Goal: Task Accomplishment & Management: Manage account settings

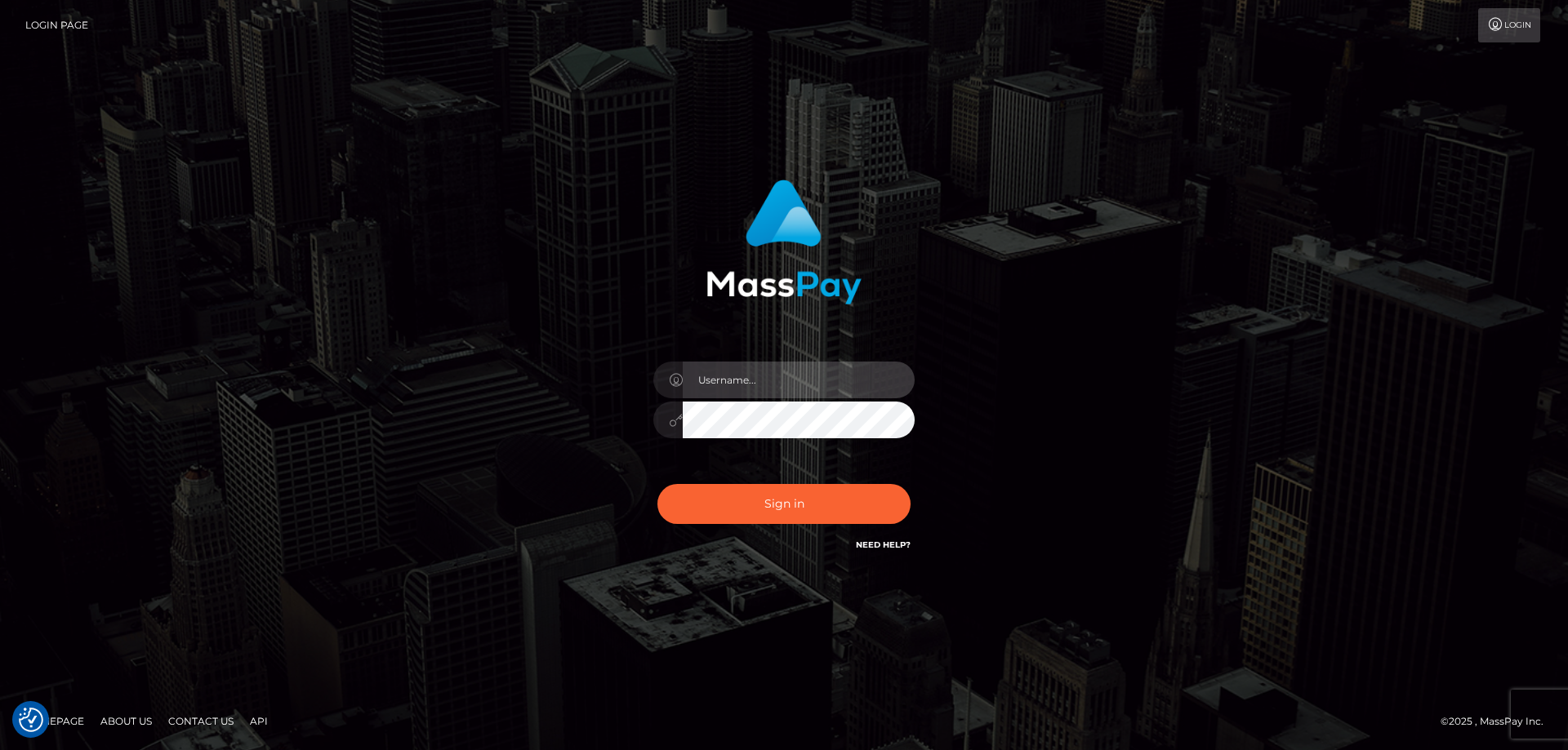
type input "Dan.Cirnat"
click at [903, 477] on div at bounding box center [764, 532] width 335 height 187
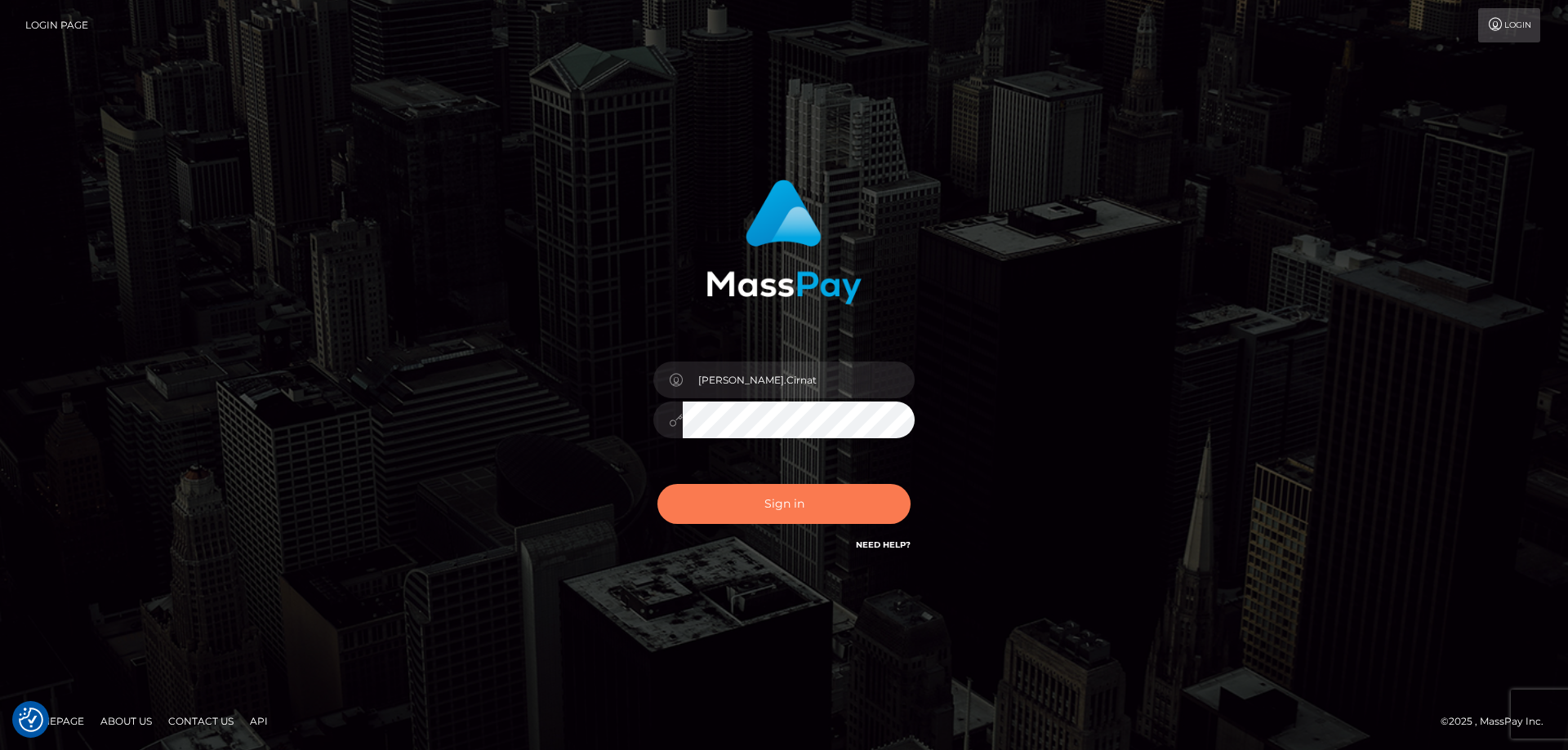
click at [685, 498] on button "Sign in" at bounding box center [784, 505] width 253 height 40
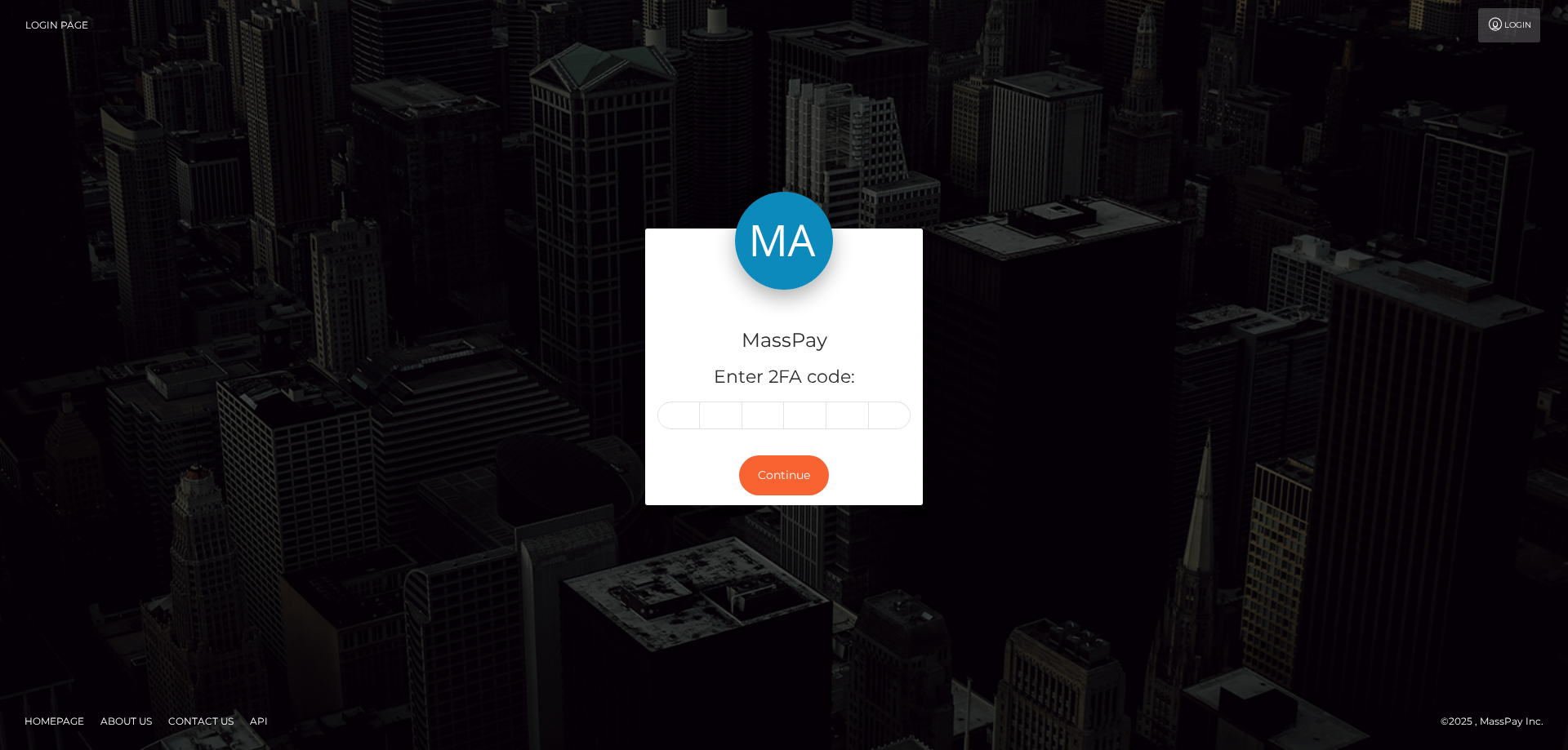
click at [676, 421] on input "text" at bounding box center [678, 416] width 43 height 28
type input "5"
type input "2"
type input "7"
type input "0"
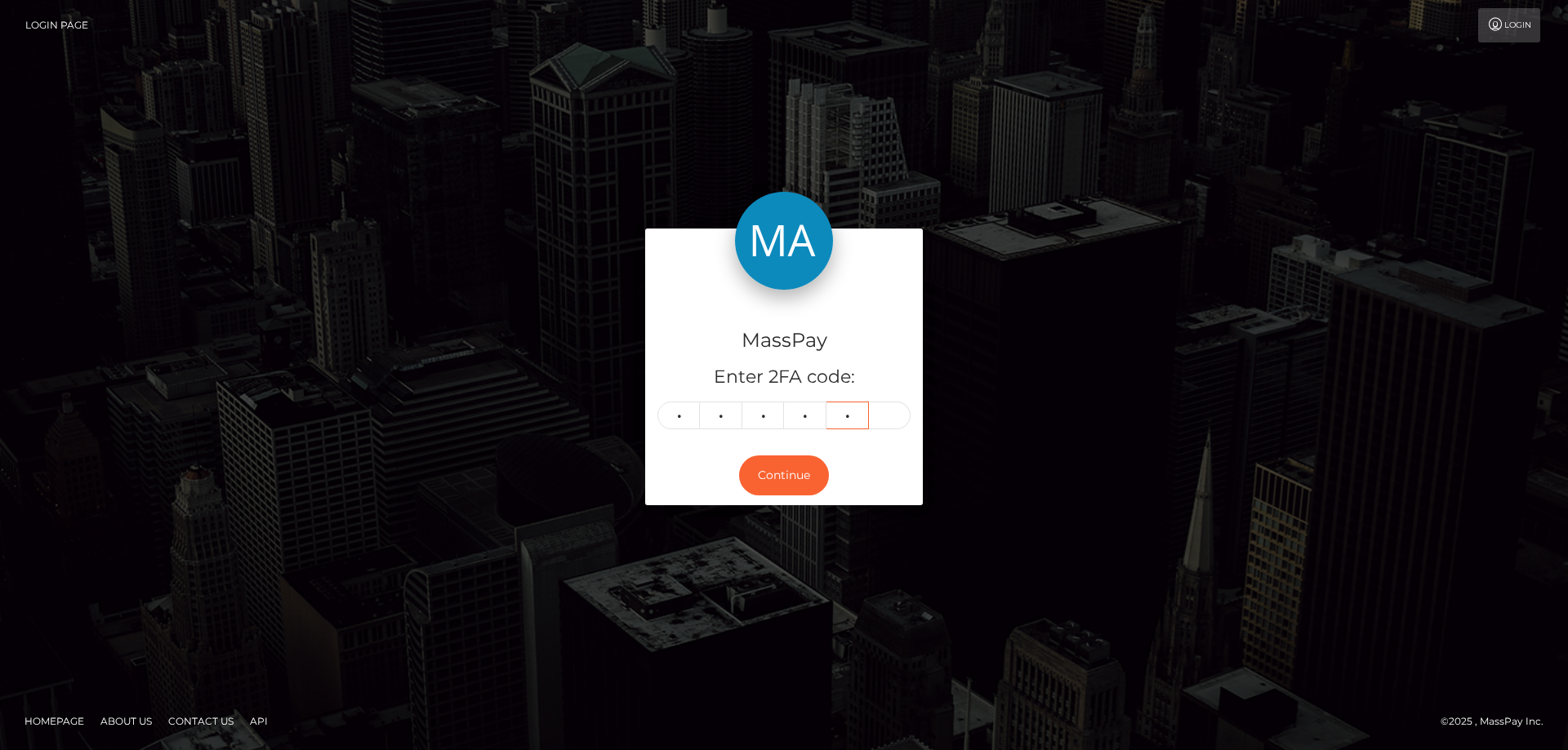
type input "6"
type input "3"
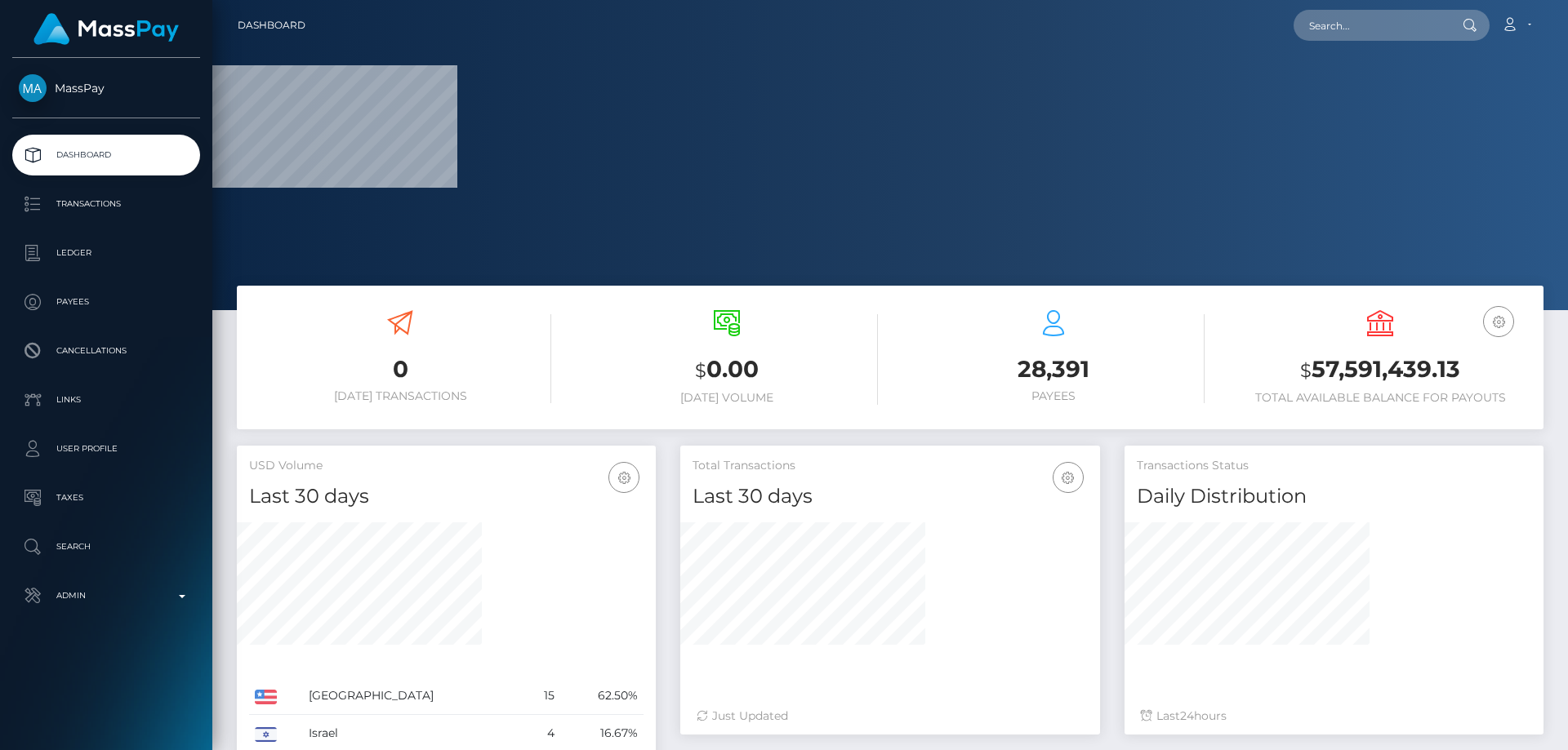
scroll to position [290, 420]
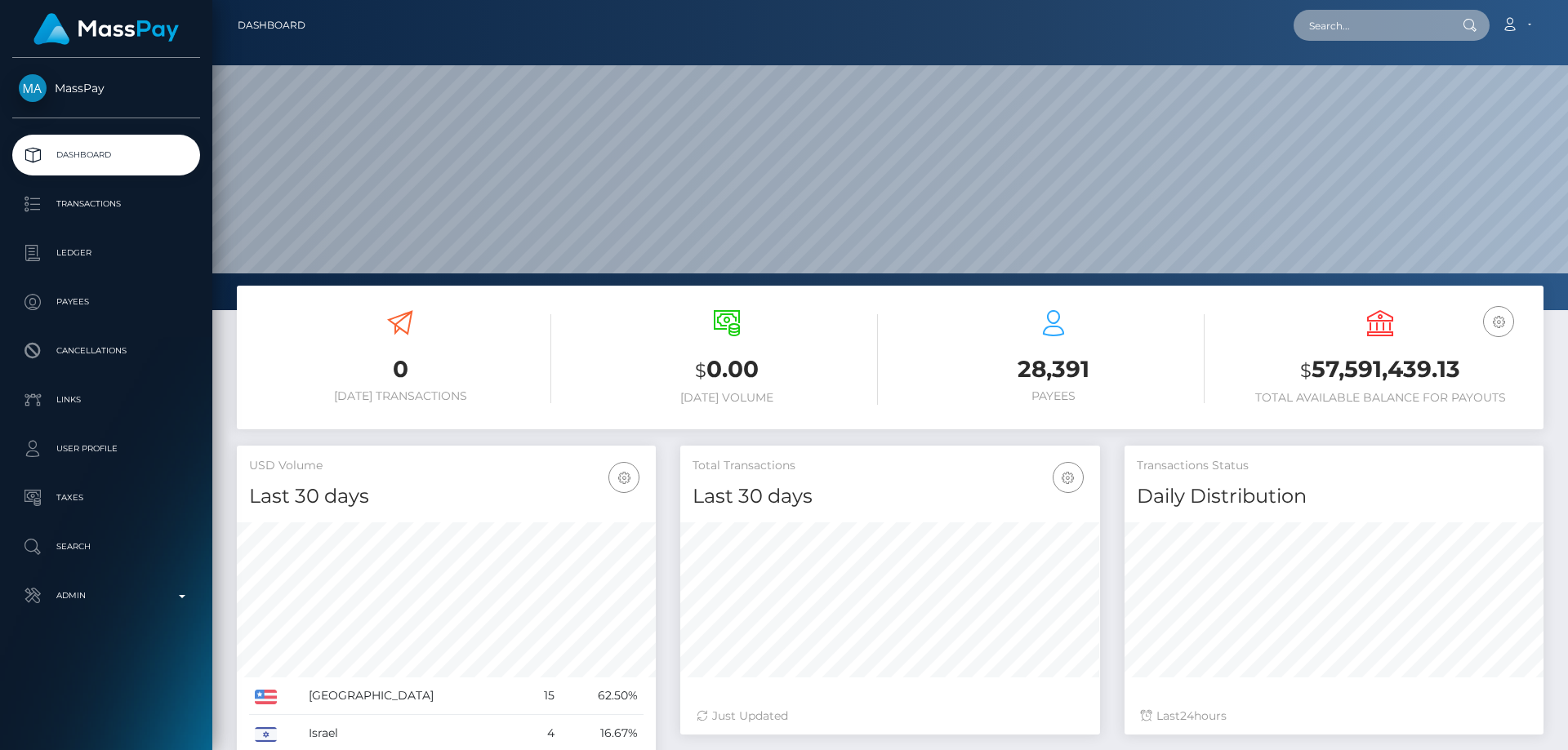
paste input "poact_ioTJuzCWoNsW"
type input "poact_ioTJuzCWoNsW"
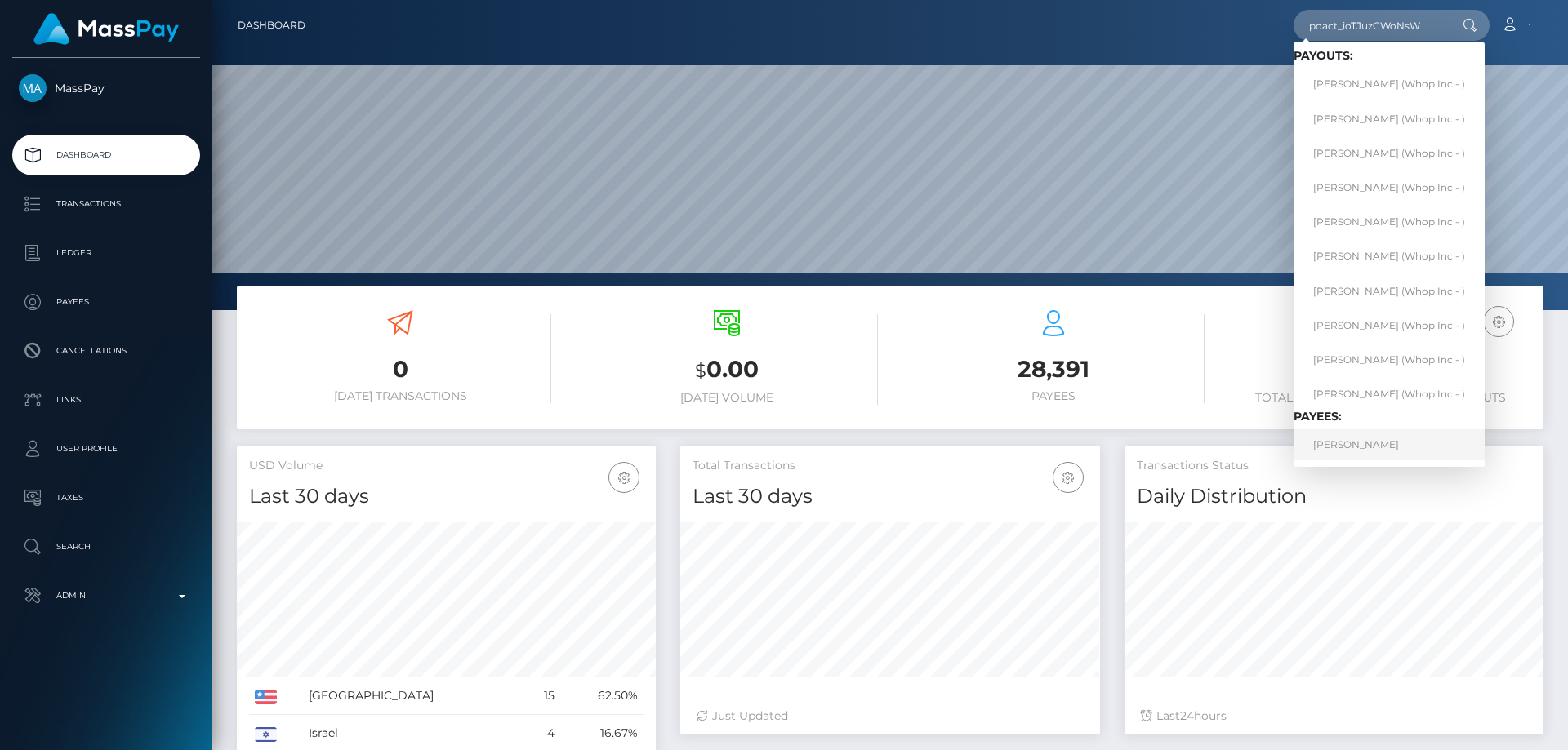
click at [1352, 441] on link "MOUAD DAHMANI" at bounding box center [1389, 445] width 192 height 30
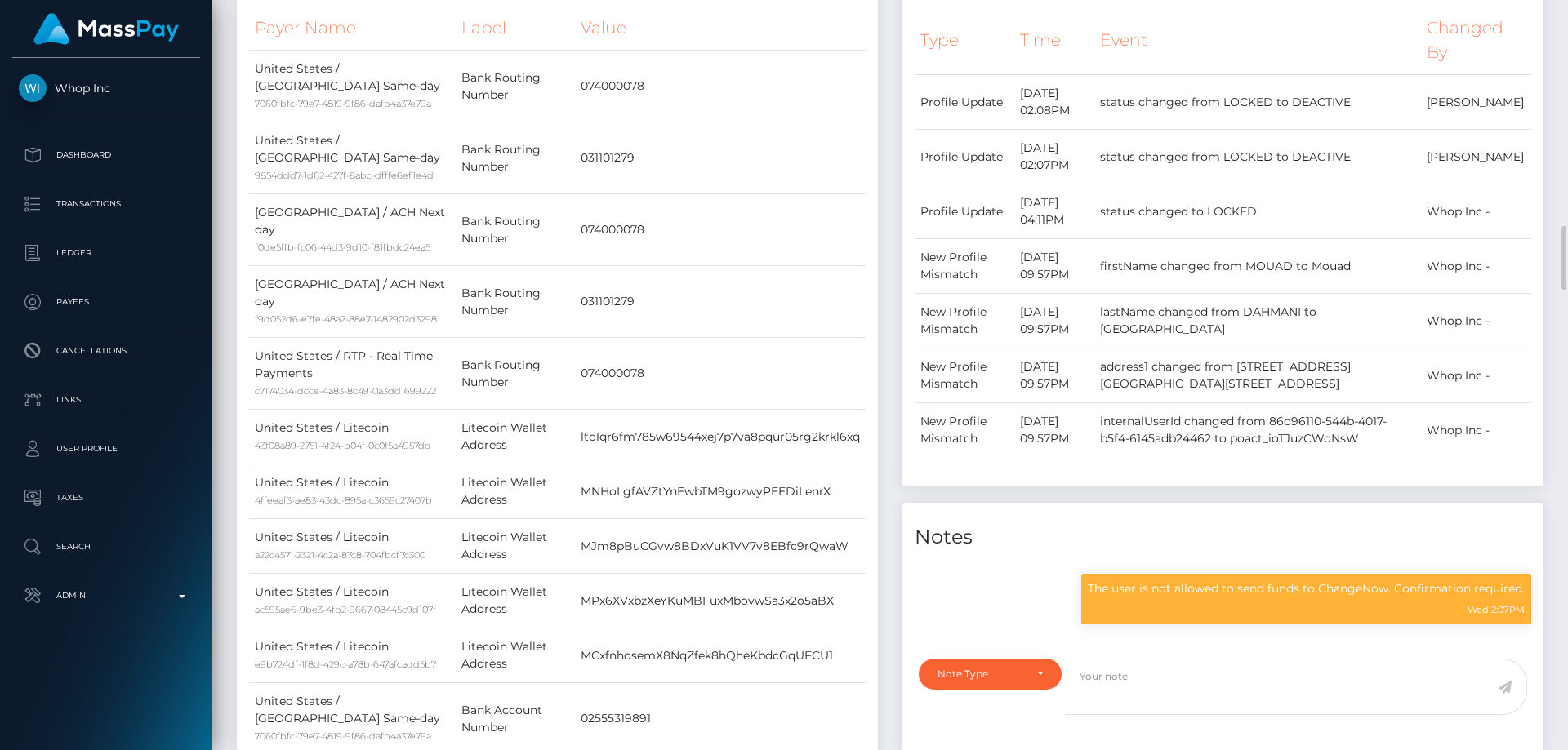
scroll to position [817, 0]
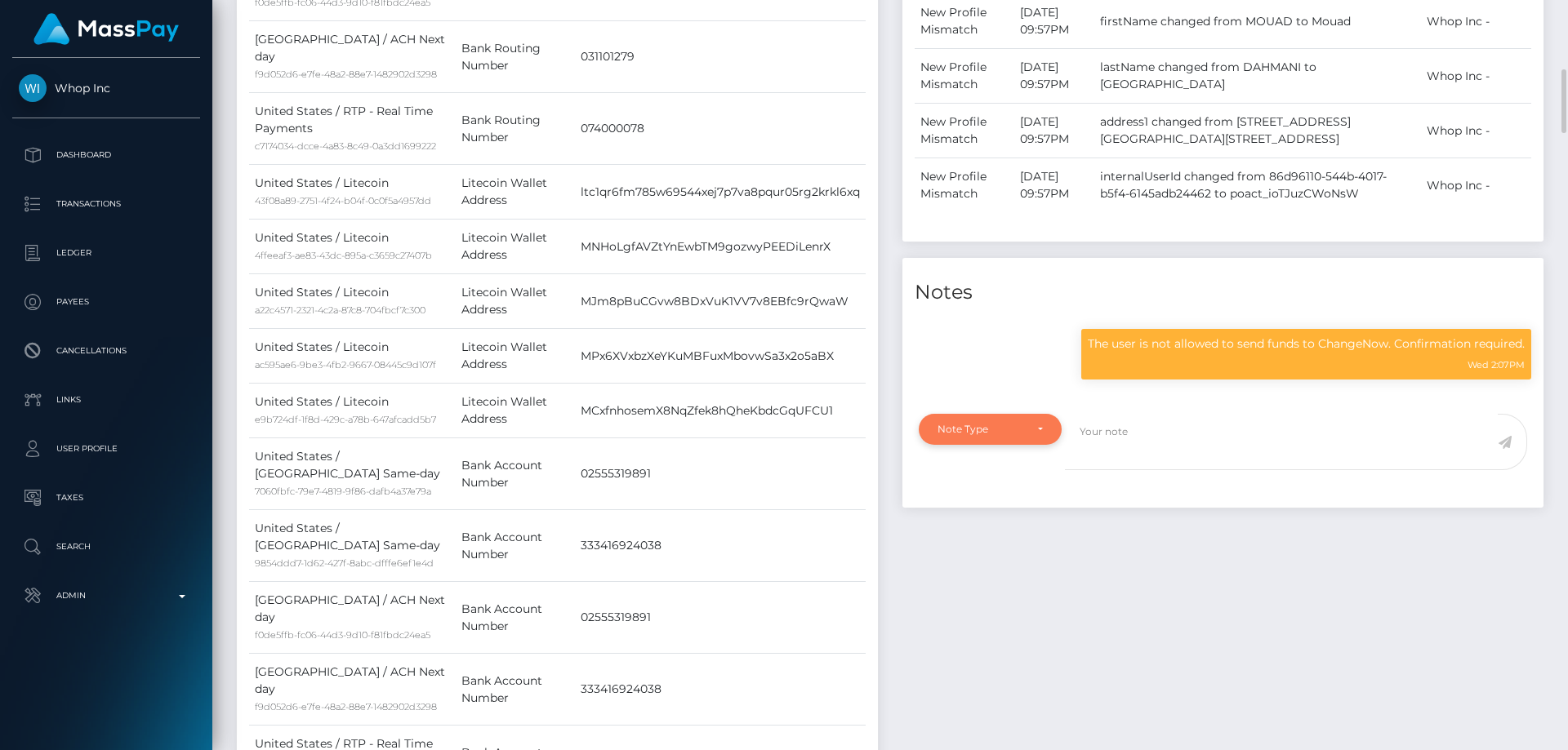
click at [980, 441] on div "Note Type" at bounding box center [989, 429] width 143 height 31
click at [988, 507] on span "Compliance" at bounding box center [969, 508] width 60 height 15
select select "COMPLIANCE"
click at [1194, 450] on textarea at bounding box center [1282, 442] width 433 height 56
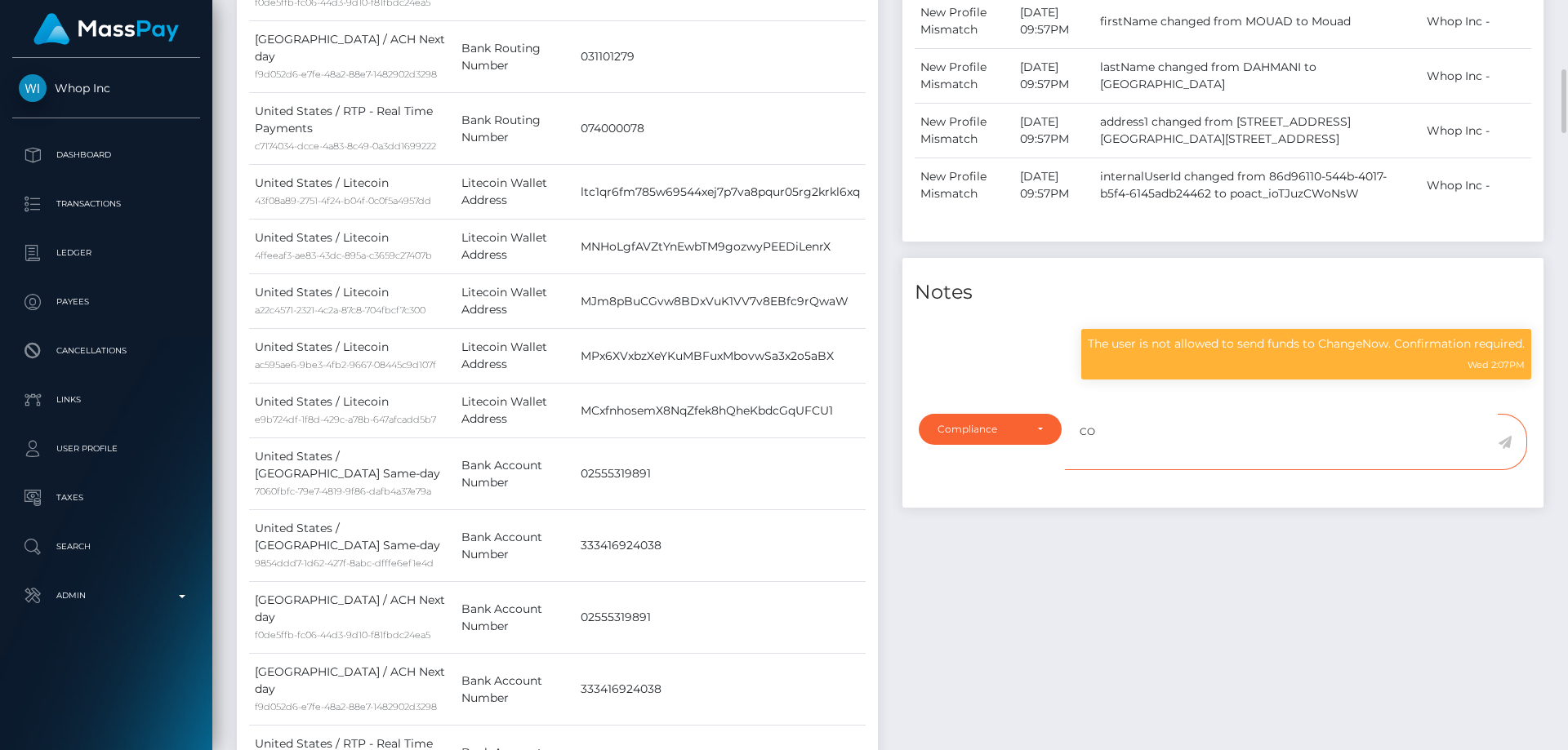
type textarea "C"
paste textarea "131373"
type textarea "Confirmed in: 131373"
click at [1260, 512] on div "Events Type Time Event Changed By" at bounding box center [1222, 473] width 665 height 1567
click at [1507, 438] on icon at bounding box center [1505, 442] width 14 height 13
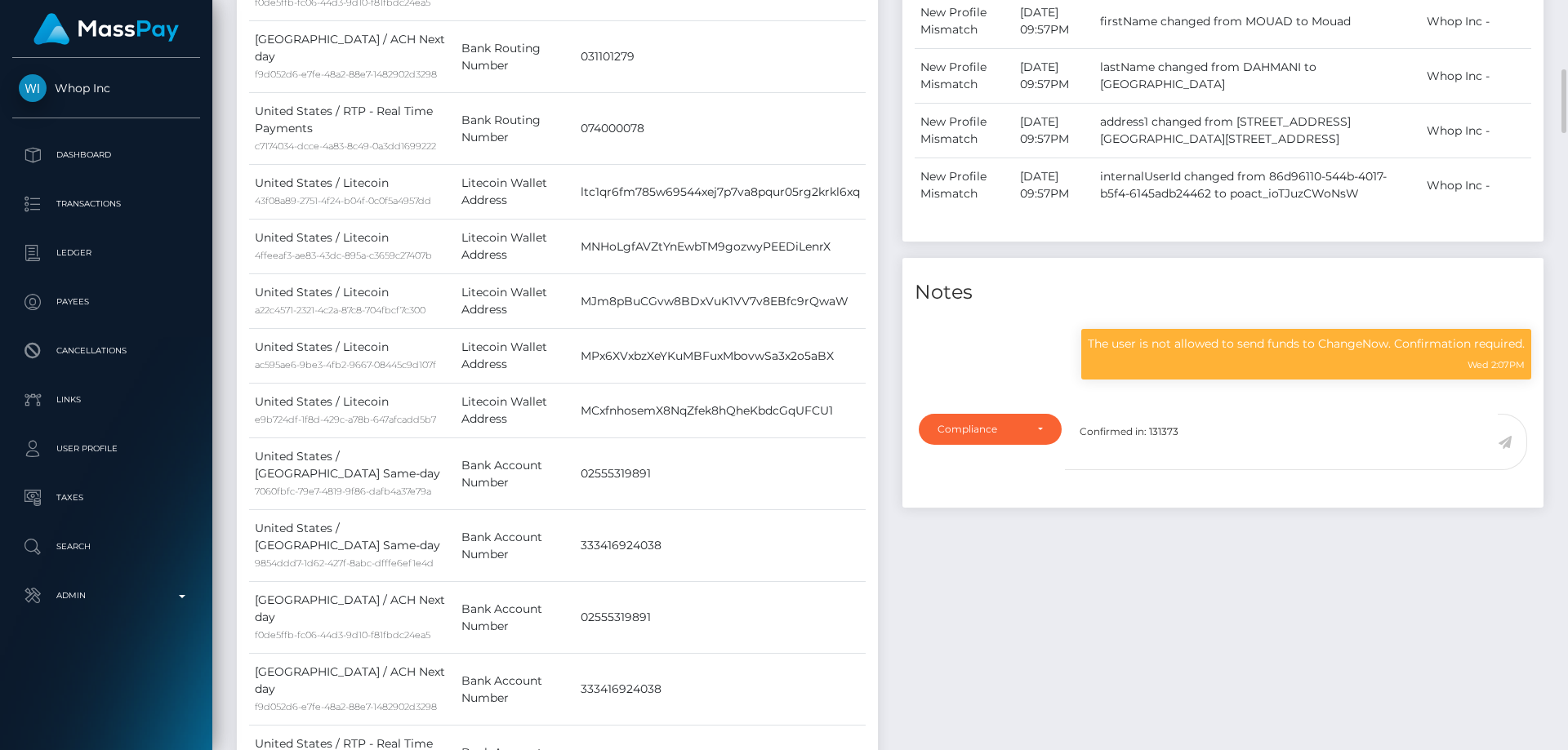
click at [1324, 554] on div "Events Type Time Event Changed By" at bounding box center [1222, 473] width 665 height 1567
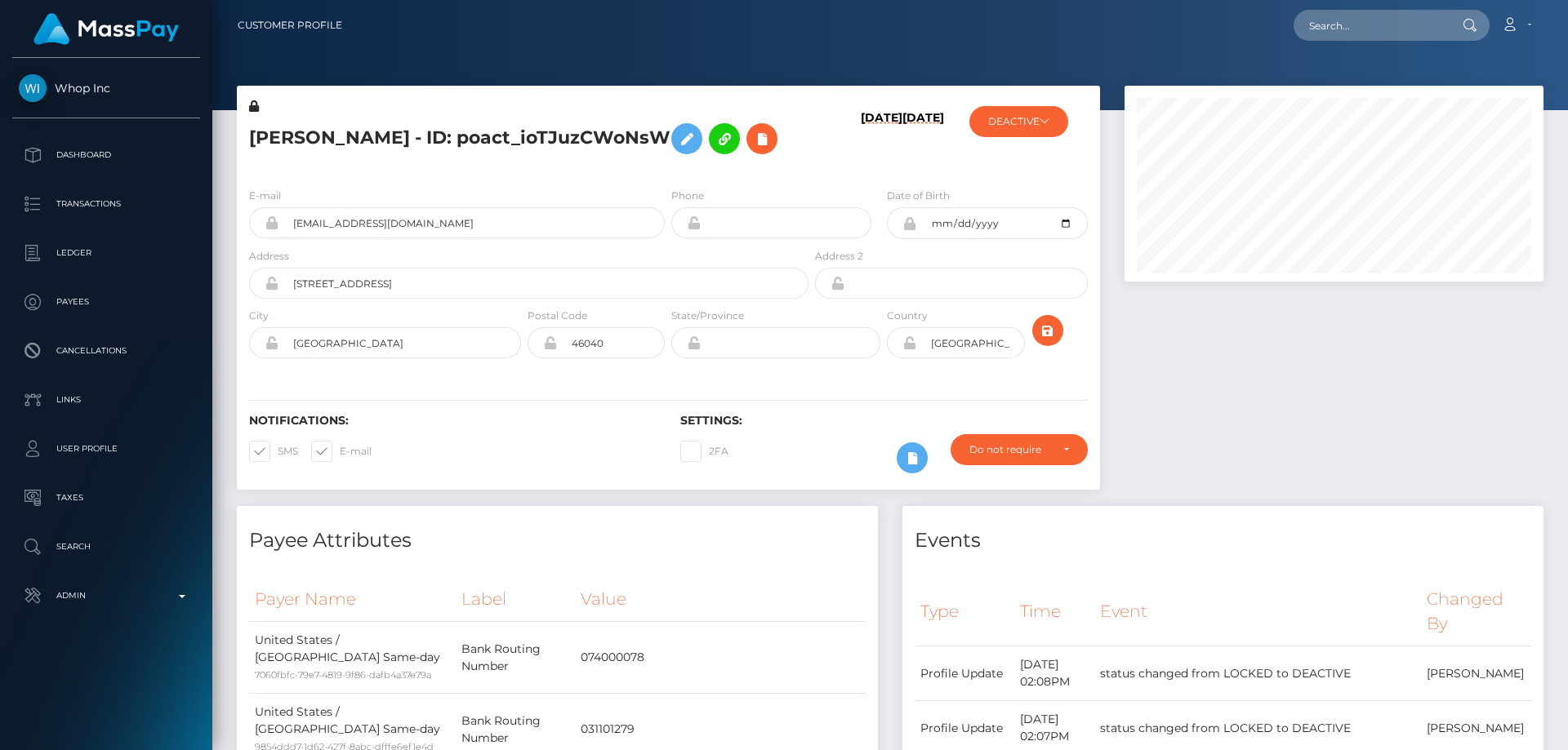
scroll to position [196, 420]
click at [1024, 129] on button "DEACTIVE" at bounding box center [1018, 121] width 99 height 31
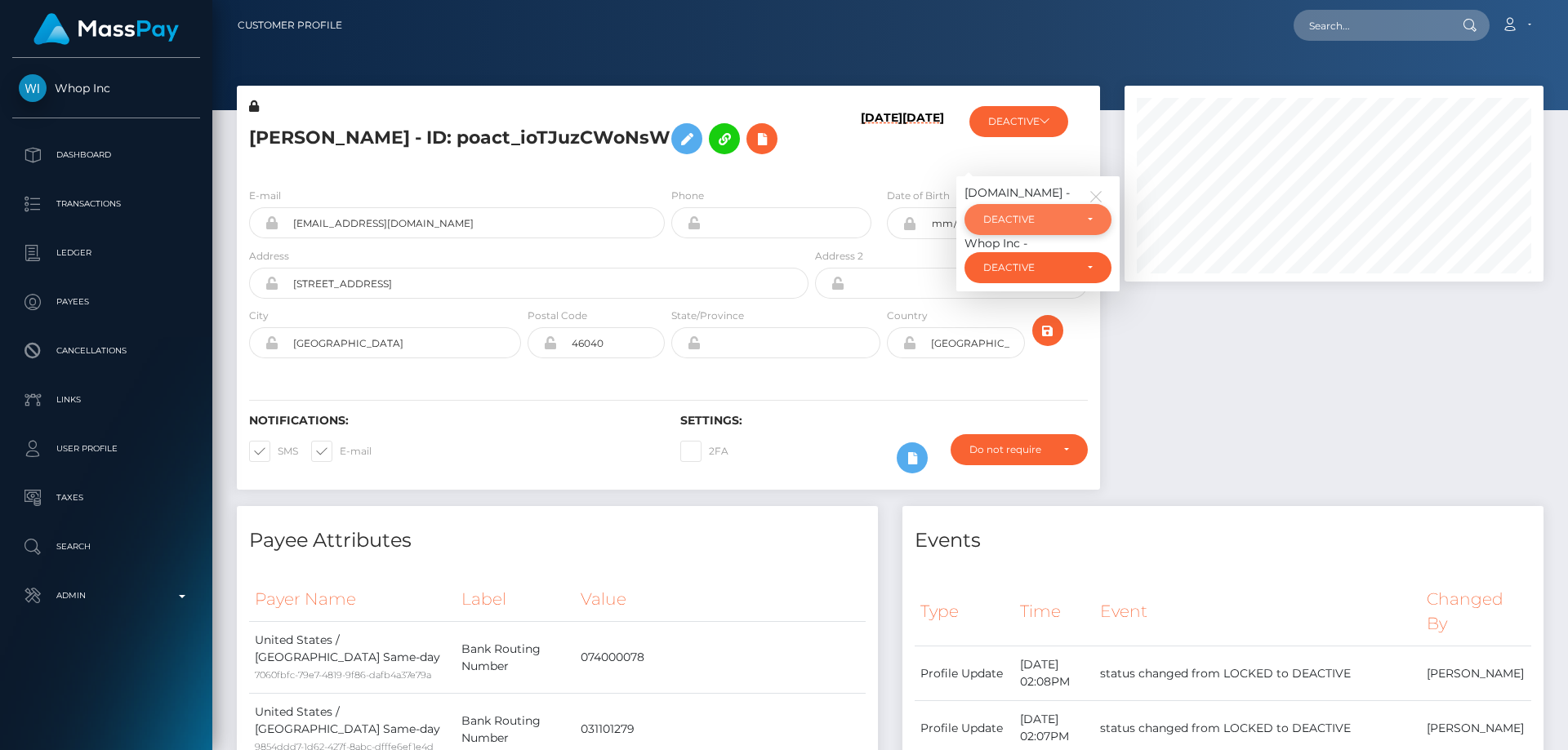
click at [1024, 224] on div "DEACTIVE" at bounding box center [1028, 219] width 91 height 13
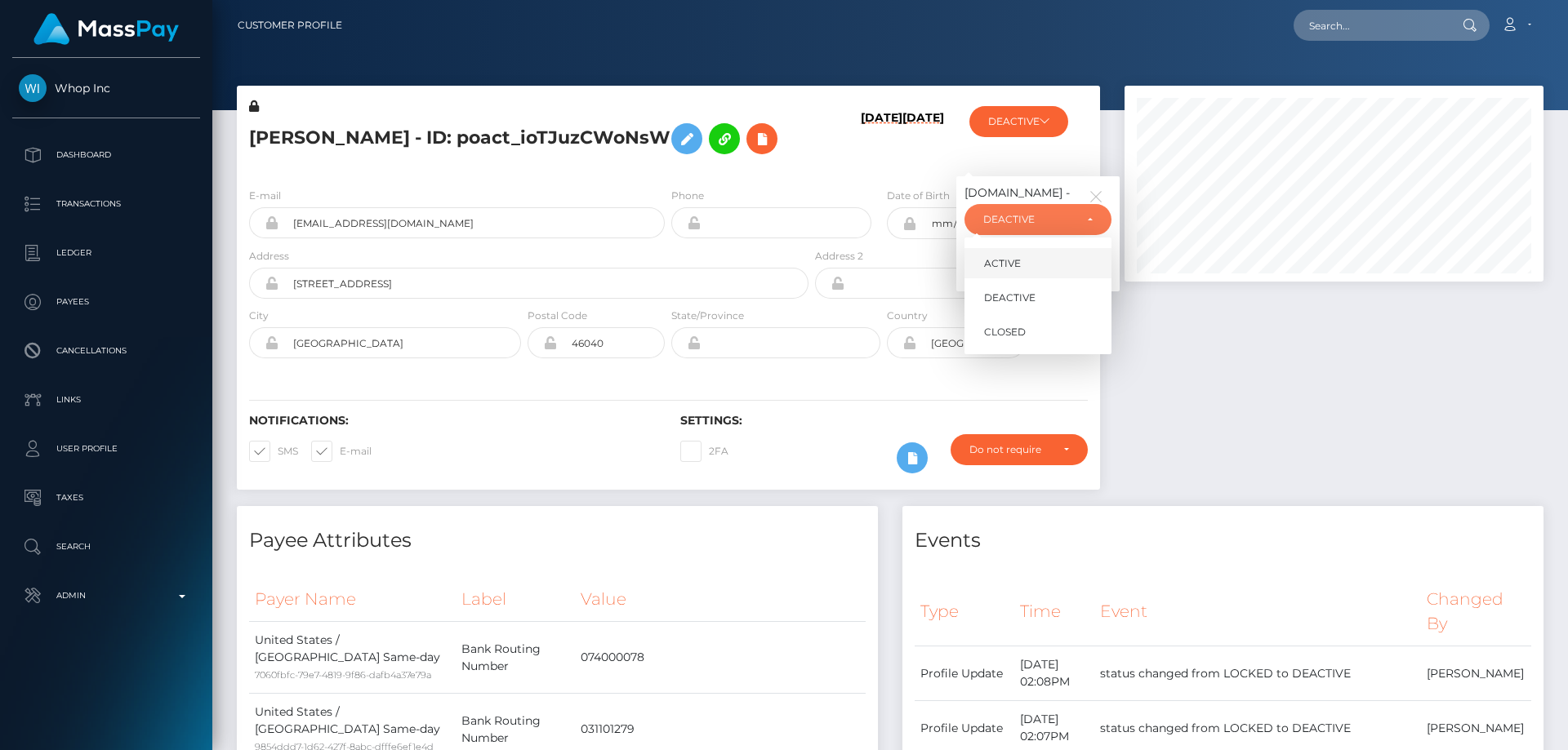
click at [1016, 268] on span "ACTIVE" at bounding box center [1002, 263] width 37 height 15
select select "ACTIVE"
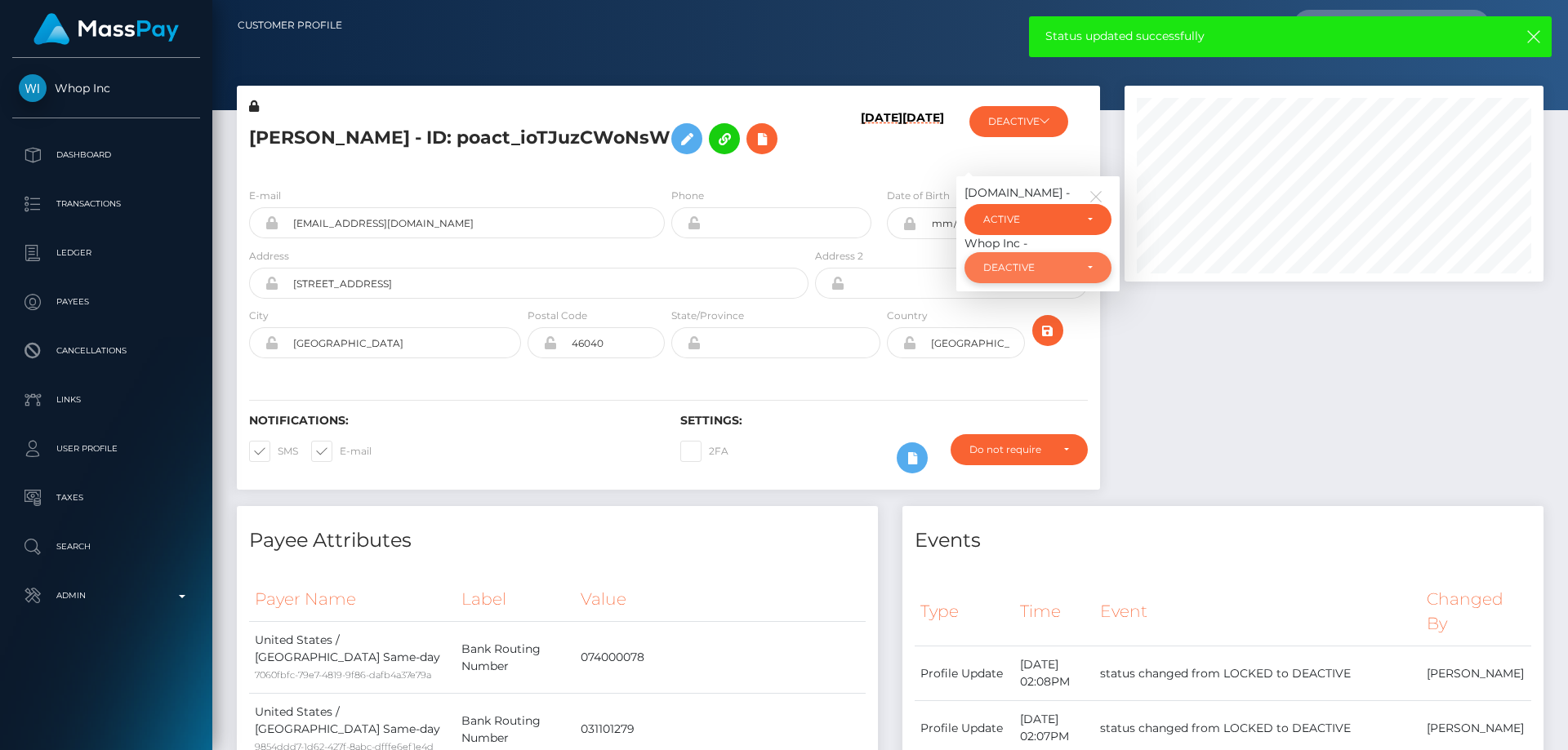
click at [1026, 261] on div "DEACTIVE" at bounding box center [1028, 267] width 91 height 13
click at [1030, 309] on link "ACTIVE" at bounding box center [1037, 311] width 147 height 30
select select "ACTIVE"
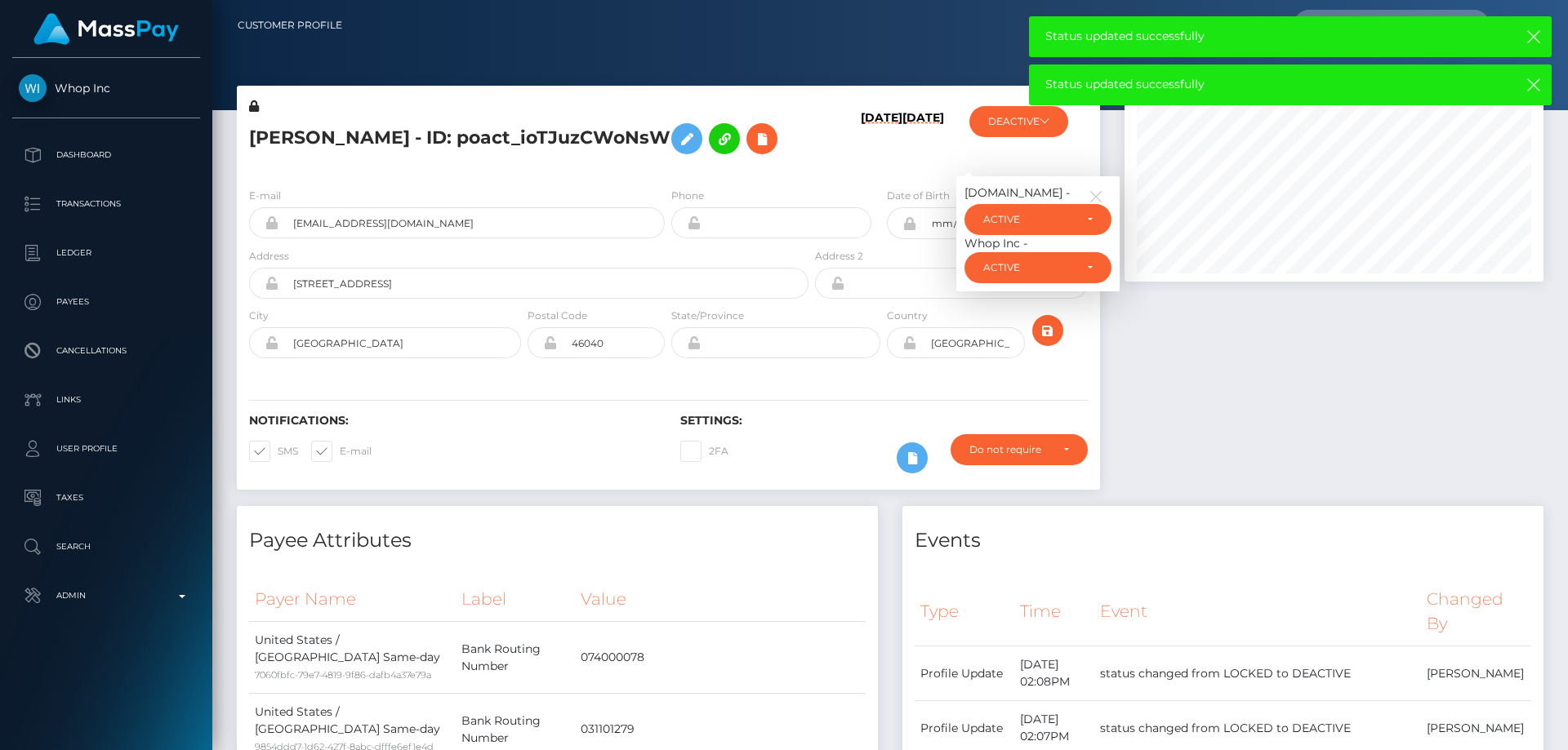
click at [436, 133] on h5 "MOUAD DAHMANI - ID: poact_ioTJuzCWoNsW" at bounding box center [525, 138] width 551 height 47
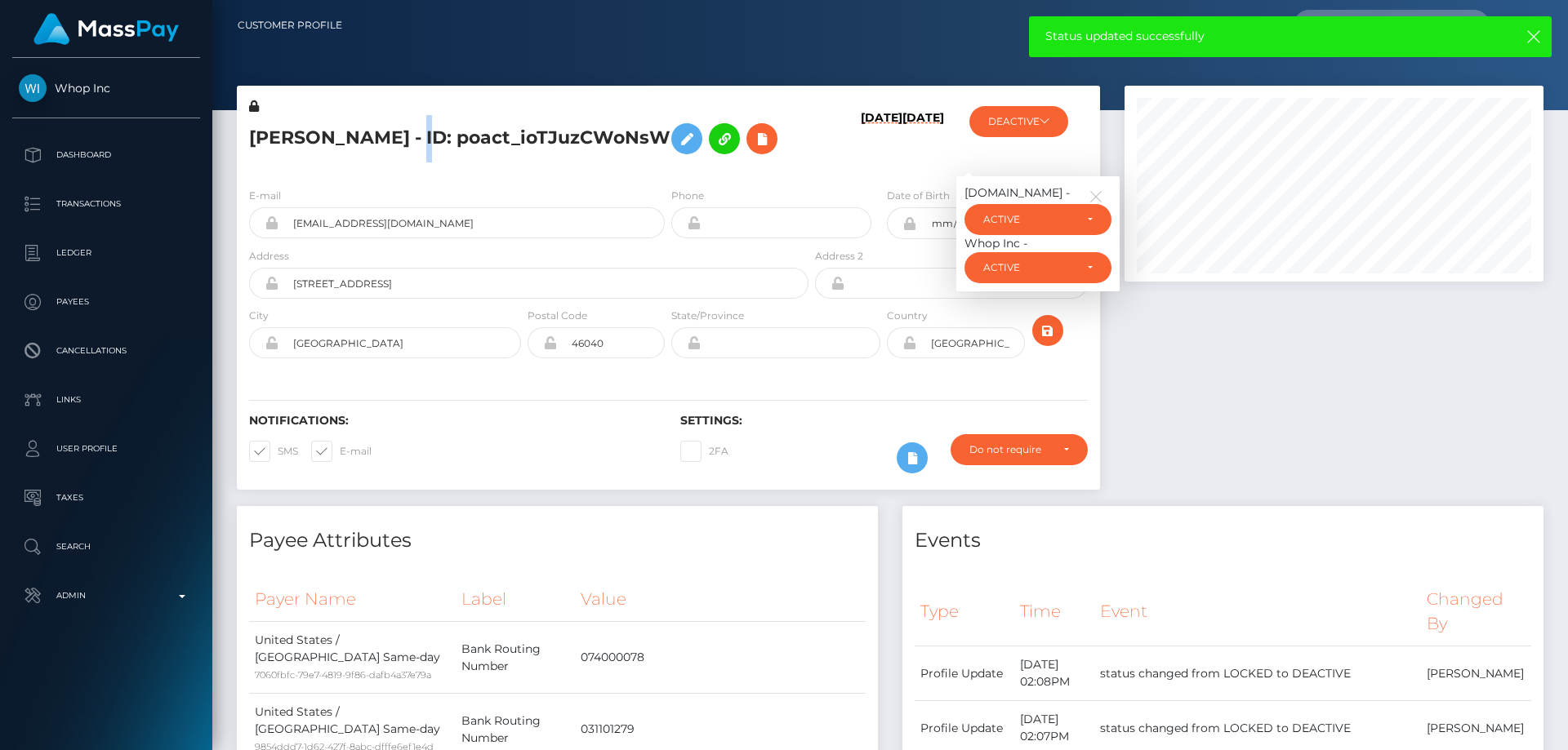
click at [436, 133] on h5 "MOUAD DAHMANI - ID: poact_ioTJuzCWoNsW" at bounding box center [525, 138] width 551 height 47
copy h5 "MOUAD DAHMANI - ID: poact_ioTJuzCWoNsW"
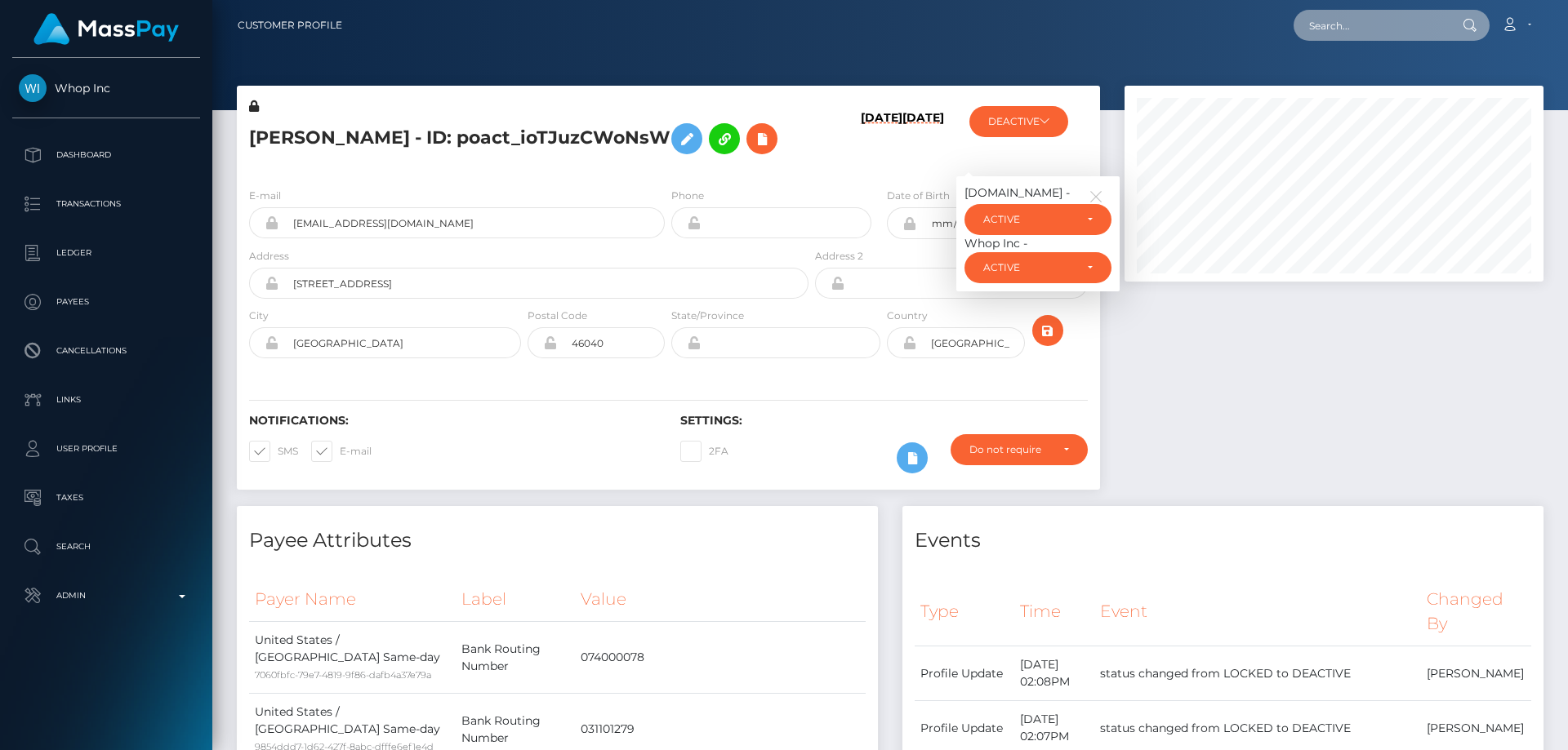
drag, startPoint x: 1346, startPoint y: 18, endPoint x: 1341, endPoint y: 26, distance: 9.4
paste input "poact_E3NLhC8uZ1ft"
type input "poact_E3NLhC8uZ1ft"
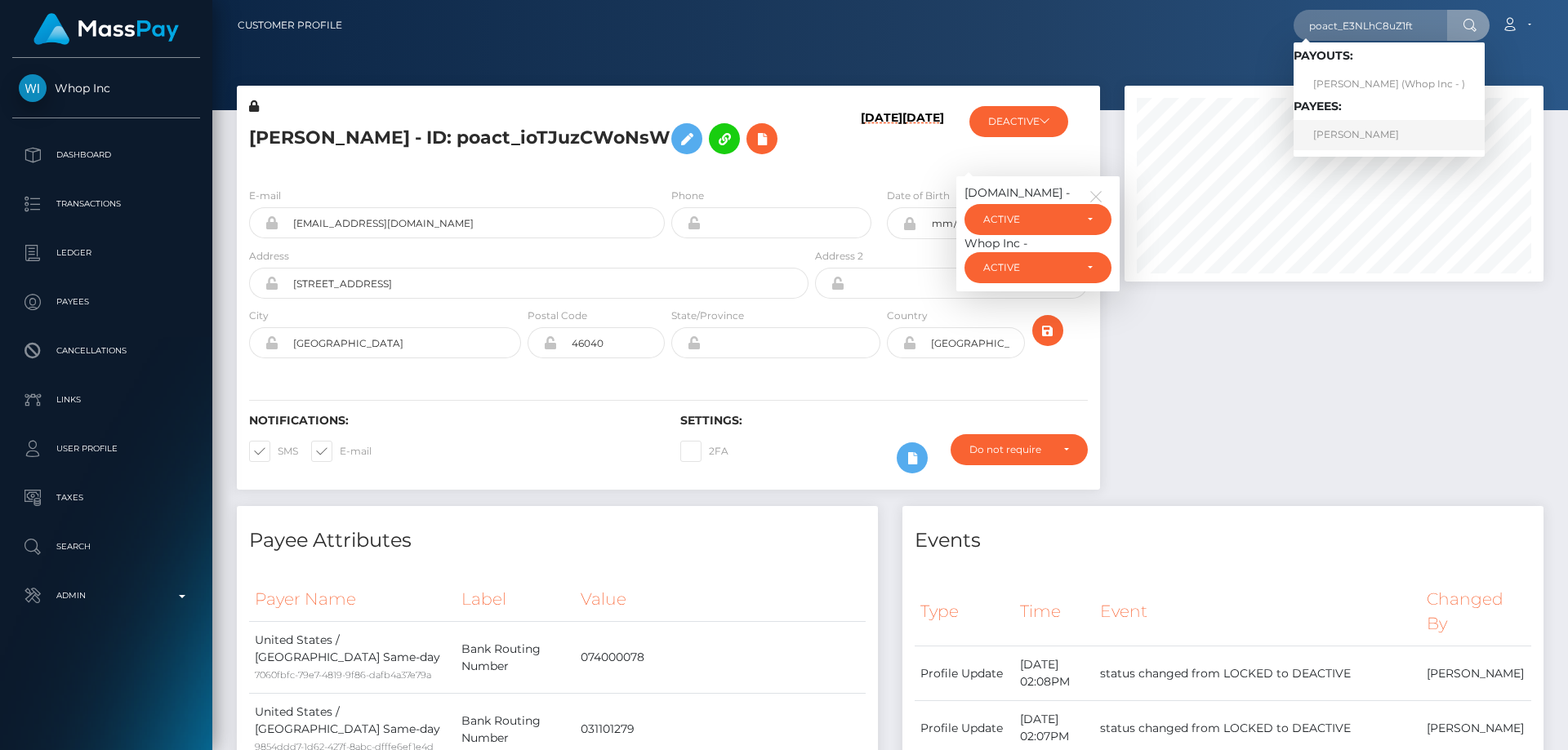
click at [1349, 133] on link "ALBAN HYSENI" at bounding box center [1389, 135] width 192 height 30
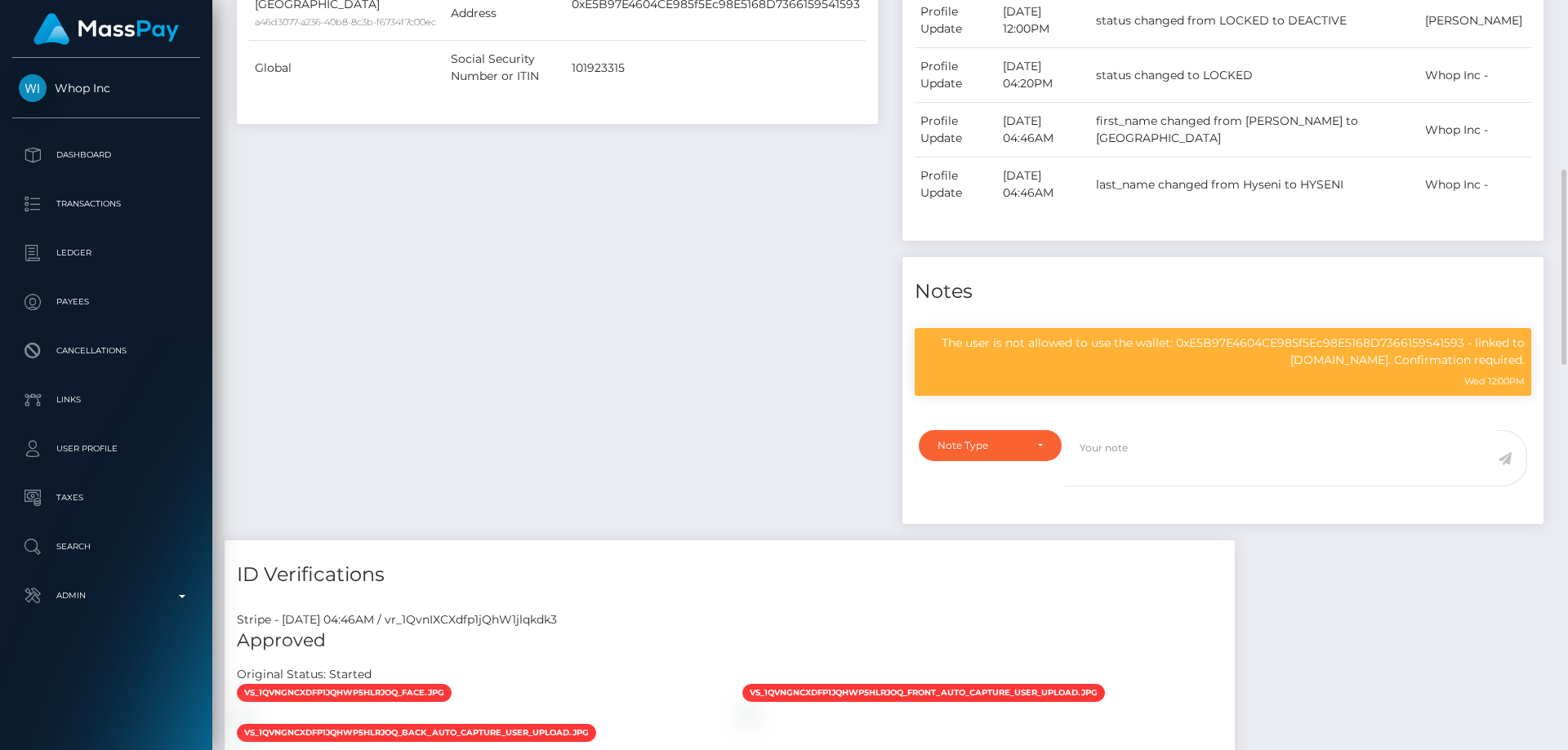
scroll to position [899, 0]
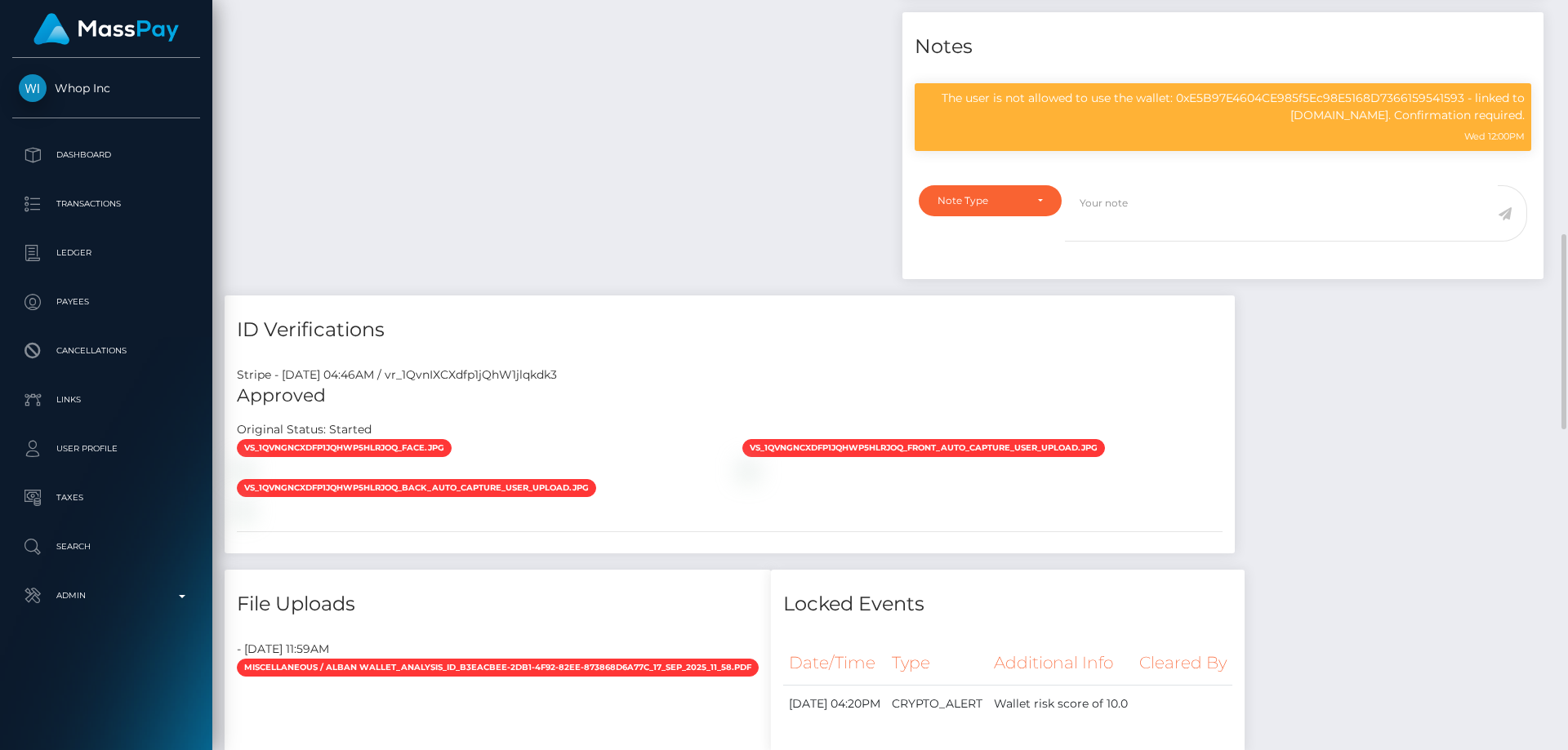
click at [976, 170] on div "The user is not allowed to use the wallet: 0xE5B97E4604CE985f5Ec98E5168D7366159…" at bounding box center [1223, 123] width 641 height 105
drag, startPoint x: 978, startPoint y: 193, endPoint x: 982, endPoint y: 213, distance: 20.4
click at [978, 194] on div "Note Type" at bounding box center [989, 200] width 143 height 31
click at [989, 245] on li "Note Type" at bounding box center [989, 244] width 143 height 30
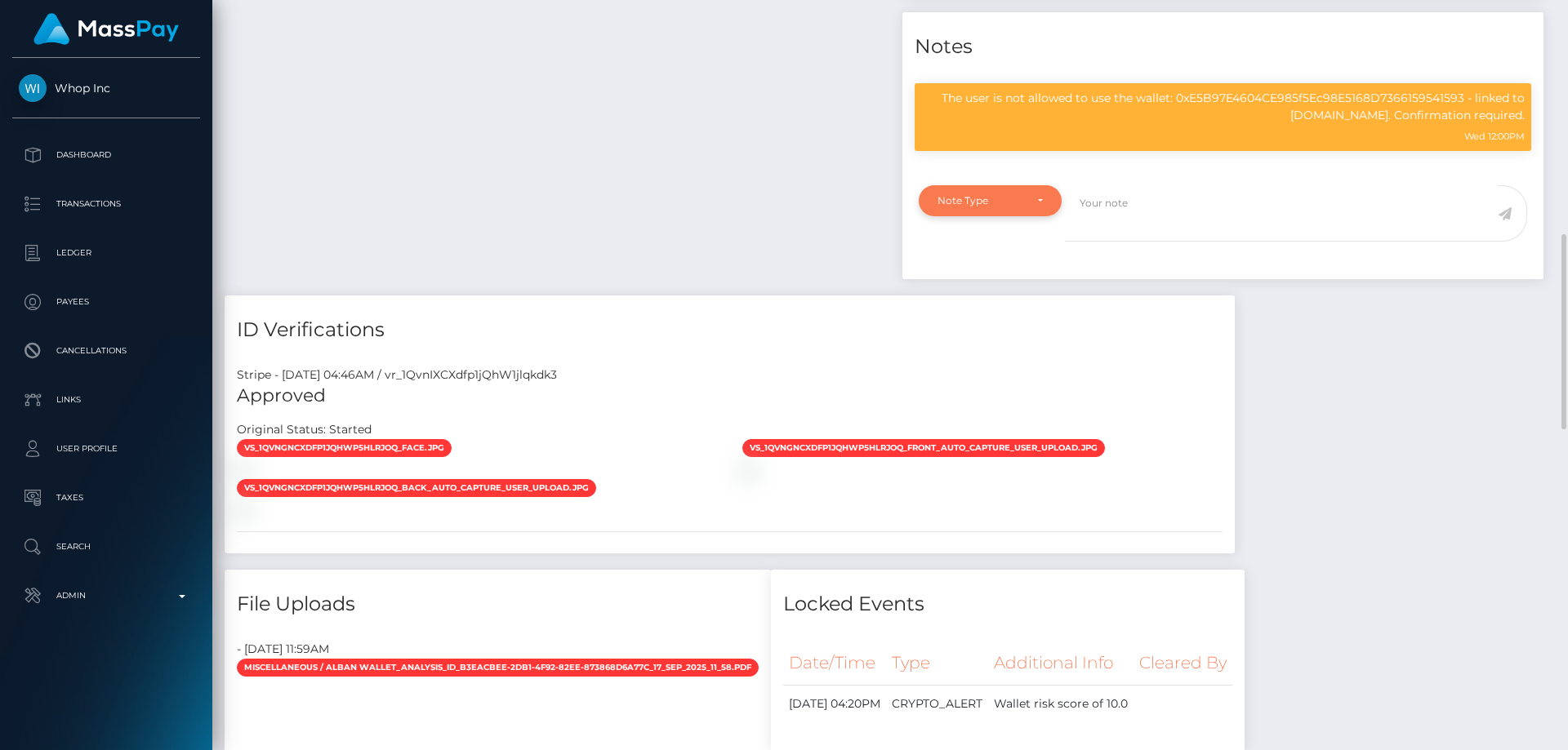
click at [995, 202] on div "Note Type" at bounding box center [980, 200] width 87 height 13
click at [994, 276] on span "Compliance" at bounding box center [969, 279] width 60 height 15
select select "COMPLIANCE"
click at [1125, 220] on textarea at bounding box center [1282, 213] width 433 height 56
paste textarea "131004"
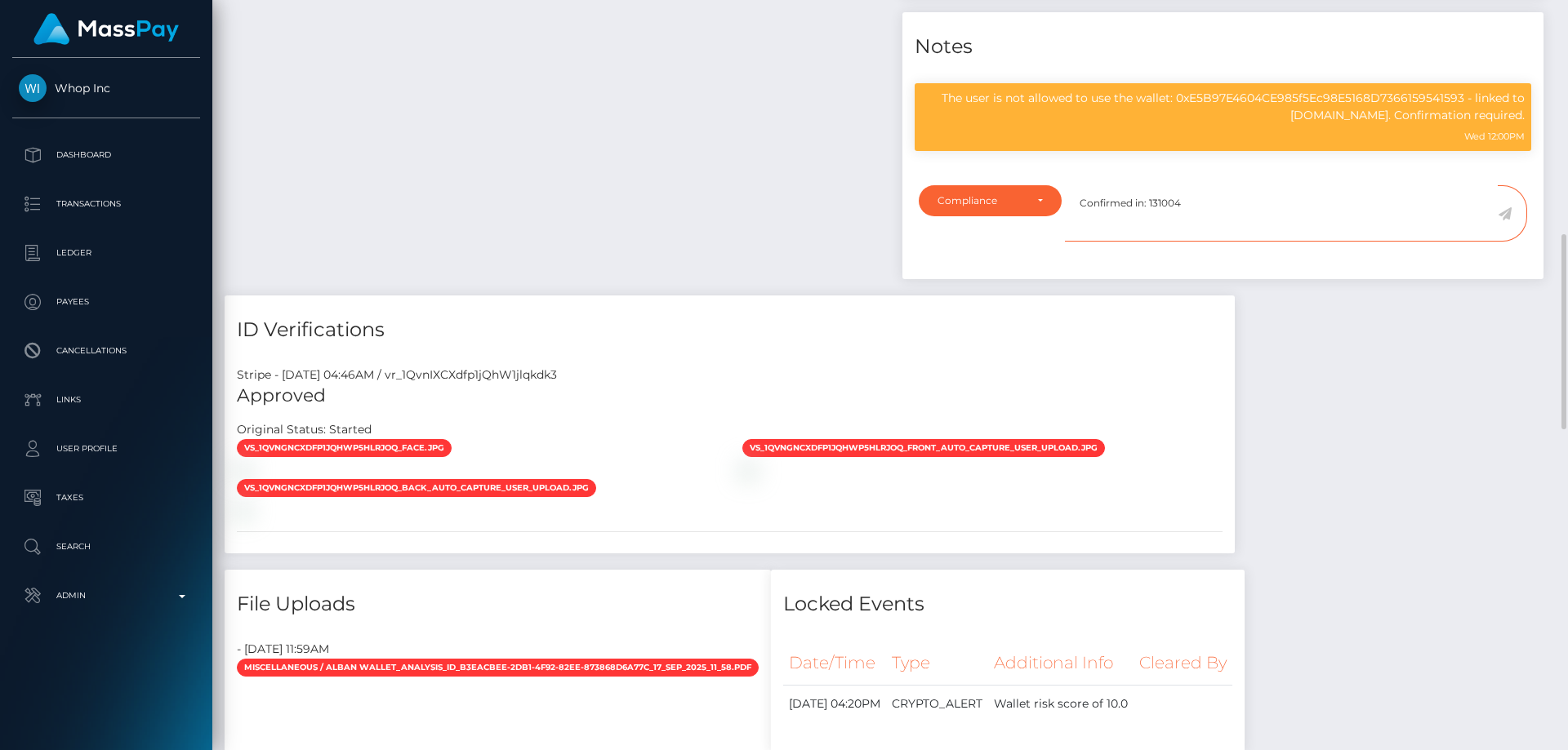
type textarea "Confirmed in: 131004"
click at [1500, 209] on icon at bounding box center [1505, 213] width 14 height 13
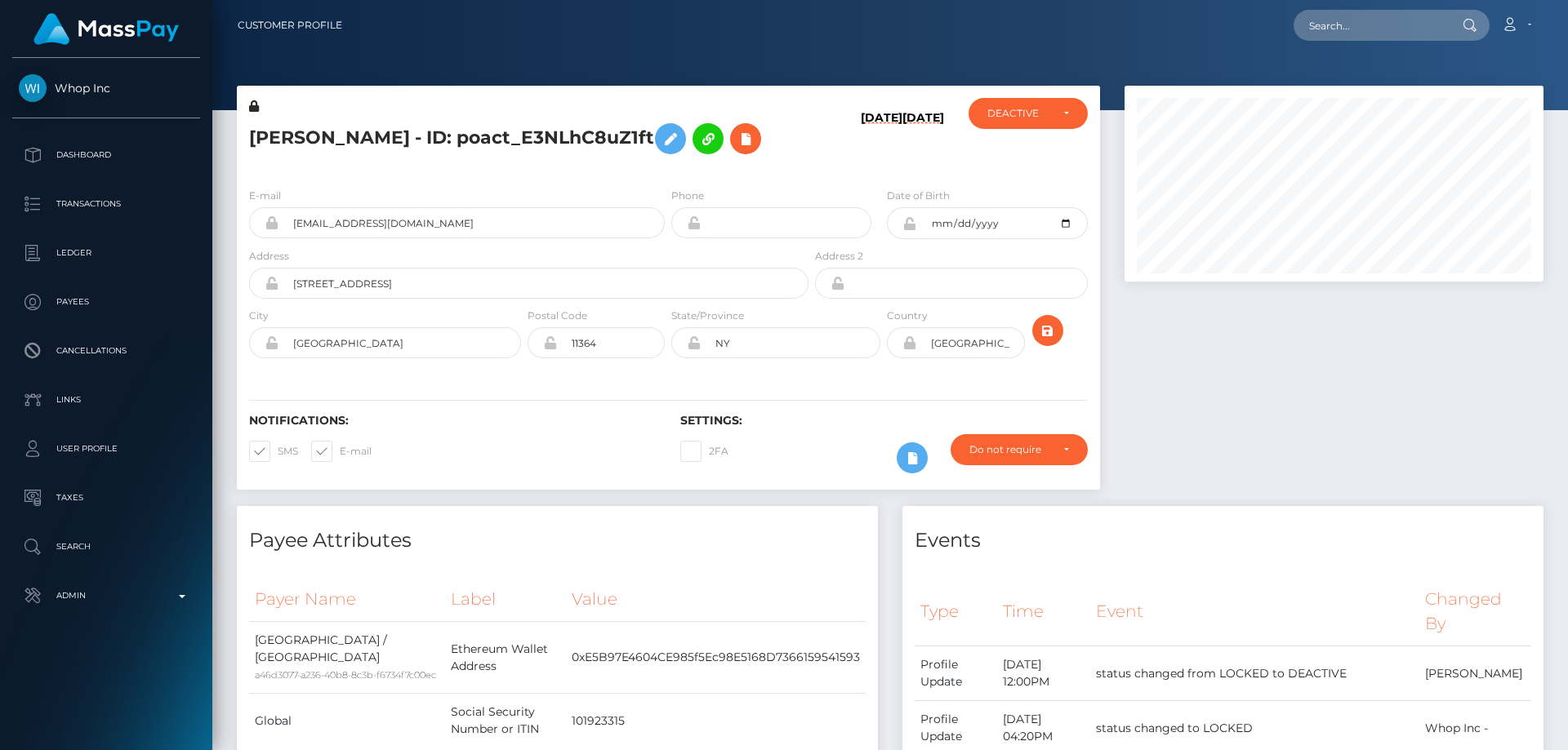
click at [385, 142] on h5 "ALBAN HYSENI - ID: poact_E3NLhC8uZ1ft" at bounding box center [525, 138] width 551 height 47
copy h5 "ALBAN HYSENI - ID: poact_E3NLhC8uZ1ft"
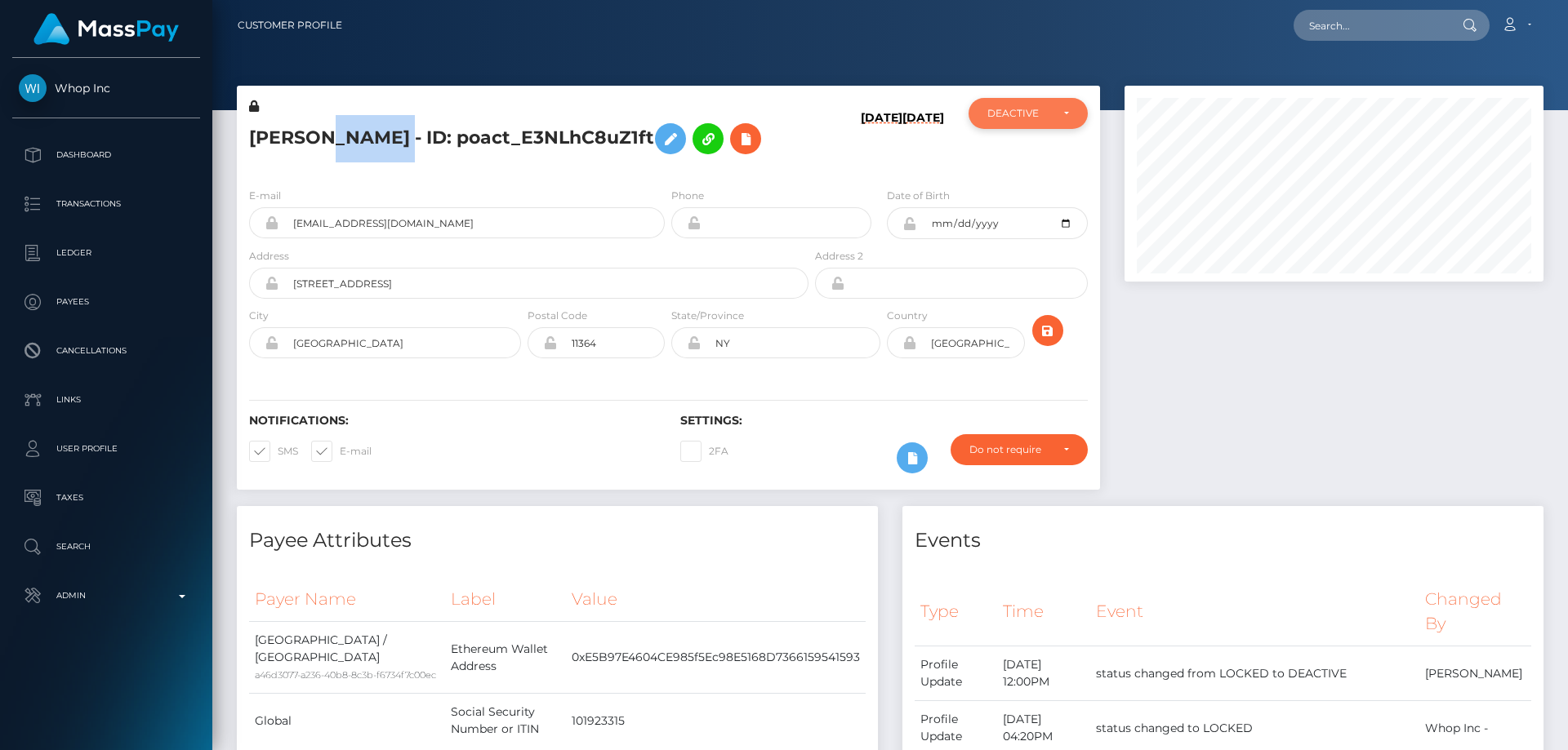
click at [1025, 112] on div "DEACTIVE" at bounding box center [1018, 113] width 63 height 13
click at [1025, 157] on link "ACTIVE" at bounding box center [1028, 157] width 120 height 30
select select "ACTIVE"
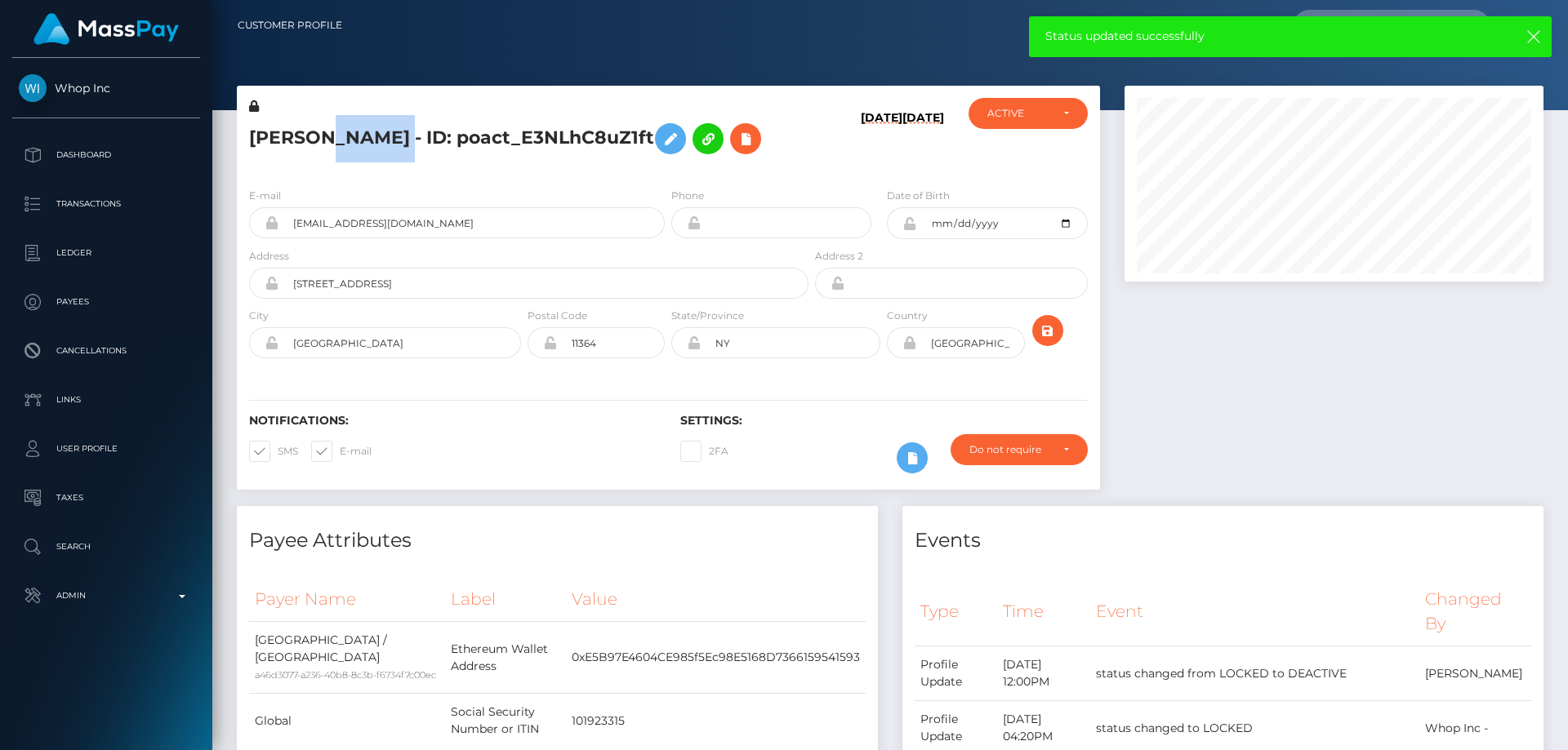
click at [331, 164] on div "ALBAN HYSENI - ID: poact_E3NLhC8uZ1ft" at bounding box center [524, 136] width 575 height 77
drag, startPoint x: 390, startPoint y: 136, endPoint x: 253, endPoint y: 137, distance: 137.0
click at [253, 137] on h5 "ALBAN HYSENI - ID: poact_E3NLhC8uZ1ft" at bounding box center [525, 138] width 551 height 47
copy h5 "ALBAN HYSENI"
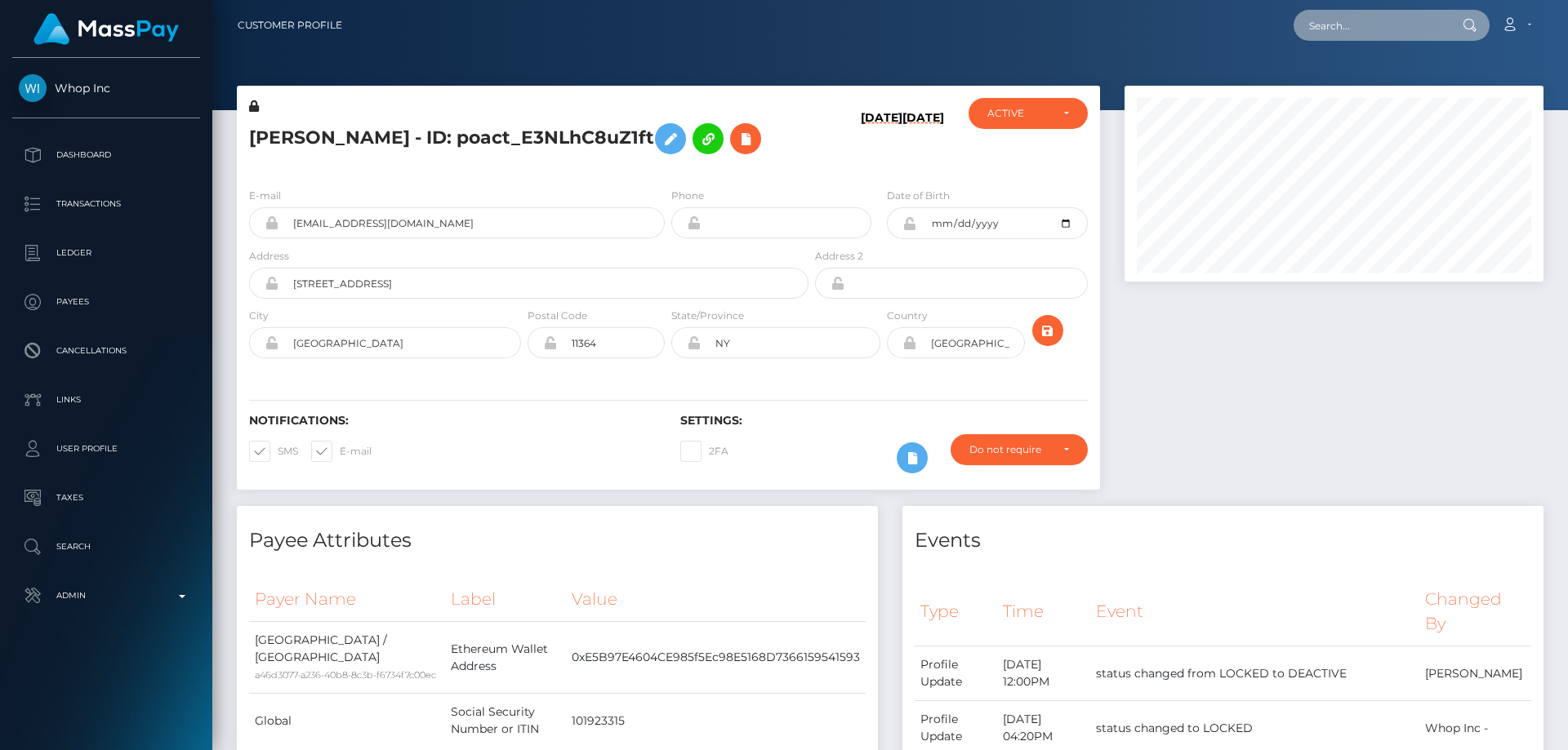
drag, startPoint x: 1329, startPoint y: 46, endPoint x: 1376, endPoint y: 21, distance: 53.2
paste input "bro.how.to.cook@gmail.com"
type input "bro.how.to.cook@gmail.com"
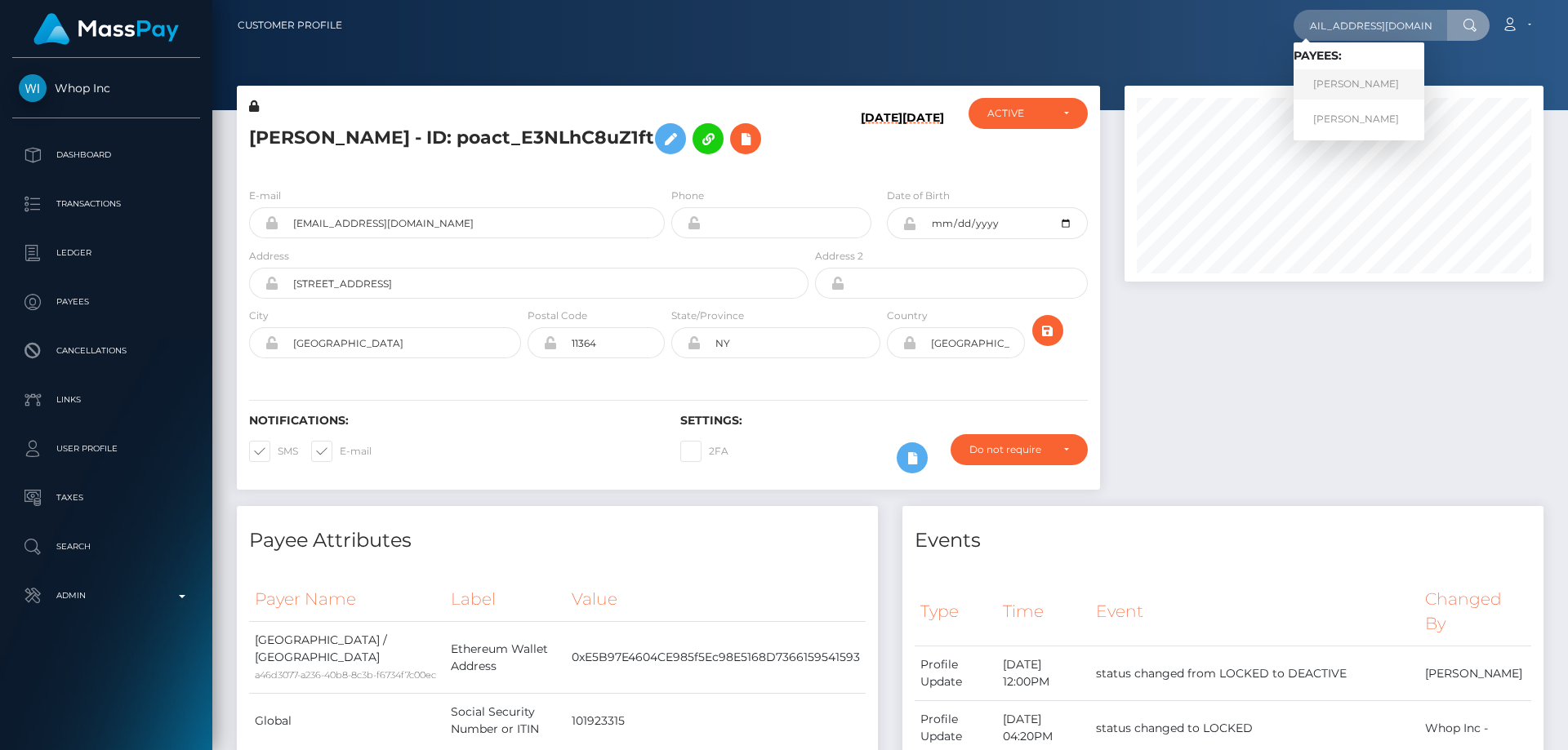
click at [1341, 88] on link "MOUAD DAHMANI" at bounding box center [1359, 85] width 131 height 30
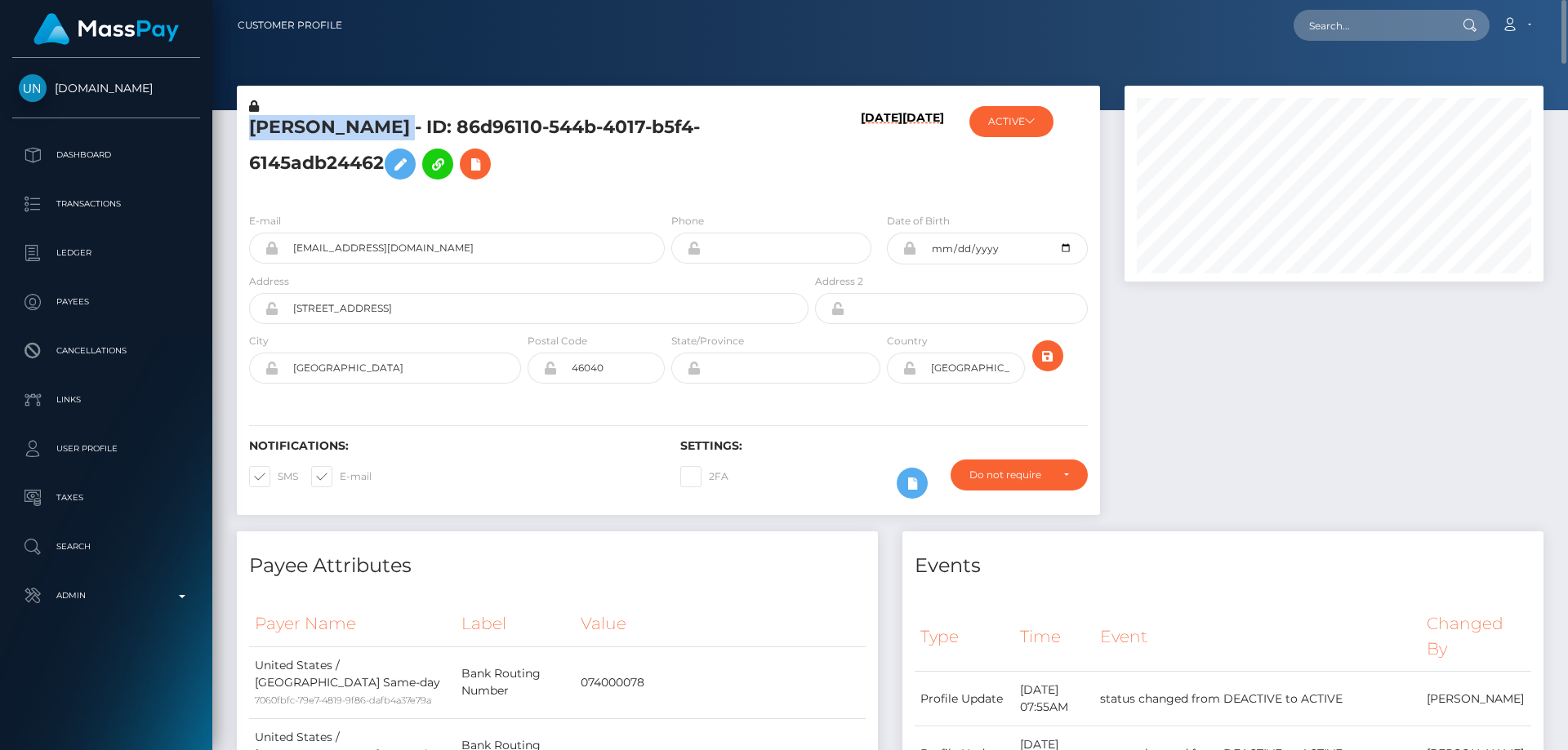
drag, startPoint x: 422, startPoint y: 125, endPoint x: 254, endPoint y: 120, distance: 168.1
click at [255, 120] on h5 "[PERSON_NAME] - ID: 86d96110-544b-4017-b5f4-6145adb24462" at bounding box center [525, 151] width 551 height 73
copy h5 "[PERSON_NAME]"
drag, startPoint x: 1366, startPoint y: 15, endPoint x: 1382, endPoint y: 25, distance: 18.9
paste input "[EMAIL_ADDRESS][DOMAIN_NAME]"
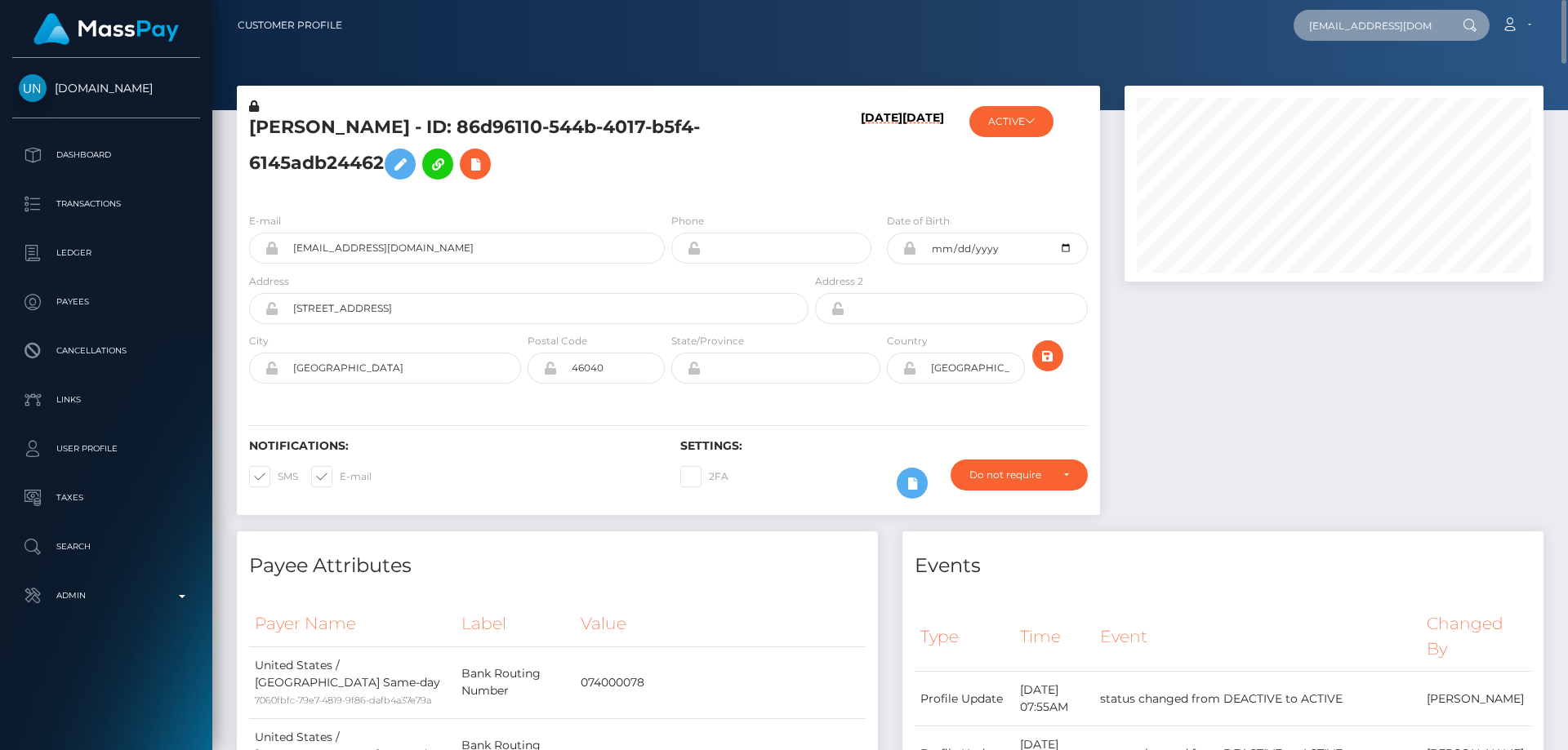
scroll to position [0, 53]
type input "[EMAIL_ADDRESS][DOMAIN_NAME]"
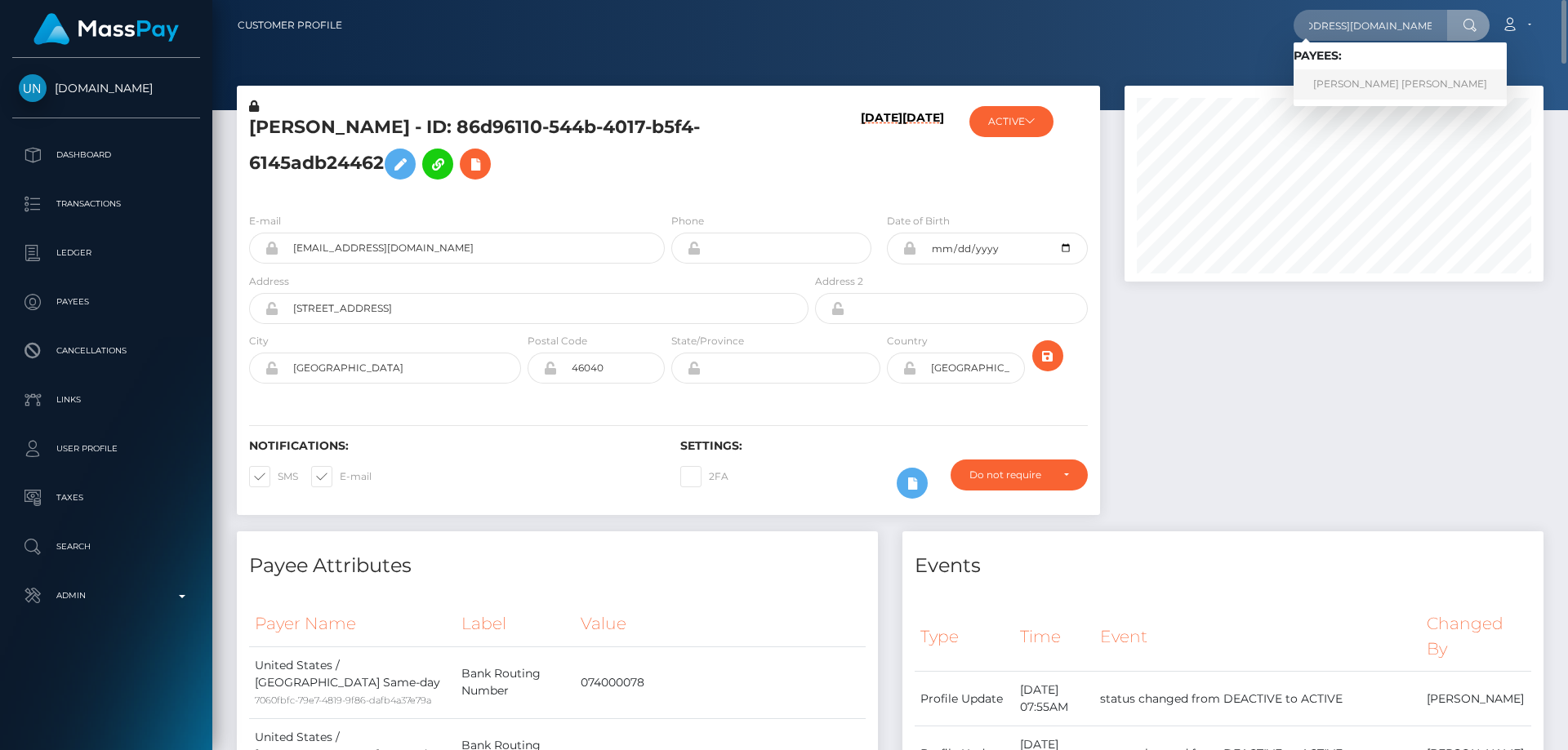
click at [1368, 84] on link "[PERSON_NAME] [PERSON_NAME]" at bounding box center [1400, 85] width 213 height 30
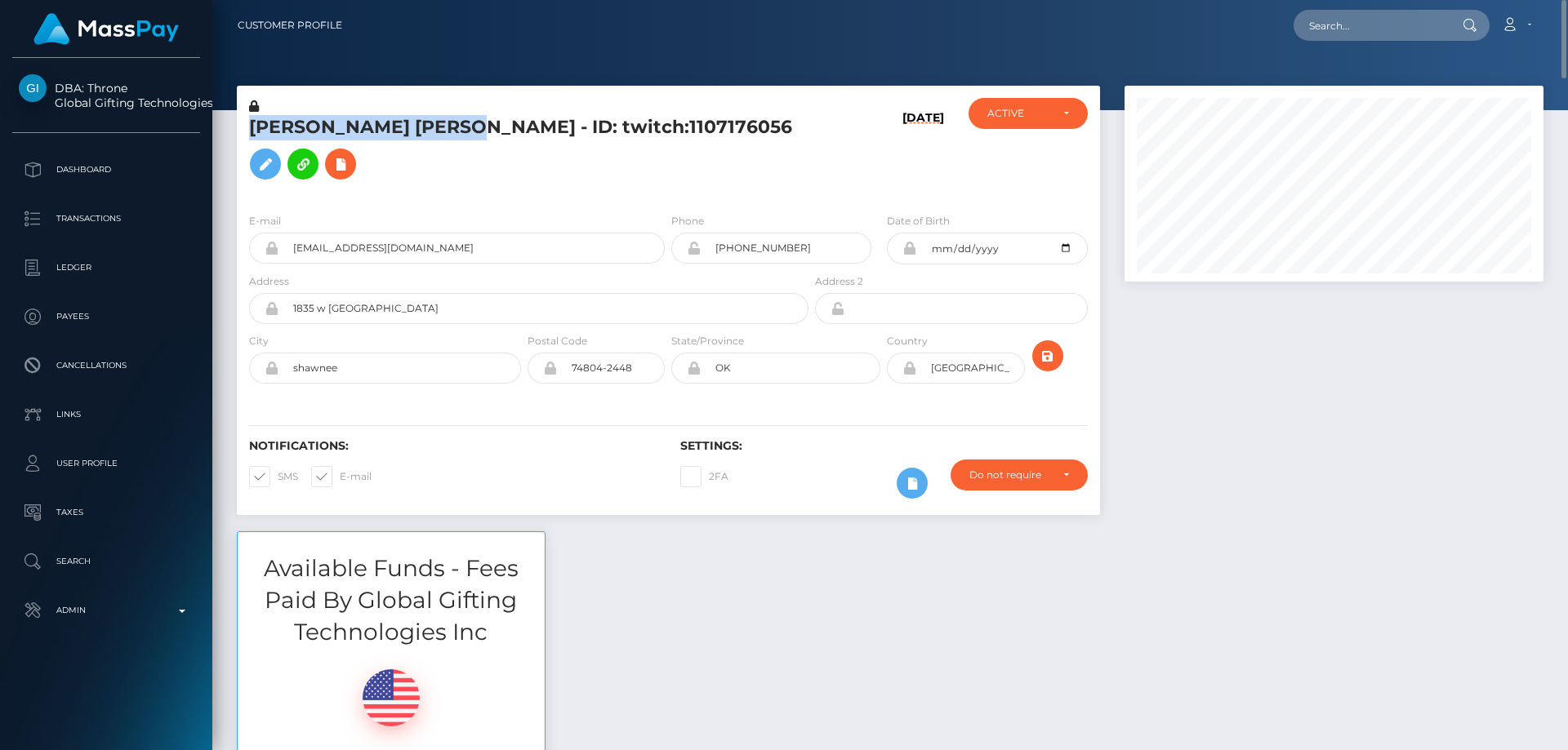
drag, startPoint x: 479, startPoint y: 140, endPoint x: 251, endPoint y: 141, distance: 228.0
click at [251, 141] on h5 "AISLYNN MARIE RUSHIN - ID: twitch:1107176056" at bounding box center [525, 151] width 551 height 73
copy h5 "AISLYNN MARIE RUSHIN"
paste input "poact_Xo2AfQSrrAlc"
type input "poact_Xo2AfQSrrAlc"
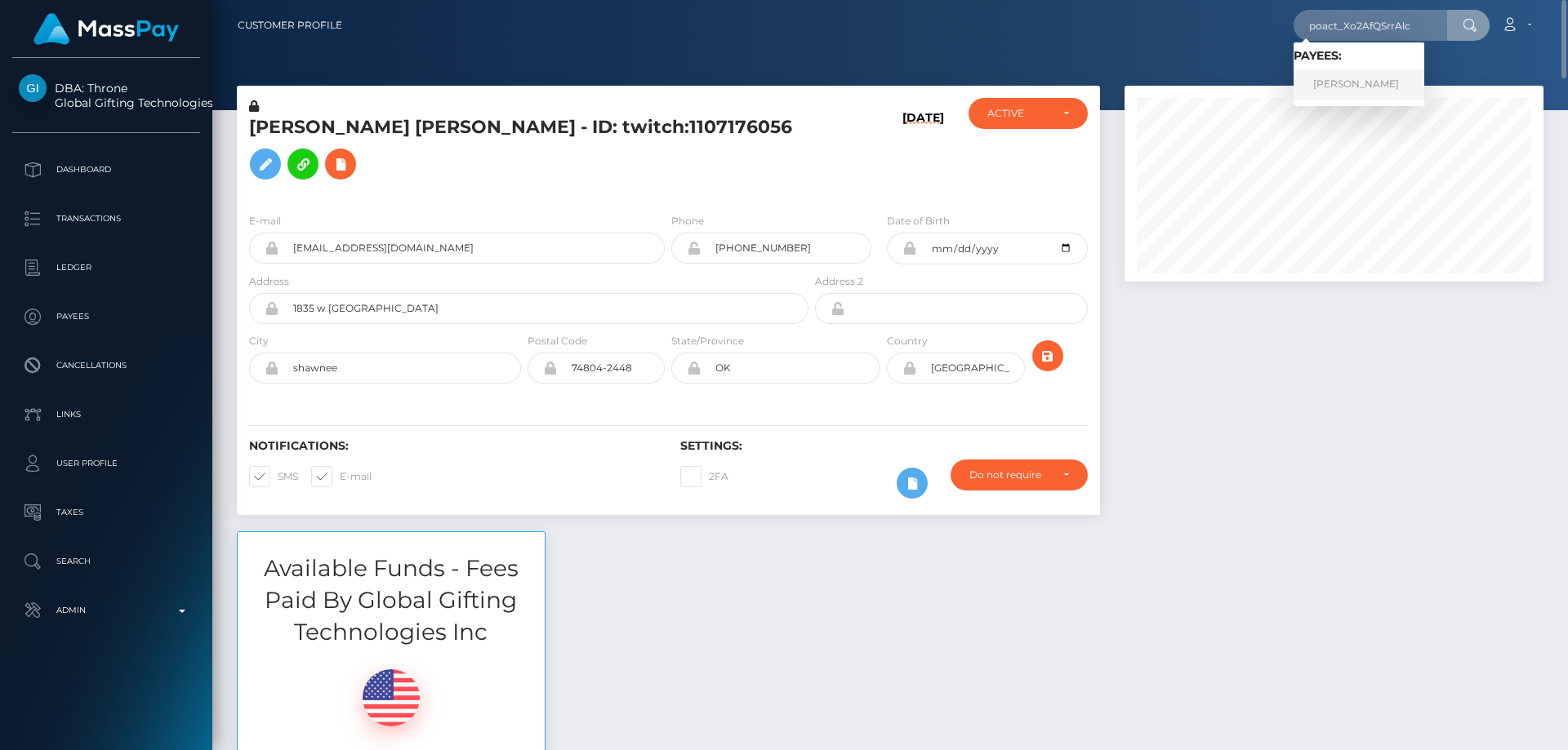
click at [1343, 85] on link "Fares Raboudi" at bounding box center [1359, 85] width 131 height 30
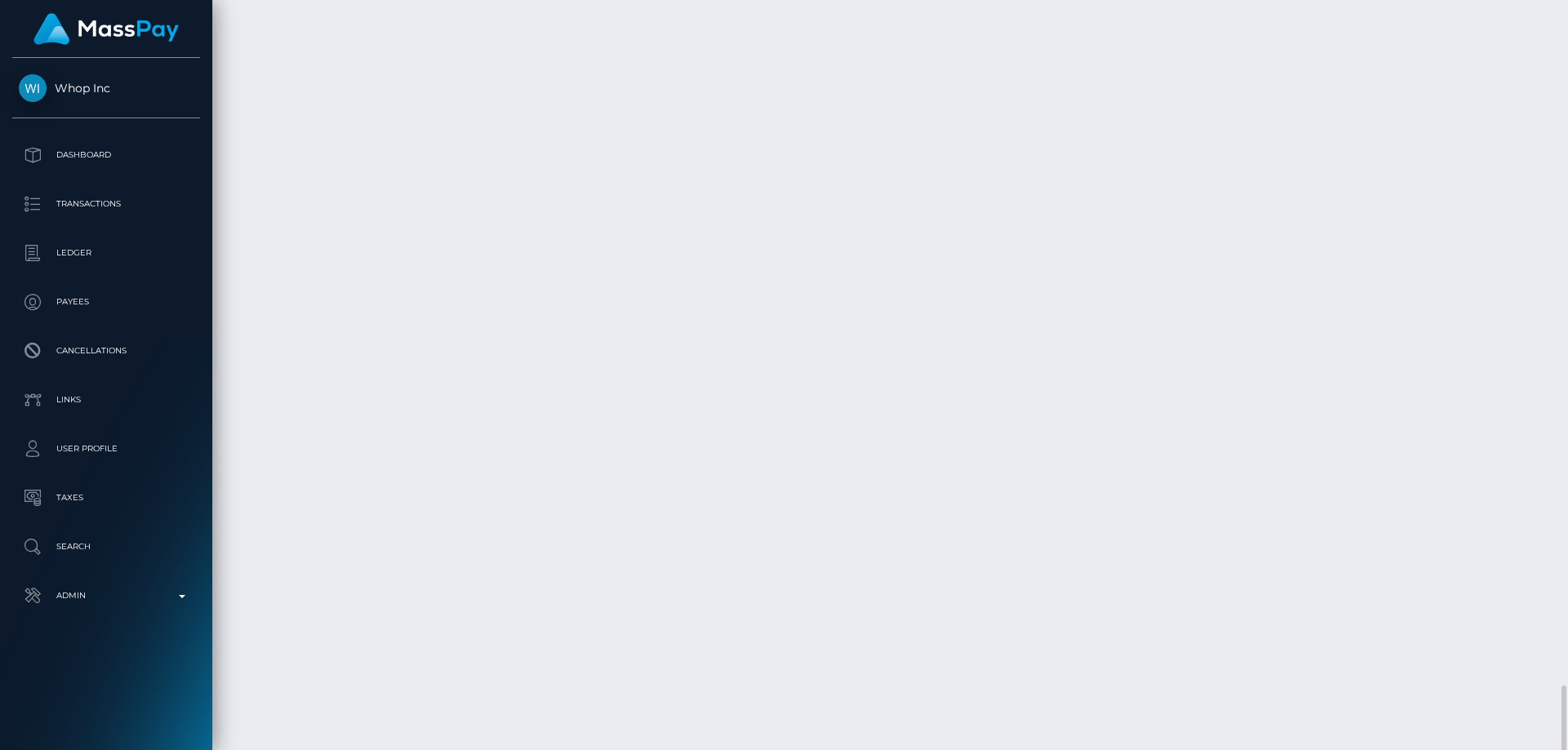
scroll to position [3015, 0]
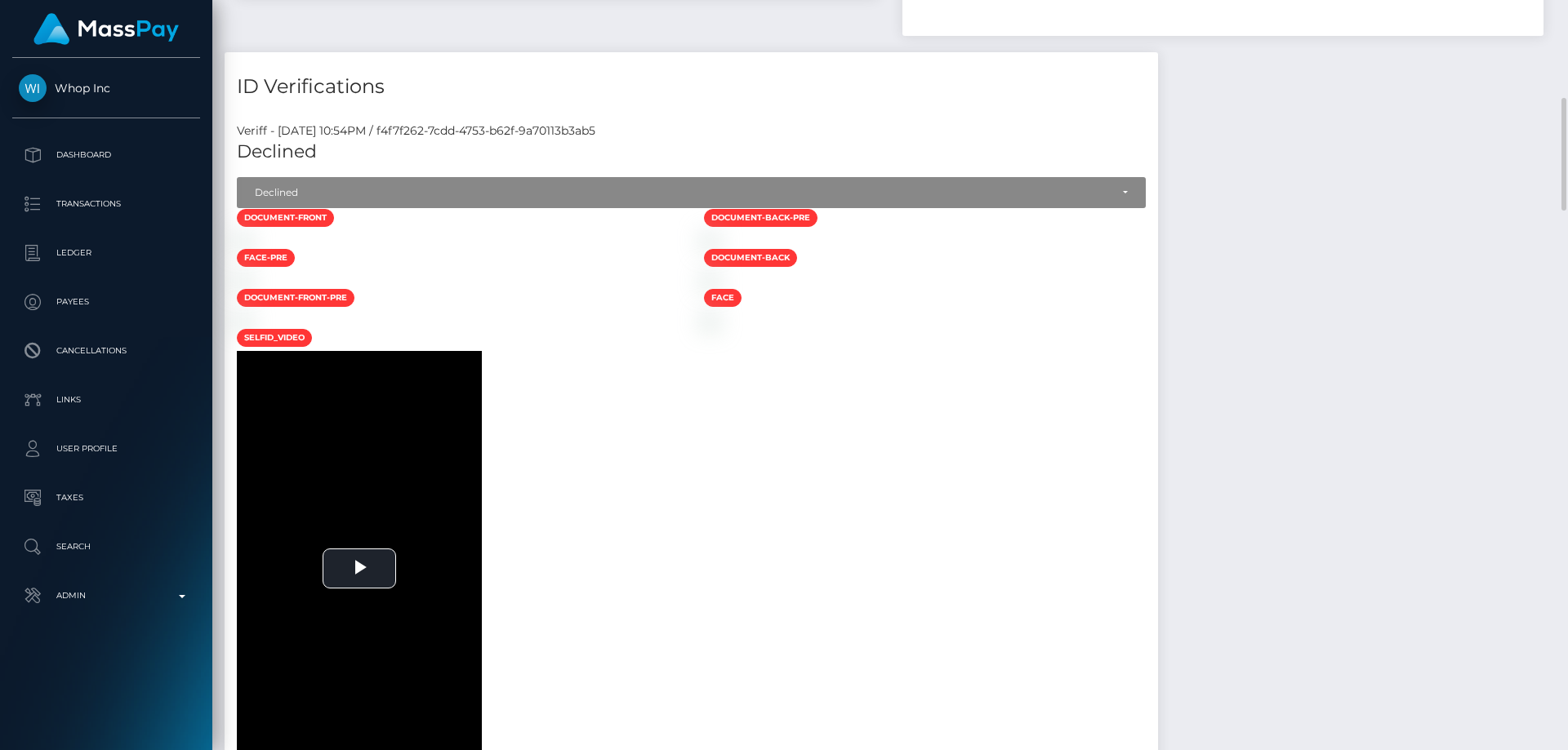
scroll to position [980, 0]
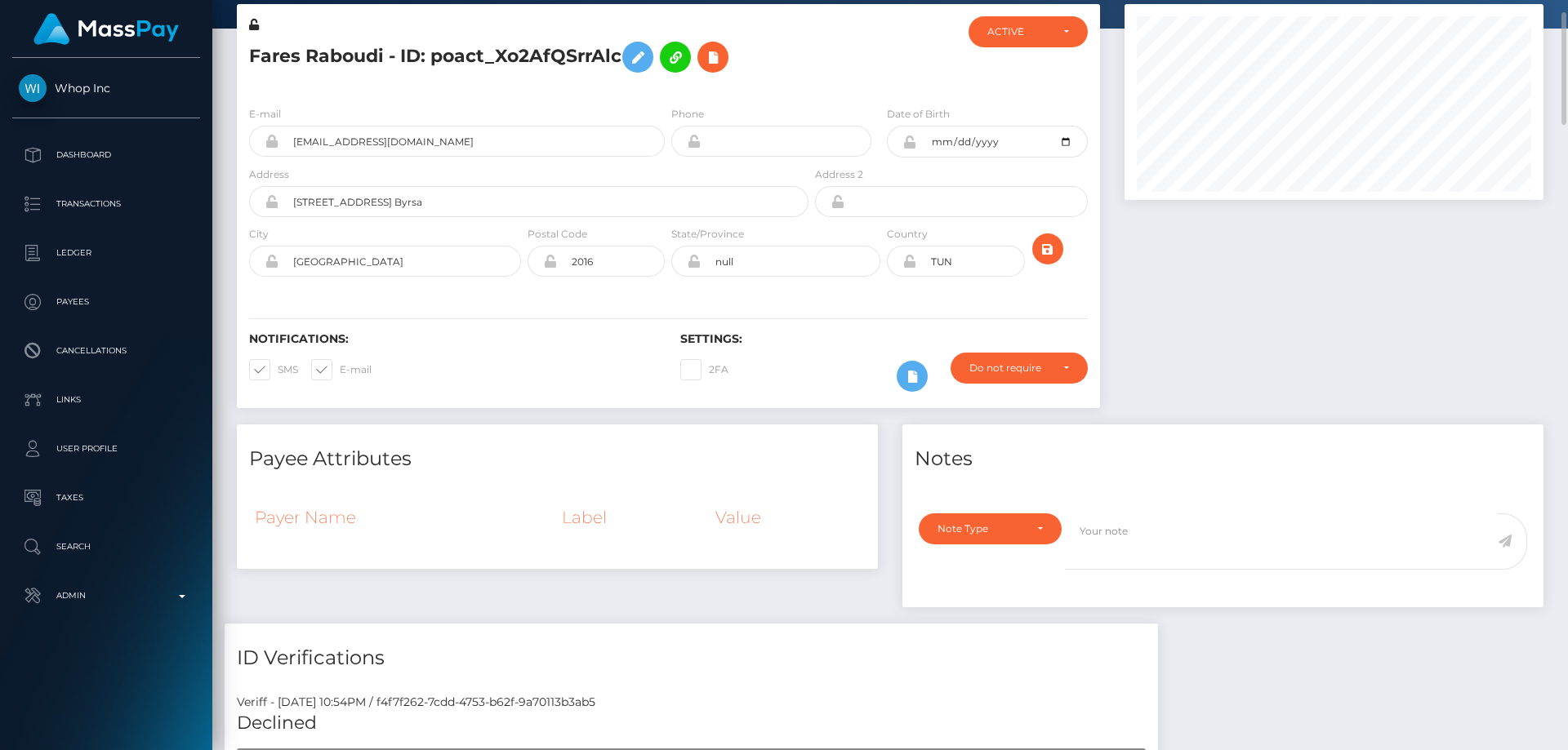
scroll to position [0, 0]
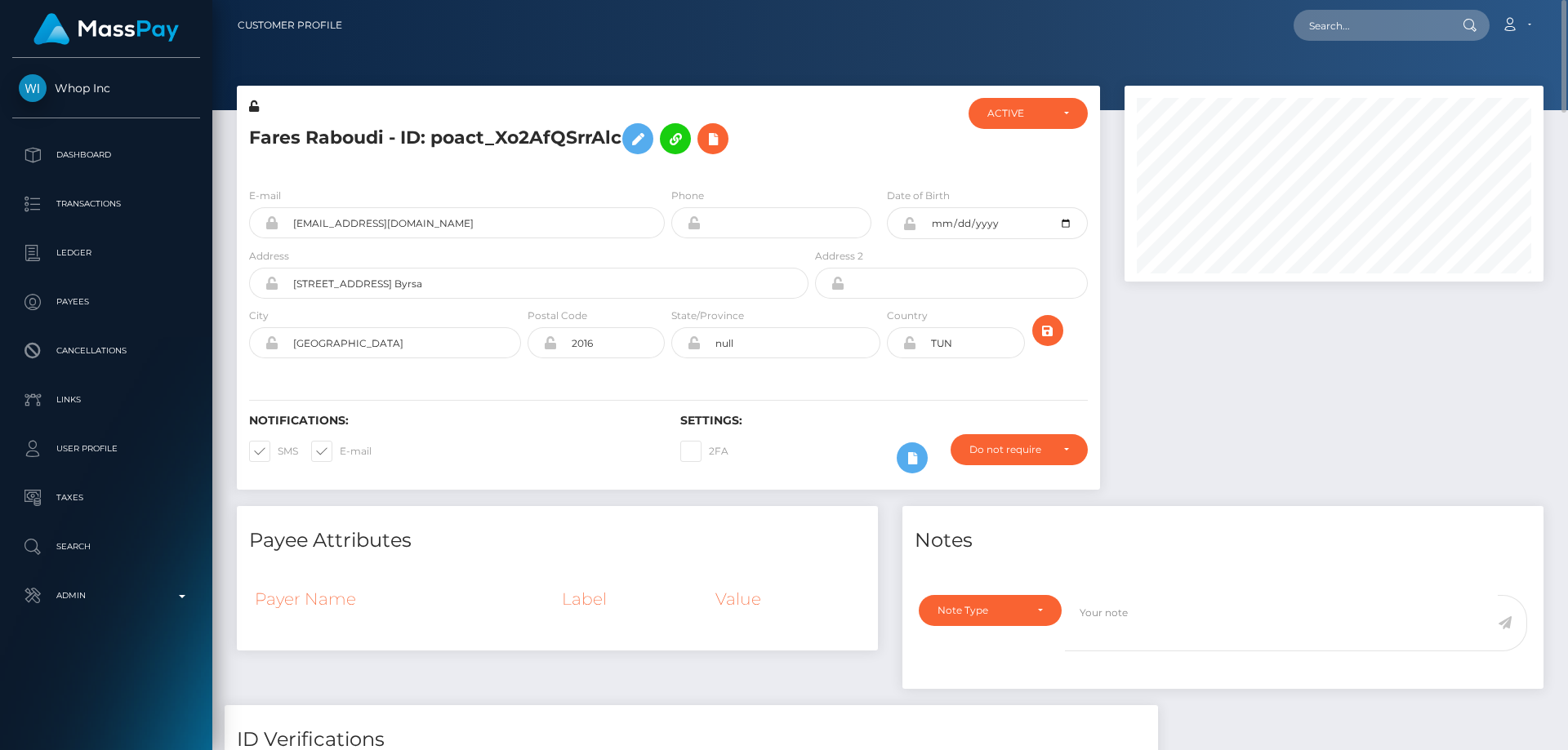
click at [254, 104] on icon at bounding box center [254, 106] width 10 height 11
click at [911, 221] on icon at bounding box center [910, 223] width 14 height 13
click at [908, 344] on icon at bounding box center [910, 342] width 14 height 13
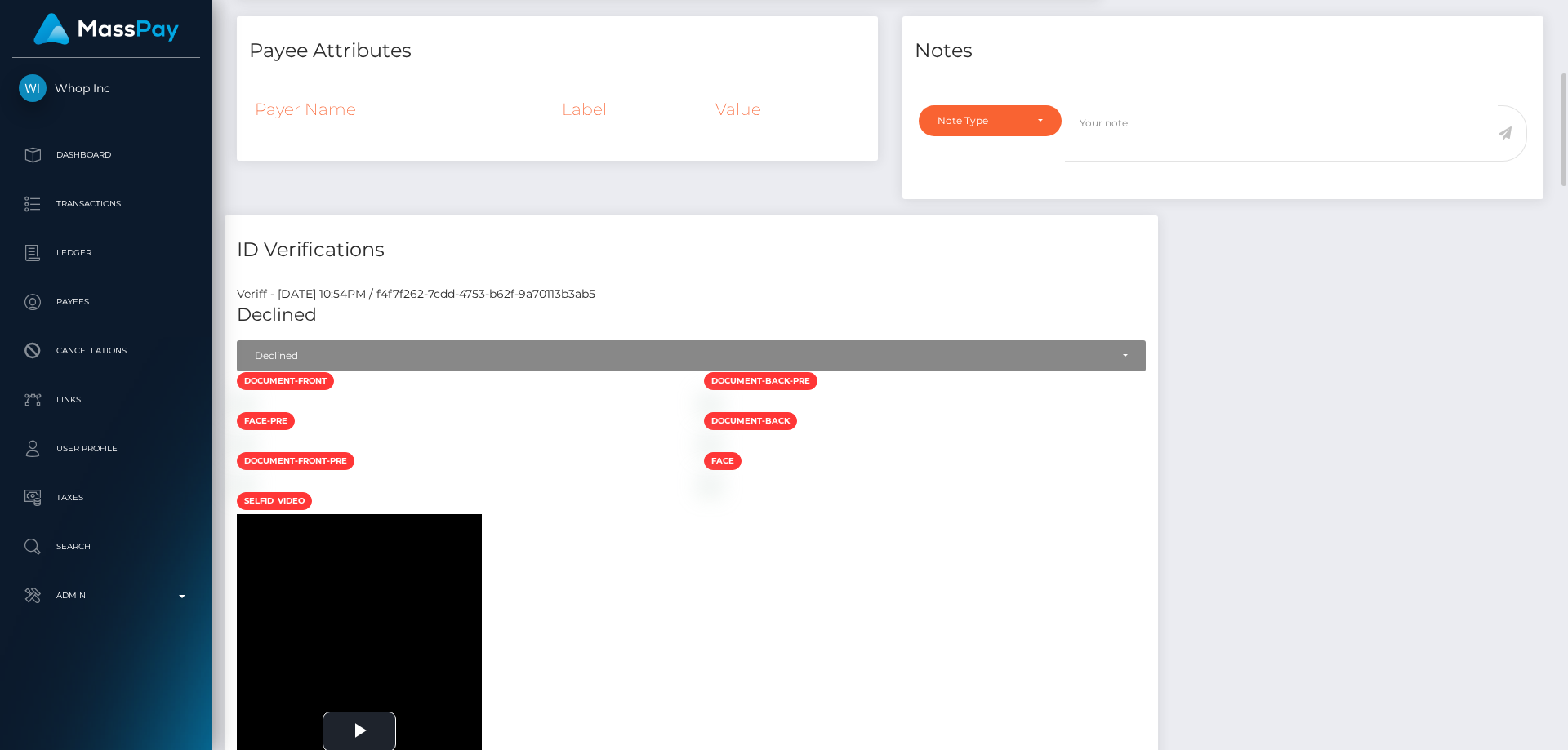
scroll to position [408, 0]
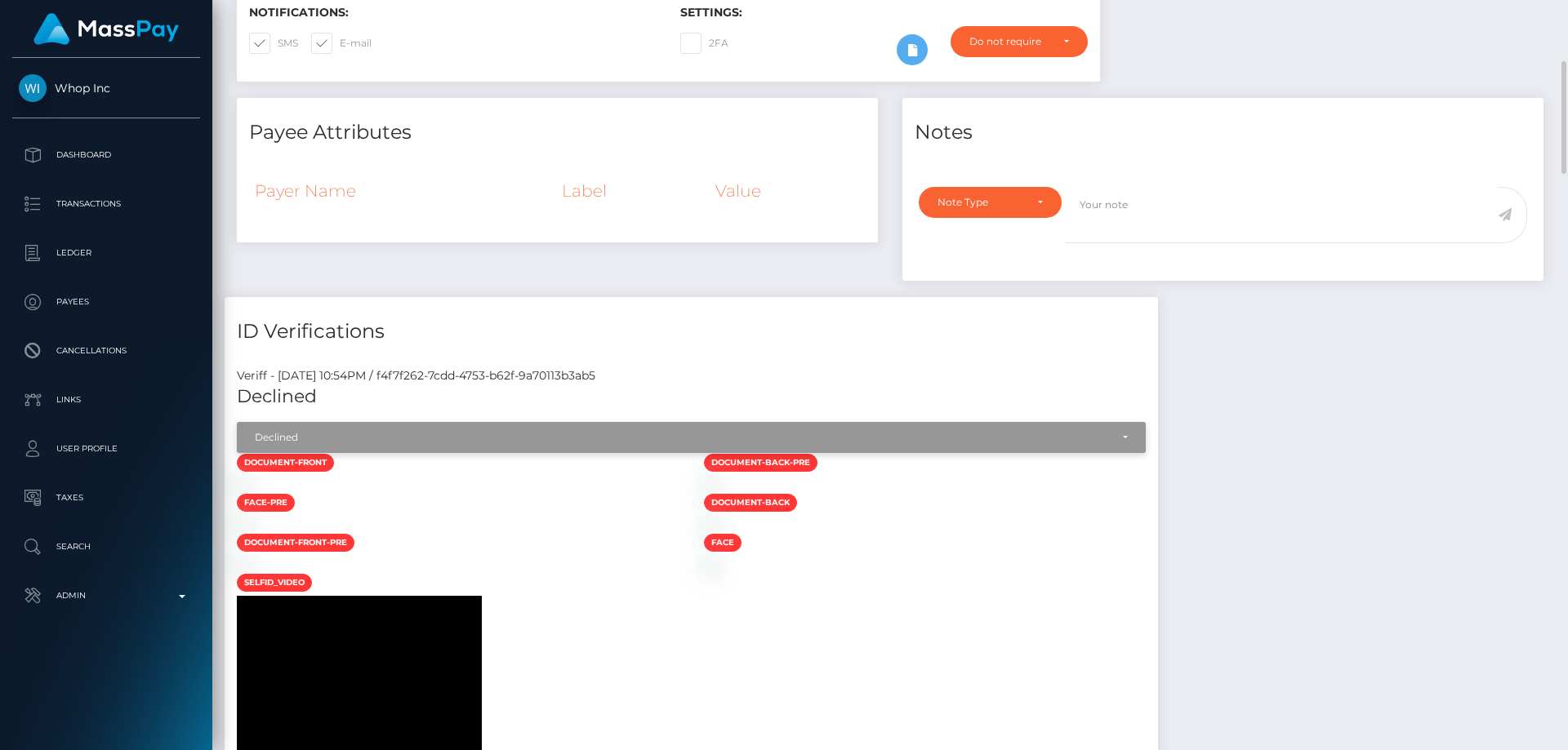
click at [349, 426] on div "Declined" at bounding box center [690, 437] width 909 height 31
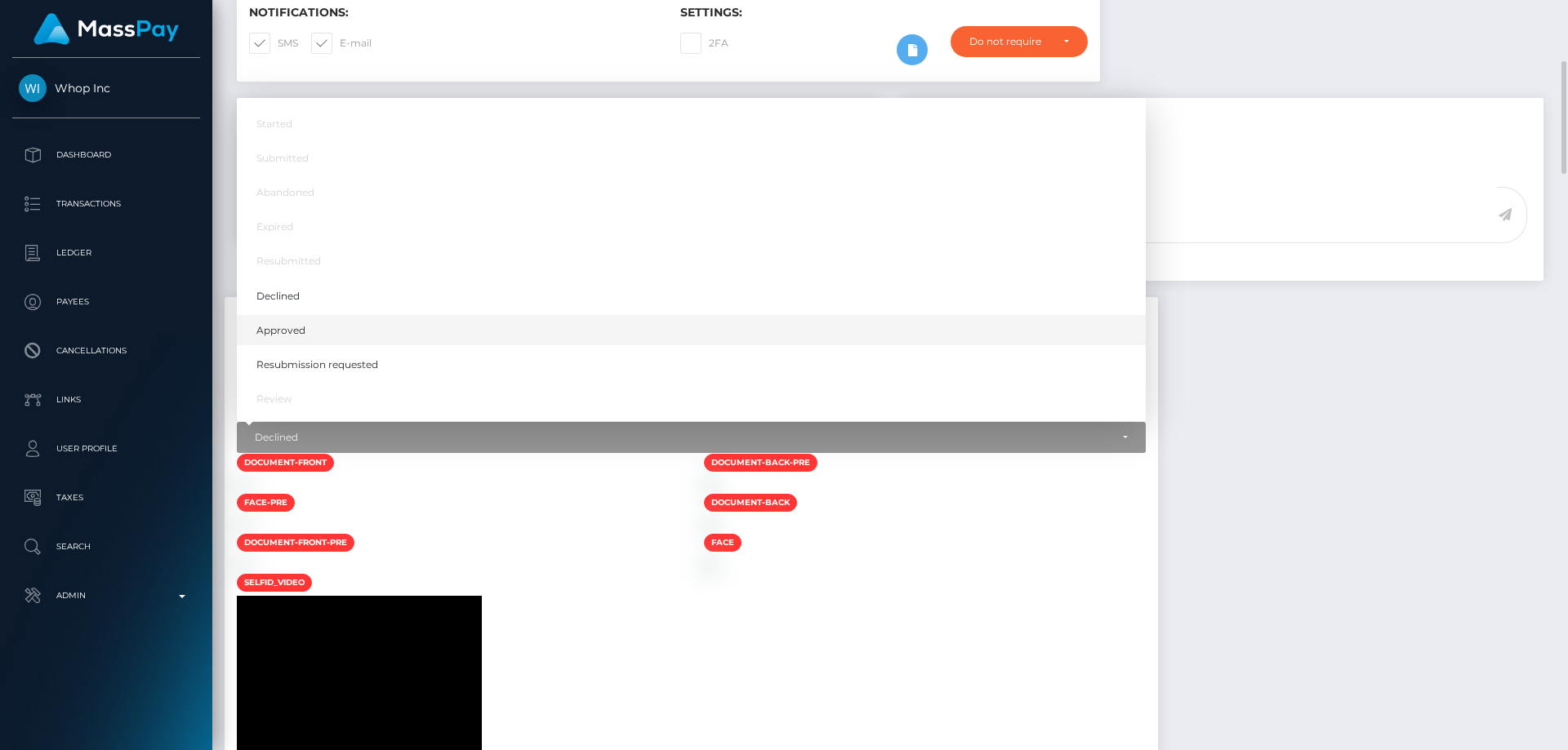
click at [344, 328] on link "Approved" at bounding box center [690, 331] width 909 height 30
select select "Approved"
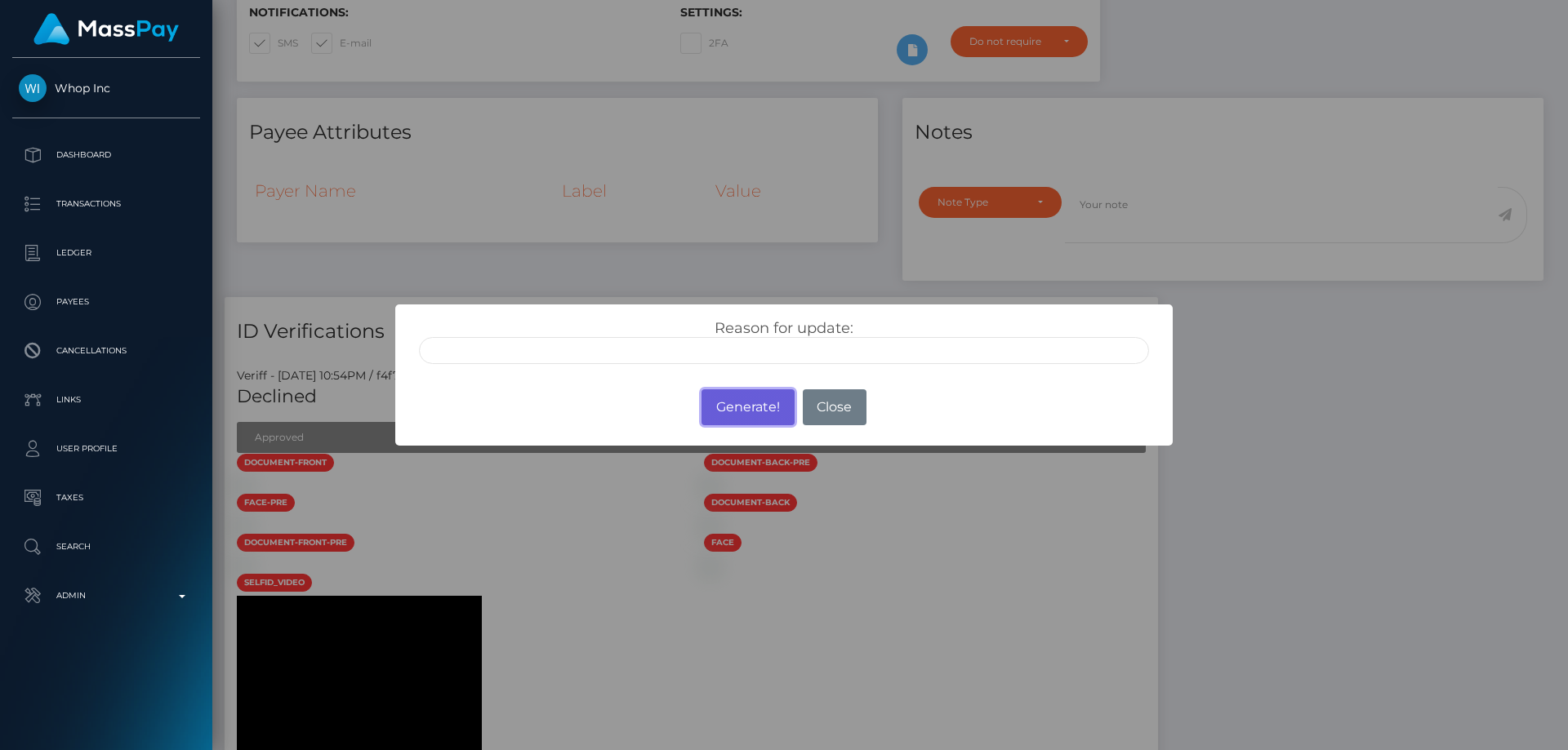
click at [739, 417] on button "Generate!" at bounding box center [747, 408] width 93 height 36
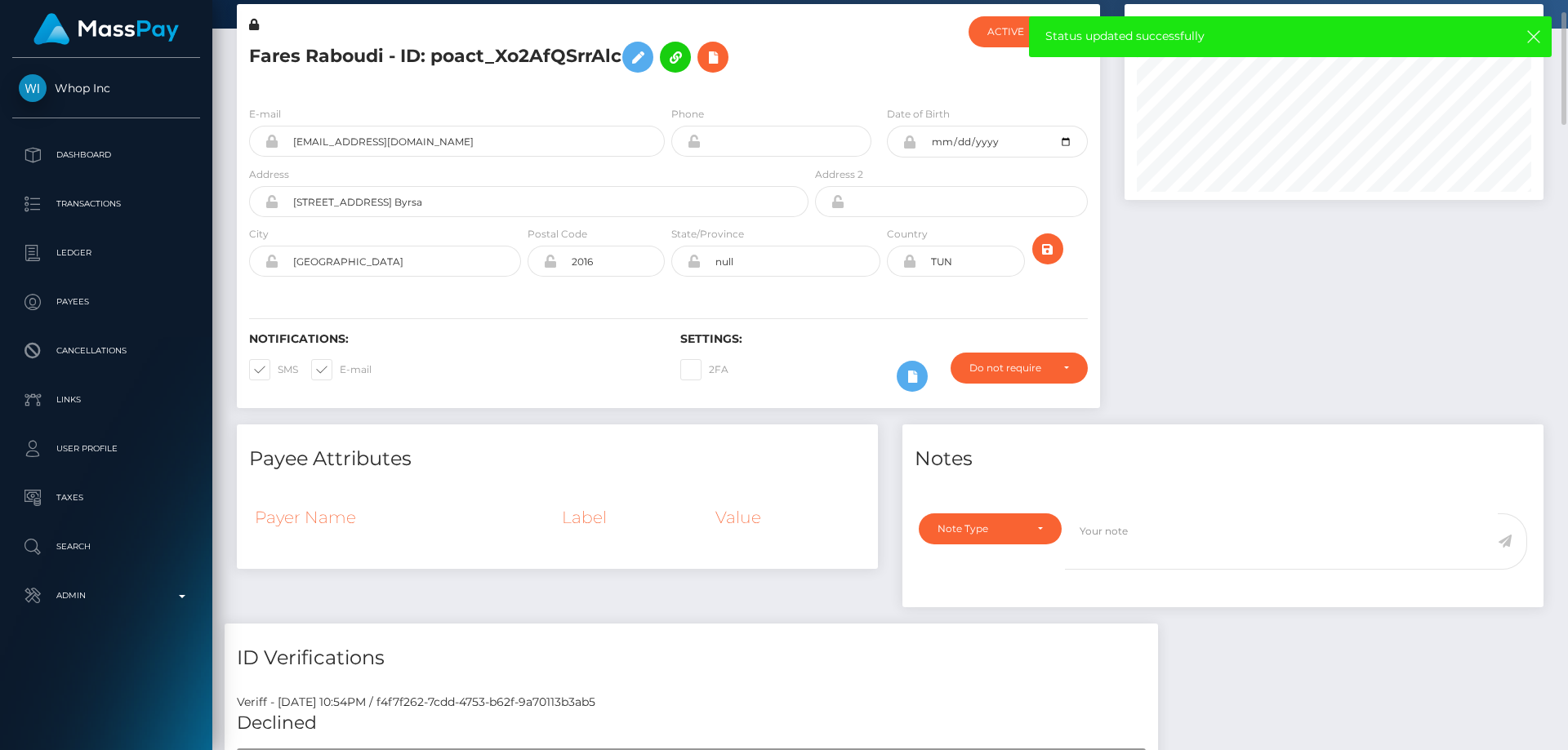
scroll to position [0, 0]
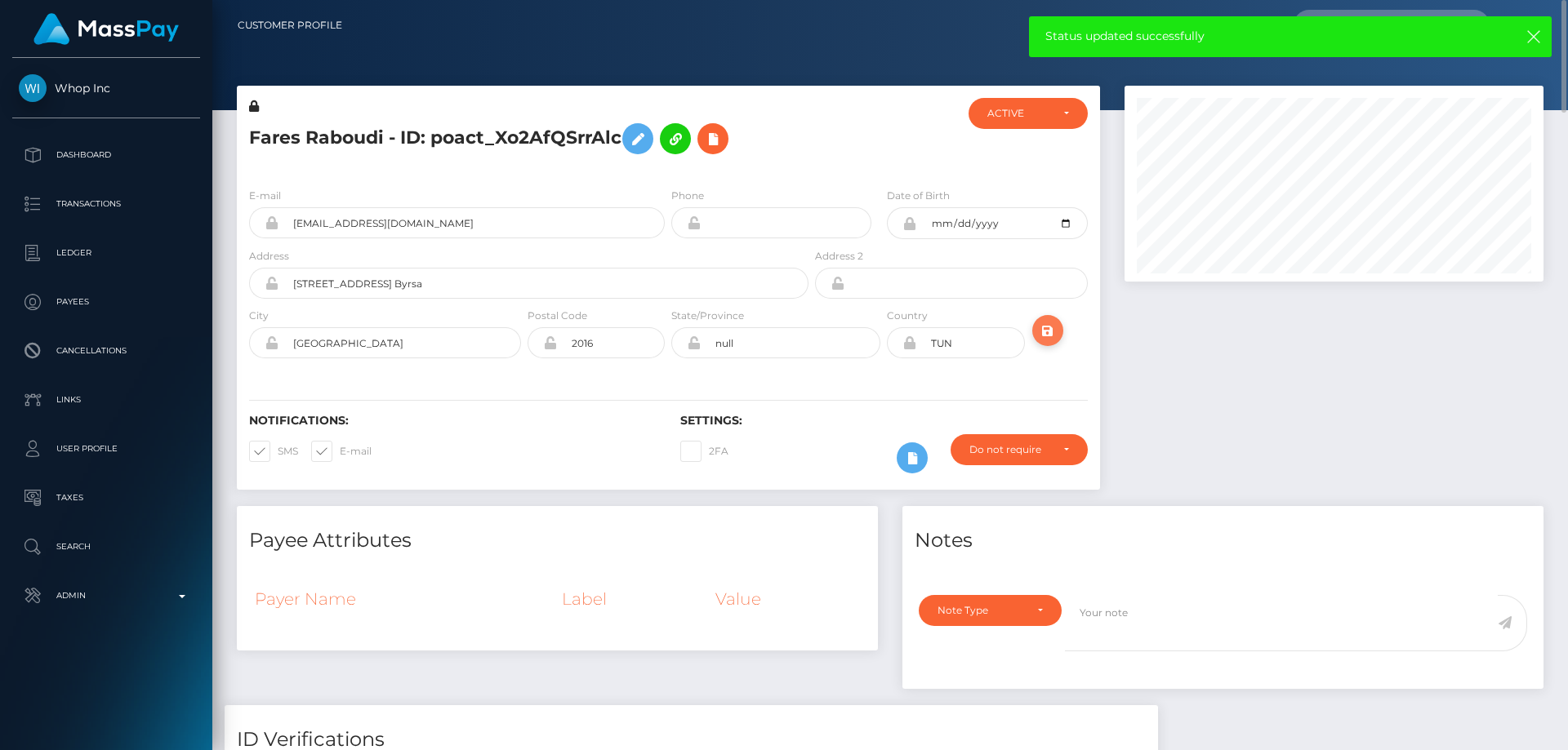
click at [1050, 328] on icon "submit" at bounding box center [1048, 331] width 20 height 20
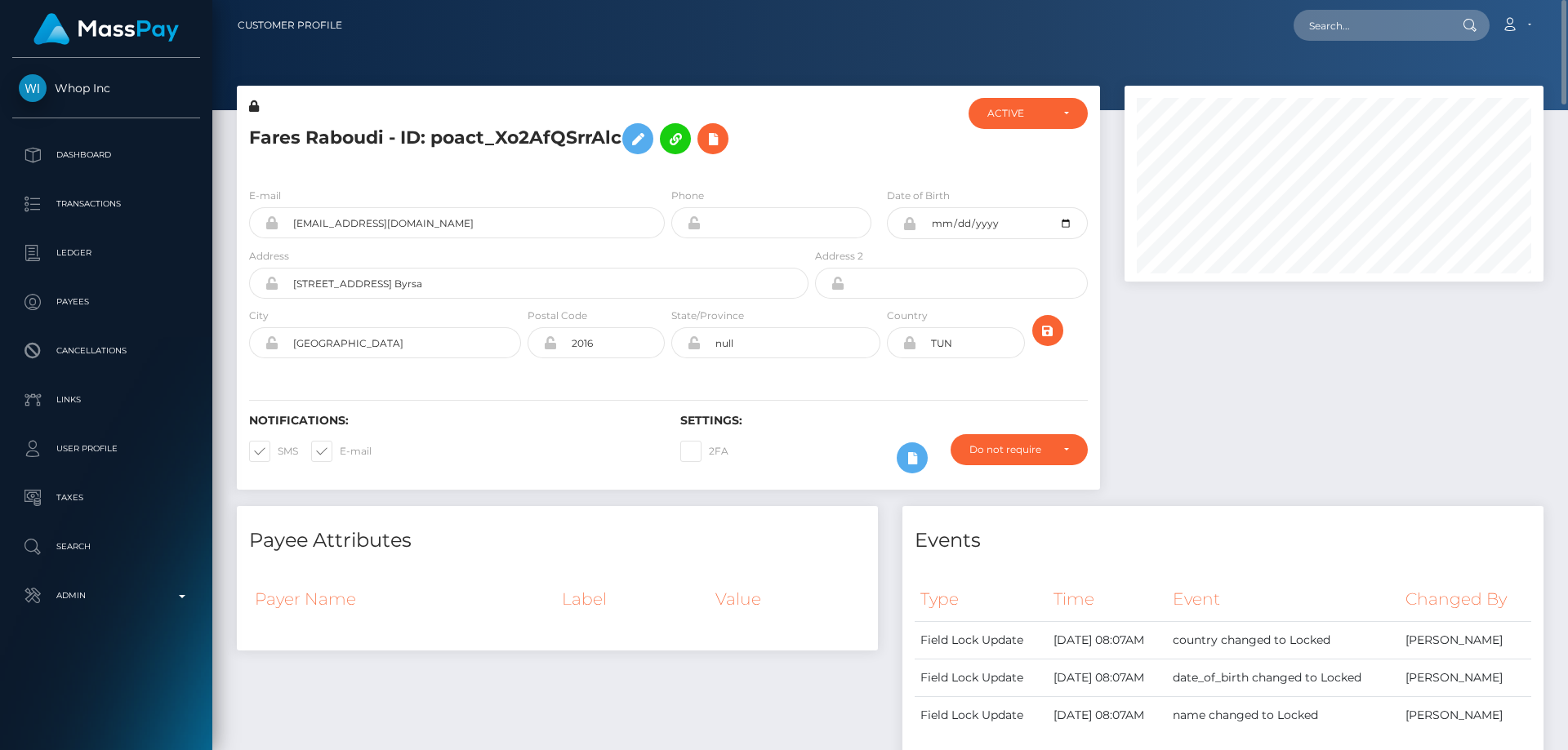
click at [403, 142] on h5 "Fares Raboudi - ID: poact_Xo2AfQSrrAlc" at bounding box center [525, 138] width 551 height 47
copy h5 "Fares Raboudi - ID: poact_Xo2AfQSrrAlc"
paste input "poact_8mIJsyF4jD84"
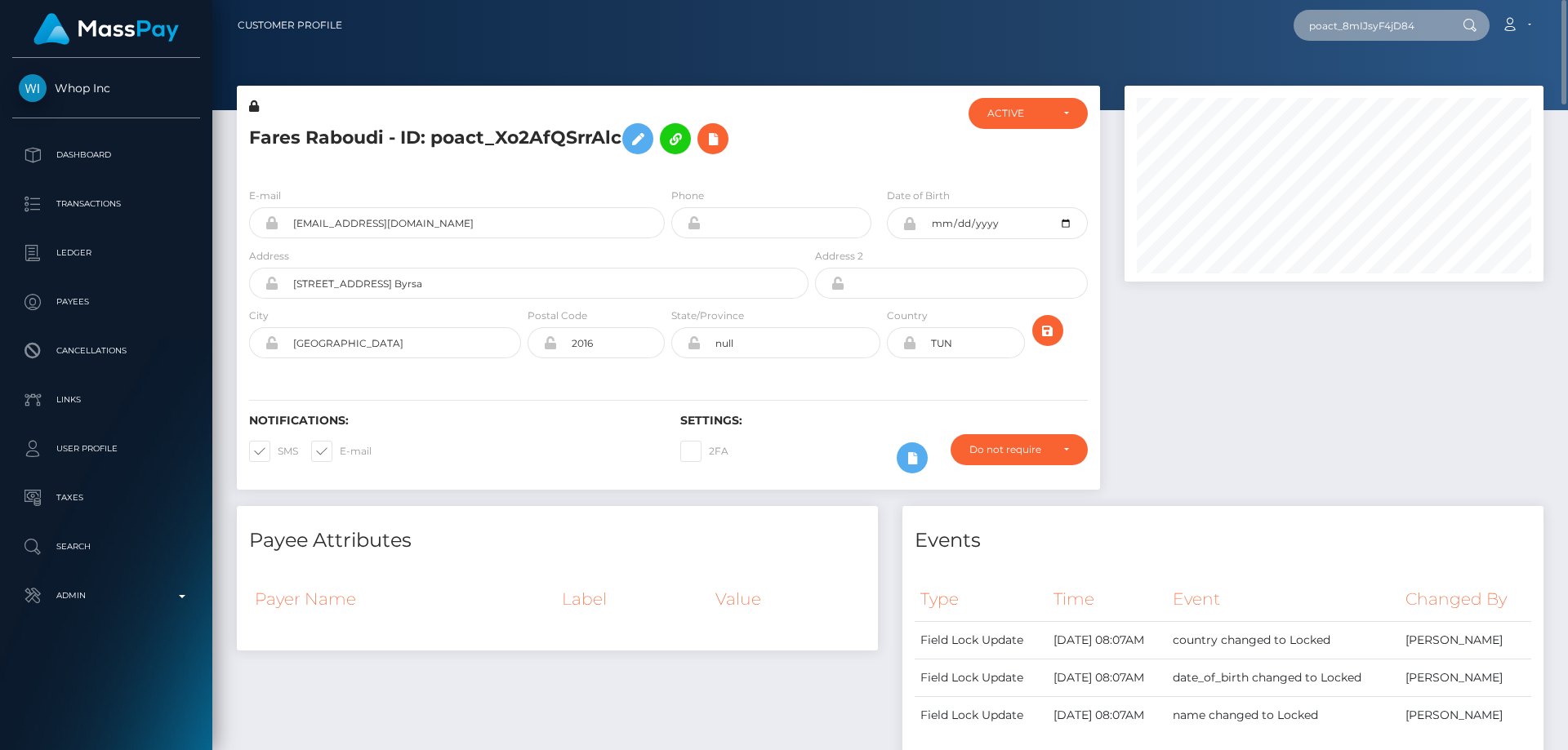
type input "poact_8mIJsyF4jD84"
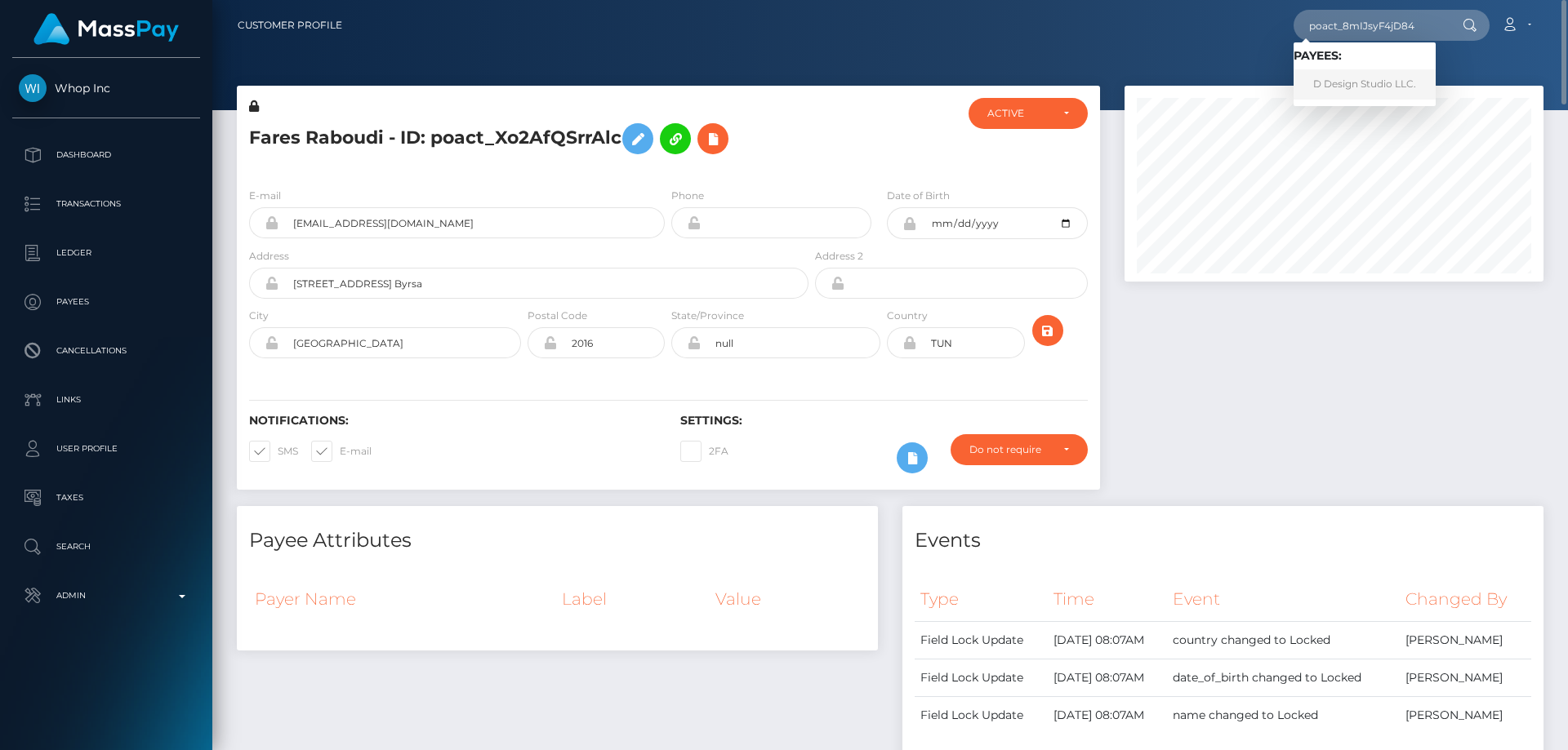
click at [1359, 84] on link "D Design Studio LLC." at bounding box center [1365, 85] width 142 height 30
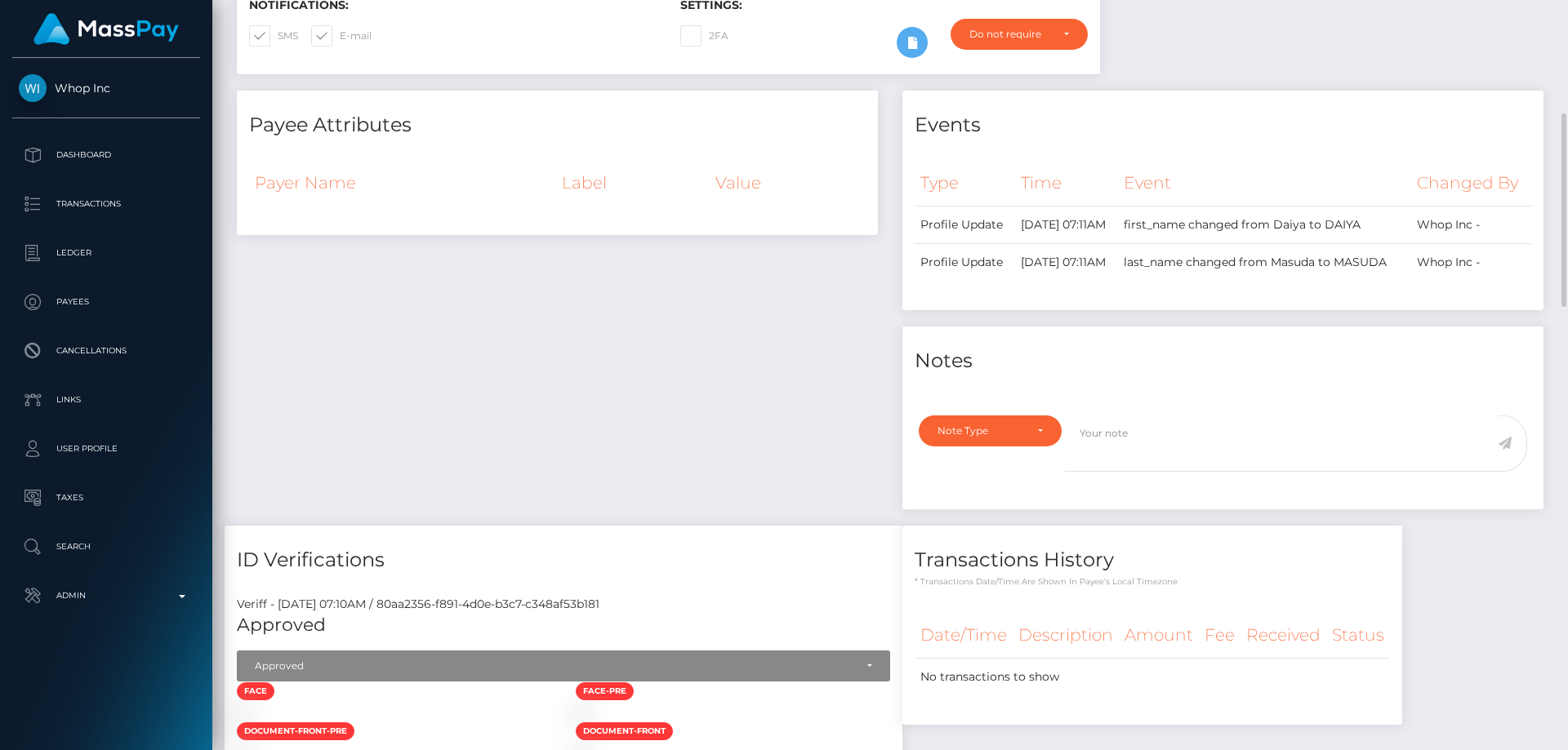
scroll to position [33, 0]
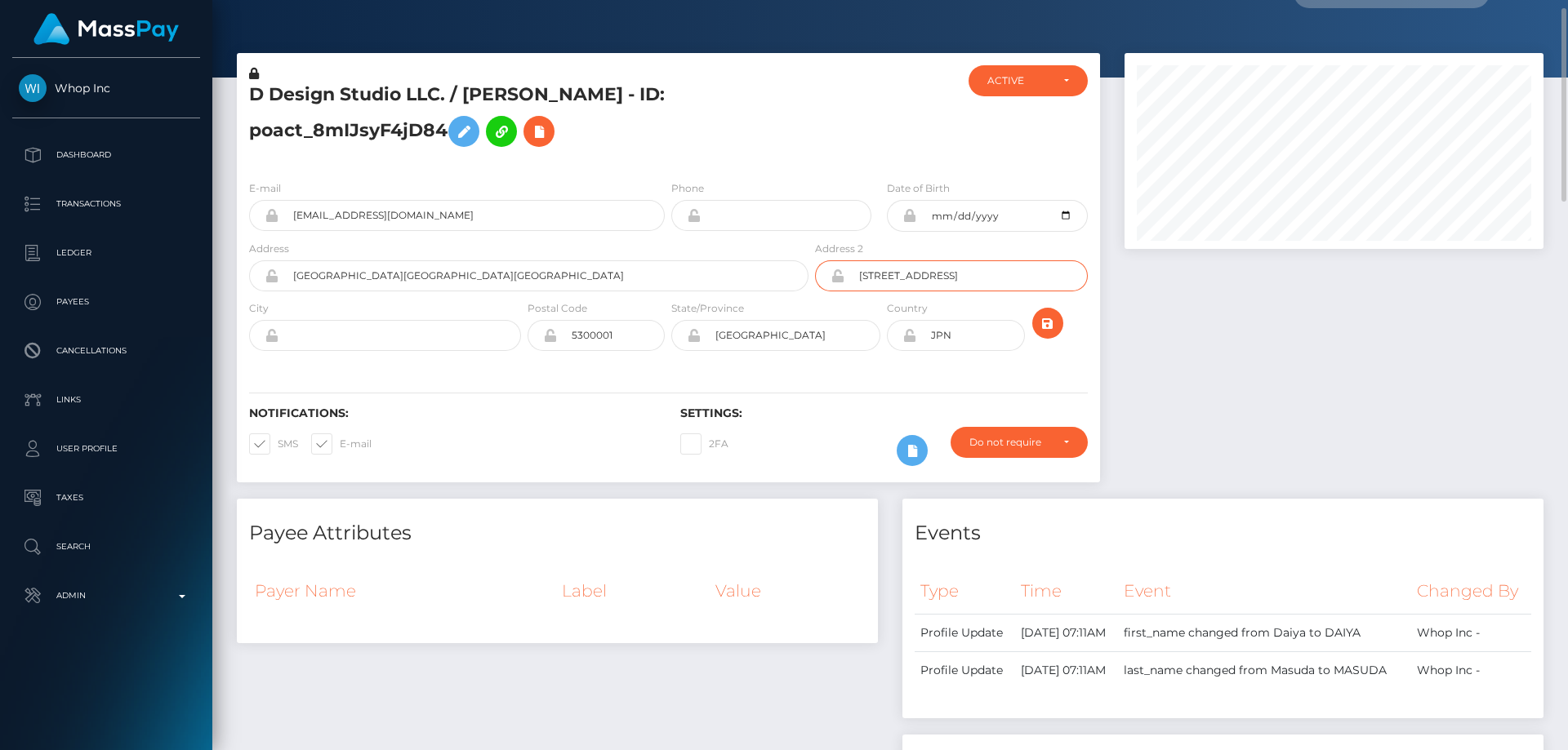
drag, startPoint x: 854, startPoint y: 279, endPoint x: 1147, endPoint y: 274, distance: 293.0
click at [1147, 274] on div "D Design Studio LLC. / DAIYA MASUDA - ID: poact_8mIJsyF4jD84 ACTIVE CLOSED ACTI…" at bounding box center [890, 275] width 1332 height 446
drag, startPoint x: 287, startPoint y: 274, endPoint x: 269, endPoint y: 277, distance: 18.2
click at [269, 277] on div "大阪市北区梅田" at bounding box center [529, 275] width 560 height 31
drag, startPoint x: 755, startPoint y: 333, endPoint x: 664, endPoint y: 346, distance: 91.9
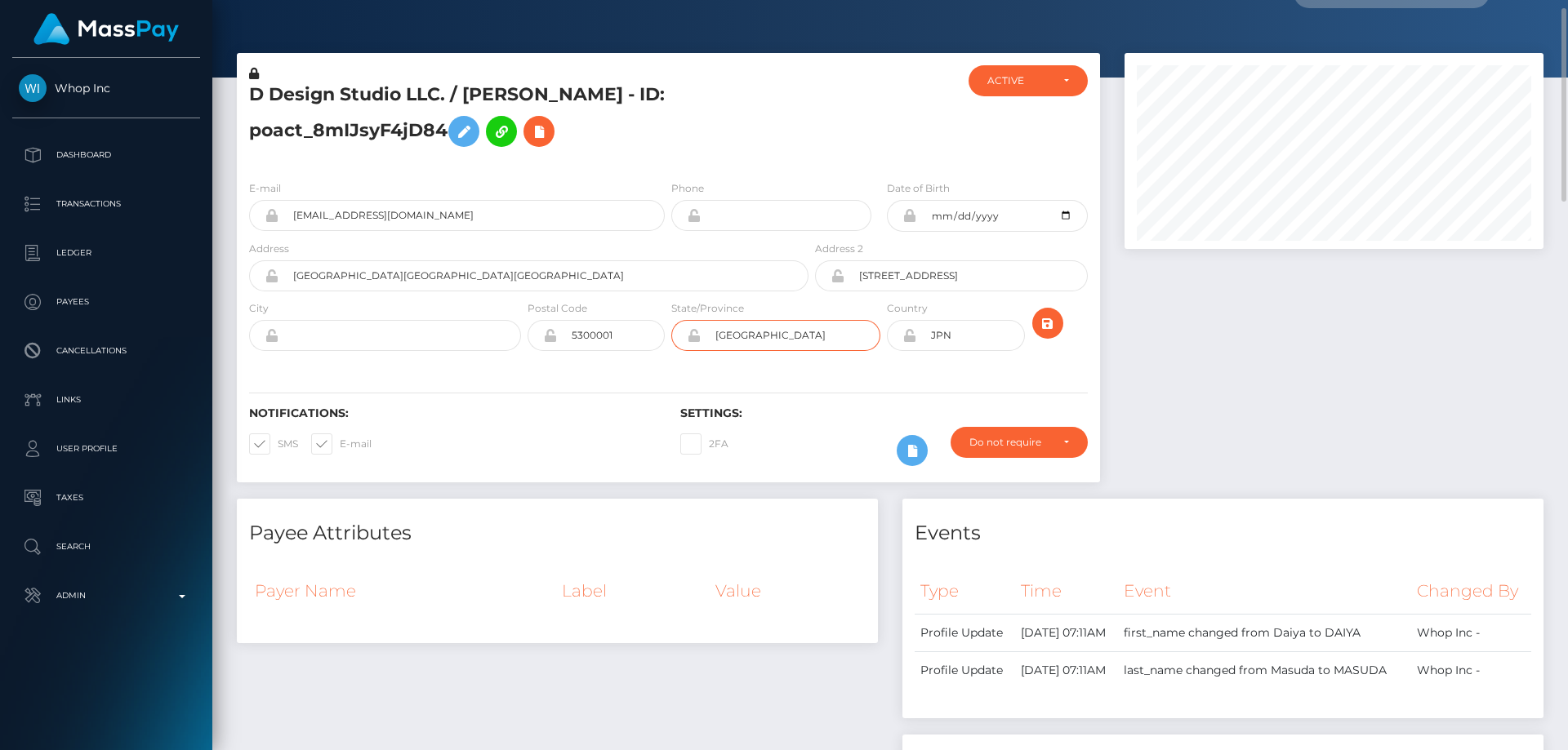
click at [590, 345] on div "City Postal Code 5300001 State/Province 大阪府 JPN" at bounding box center [667, 329] width 863 height 60
paste input "Umeda, [GEOGRAPHIC_DATA], [GEOGRAPHIC_DATA]"
type input "Umeda, [GEOGRAPHIC_DATA], [GEOGRAPHIC_DATA]"
drag, startPoint x: 708, startPoint y: 340, endPoint x: 630, endPoint y: 371, distance: 83.9
click at [685, 348] on div "大阪府" at bounding box center [776, 335] width 209 height 31
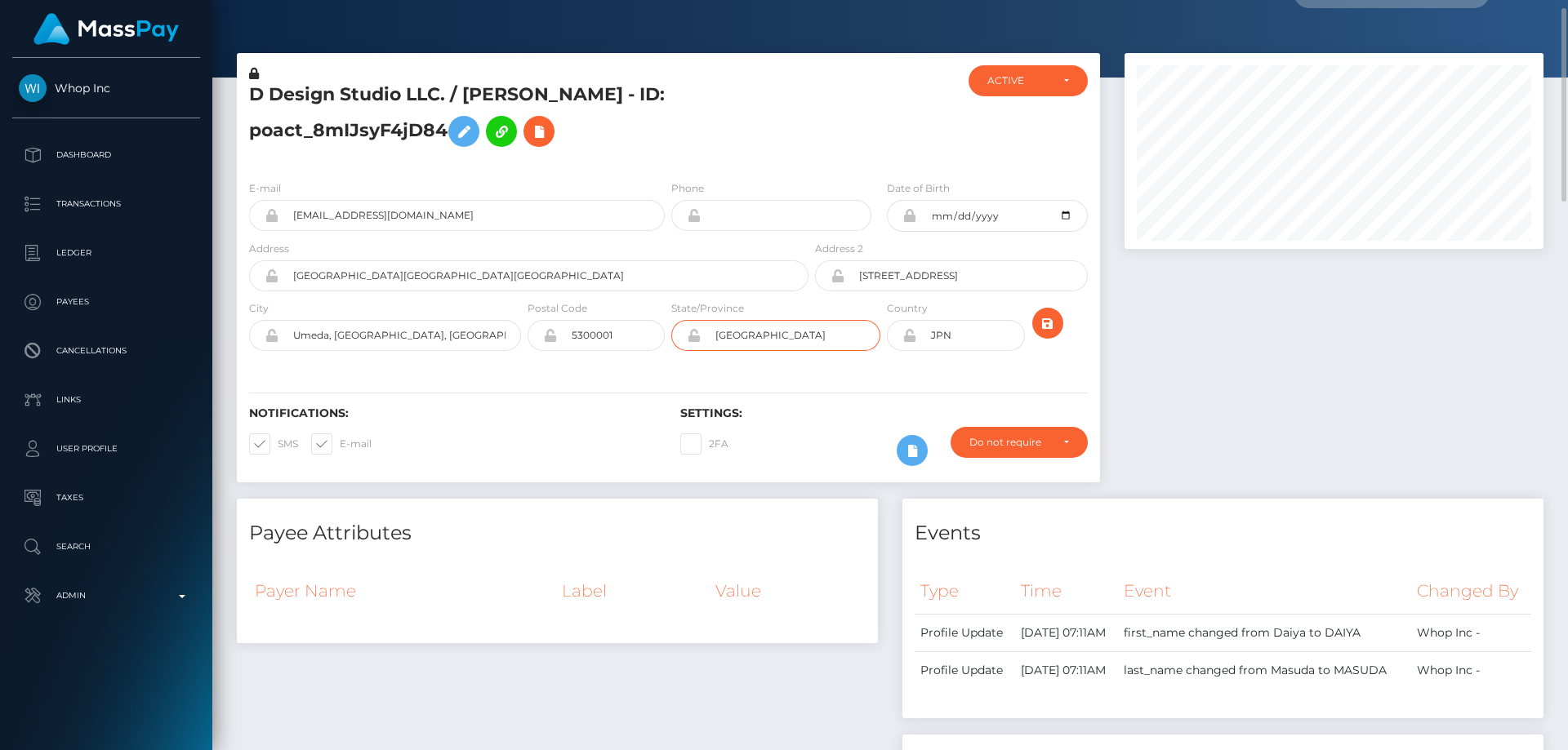
type input "[GEOGRAPHIC_DATA]"
click at [1001, 272] on input "２丁目５番１３号桜橋第一ビル３０４号" at bounding box center [966, 275] width 242 height 31
drag, startPoint x: 299, startPoint y: 289, endPoint x: 290, endPoint y: 290, distance: 9.1
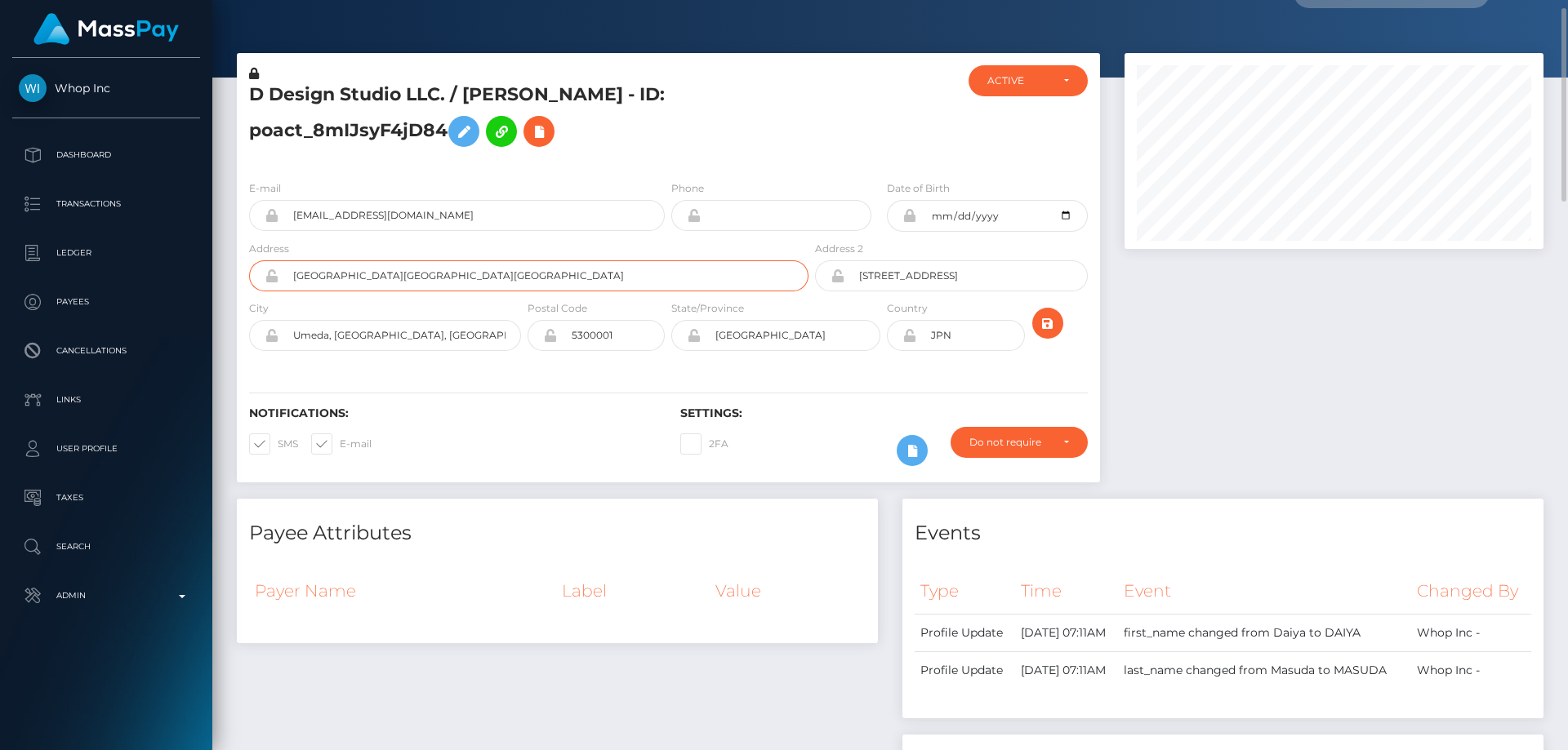
click at [290, 290] on input "大阪市北区梅田" at bounding box center [543, 275] width 530 height 31
paste input "[DATE] [PERSON_NAME][STREET_ADDRESS]"
type input "[DATE] [PERSON_NAME][STREET_ADDRESS]"
drag, startPoint x: 777, startPoint y: 323, endPoint x: 662, endPoint y: 385, distance: 130.6
click at [662, 385] on div "D Design Studio LLC. / DAIYA MASUDA - ID: poact_8mIJsyF4jD84 ACTIVE CLOSED ACTI…" at bounding box center [667, 267] width 863 height 430
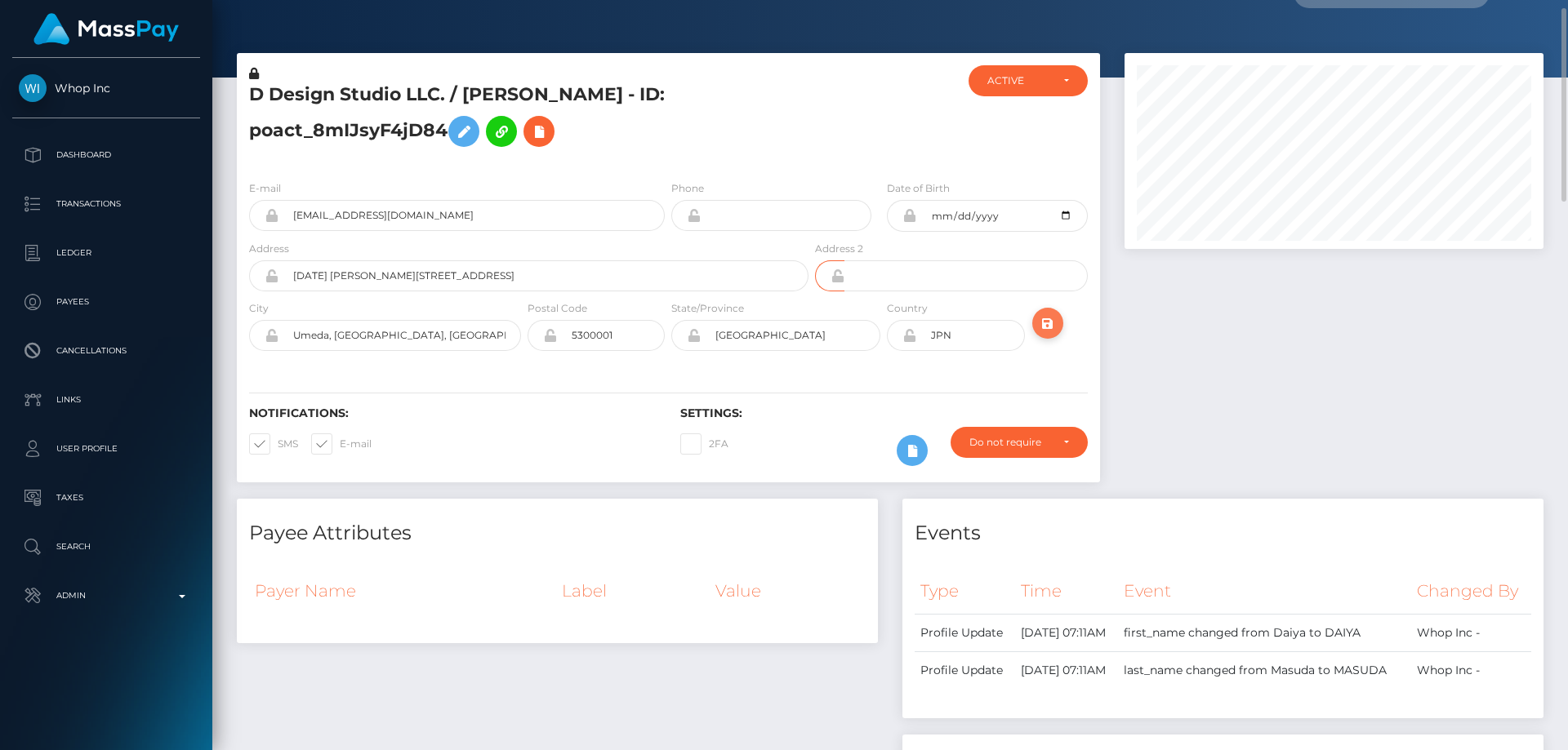
click at [1052, 318] on icon "submit" at bounding box center [1048, 323] width 20 height 20
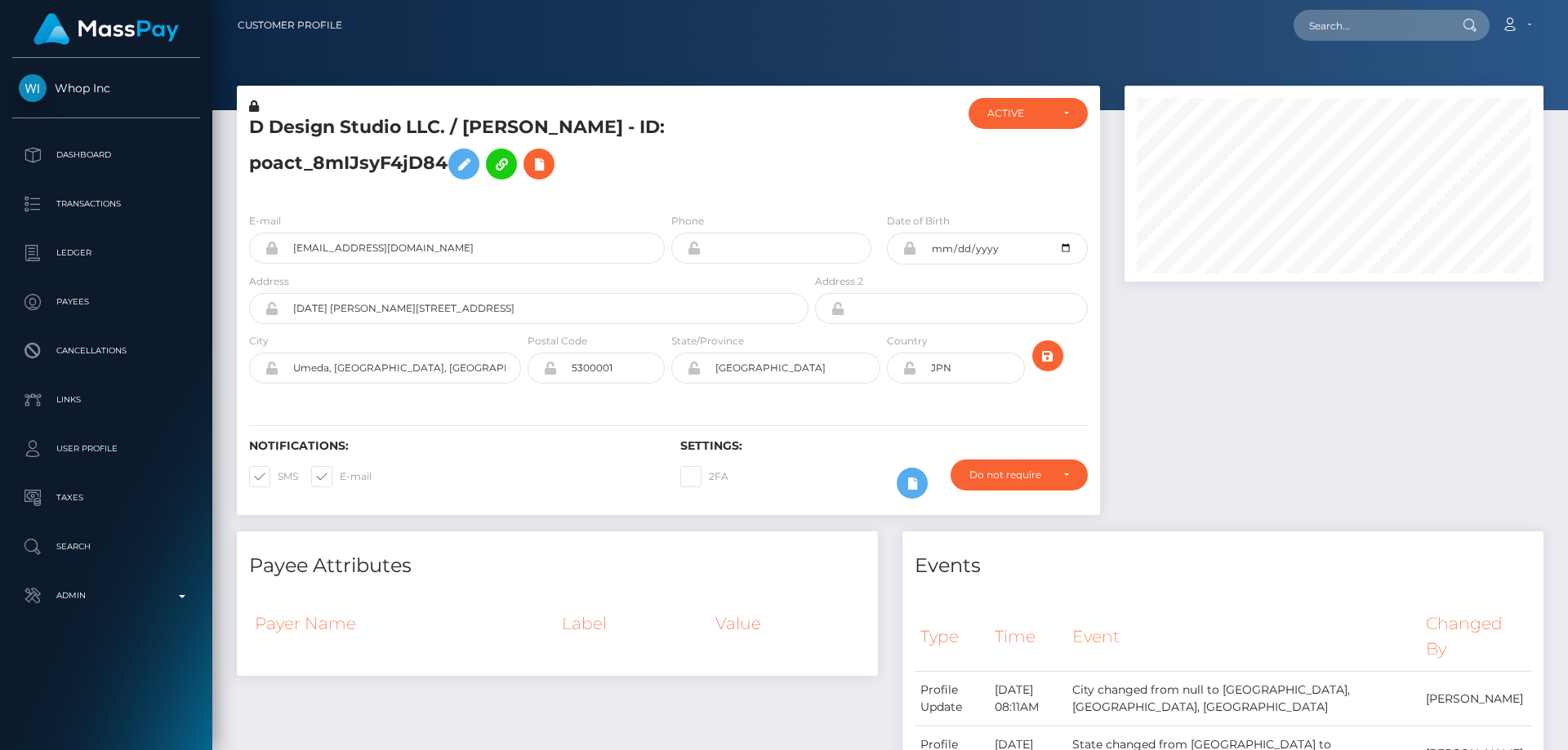
scroll to position [196, 420]
drag, startPoint x: 908, startPoint y: 369, endPoint x: 1287, endPoint y: 417, distance: 382.0
click at [908, 370] on icon at bounding box center [910, 368] width 14 height 13
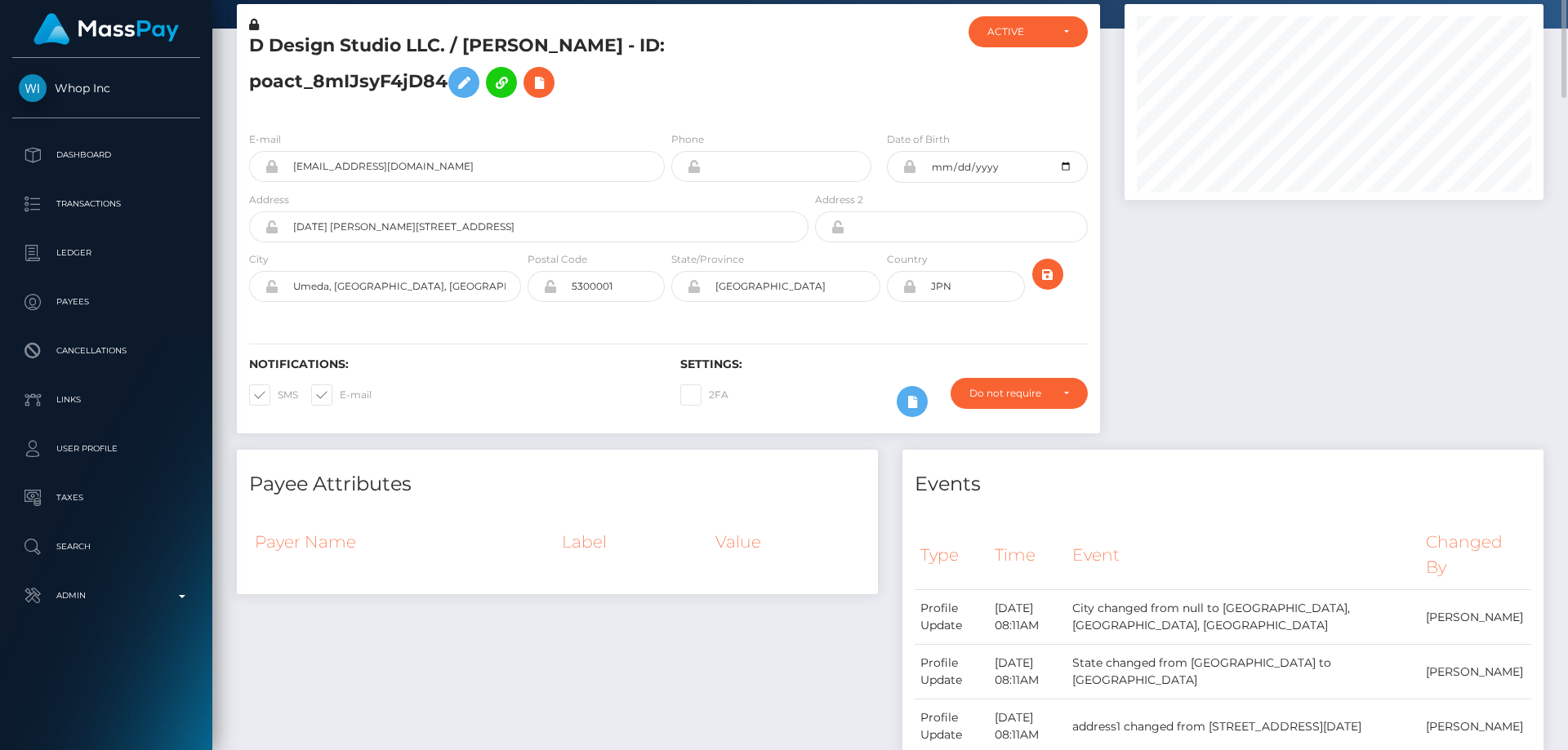
scroll to position [0, 0]
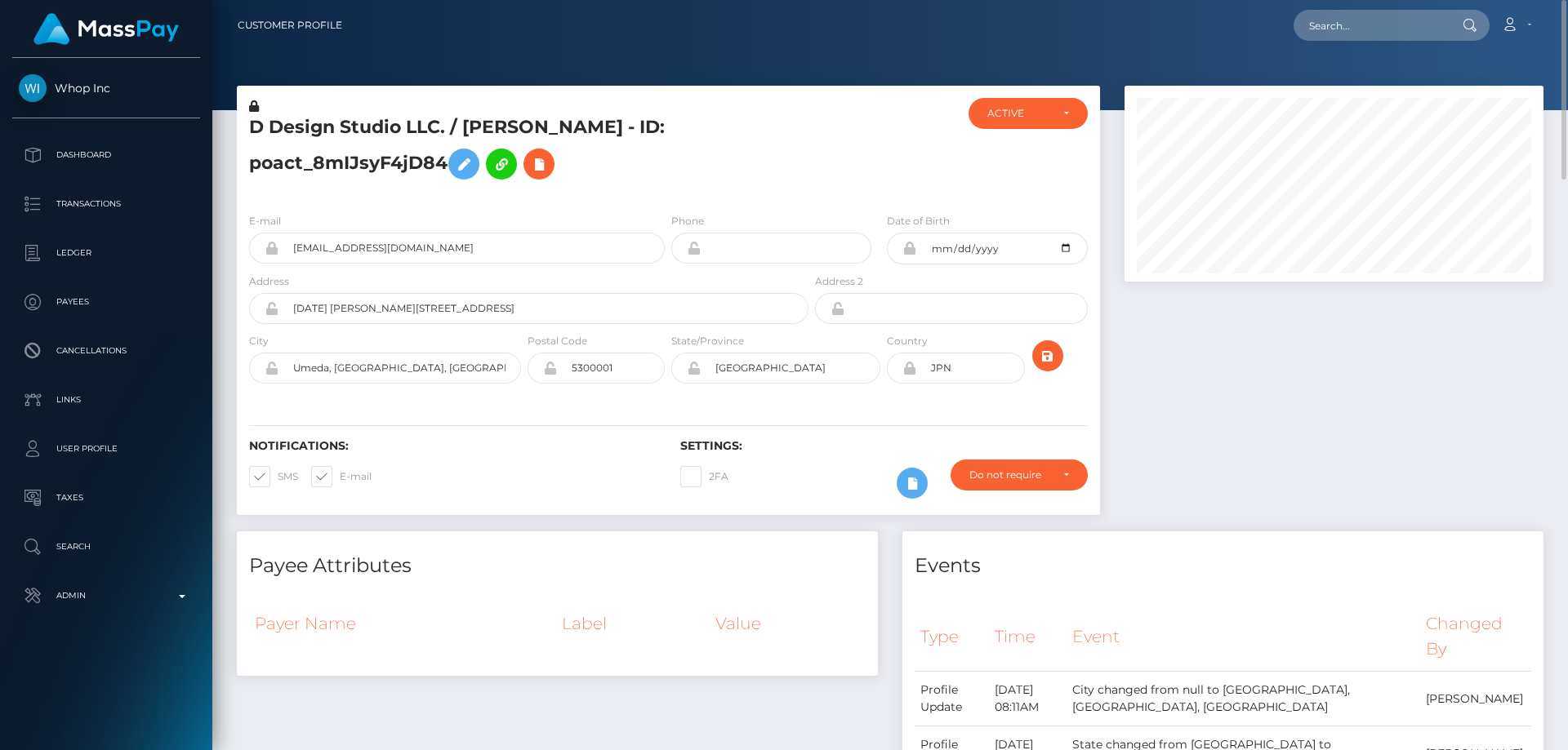
click at [331, 170] on h5 "D Design Studio LLC. / [PERSON_NAME] - ID: poact_8mIJsyF4jD84" at bounding box center [525, 151] width 551 height 73
copy h5 "D Design Studio LLC. / [PERSON_NAME] - ID: poact_8mIJsyF4jD84"
paste input "poact_RFdygN5x1p70"
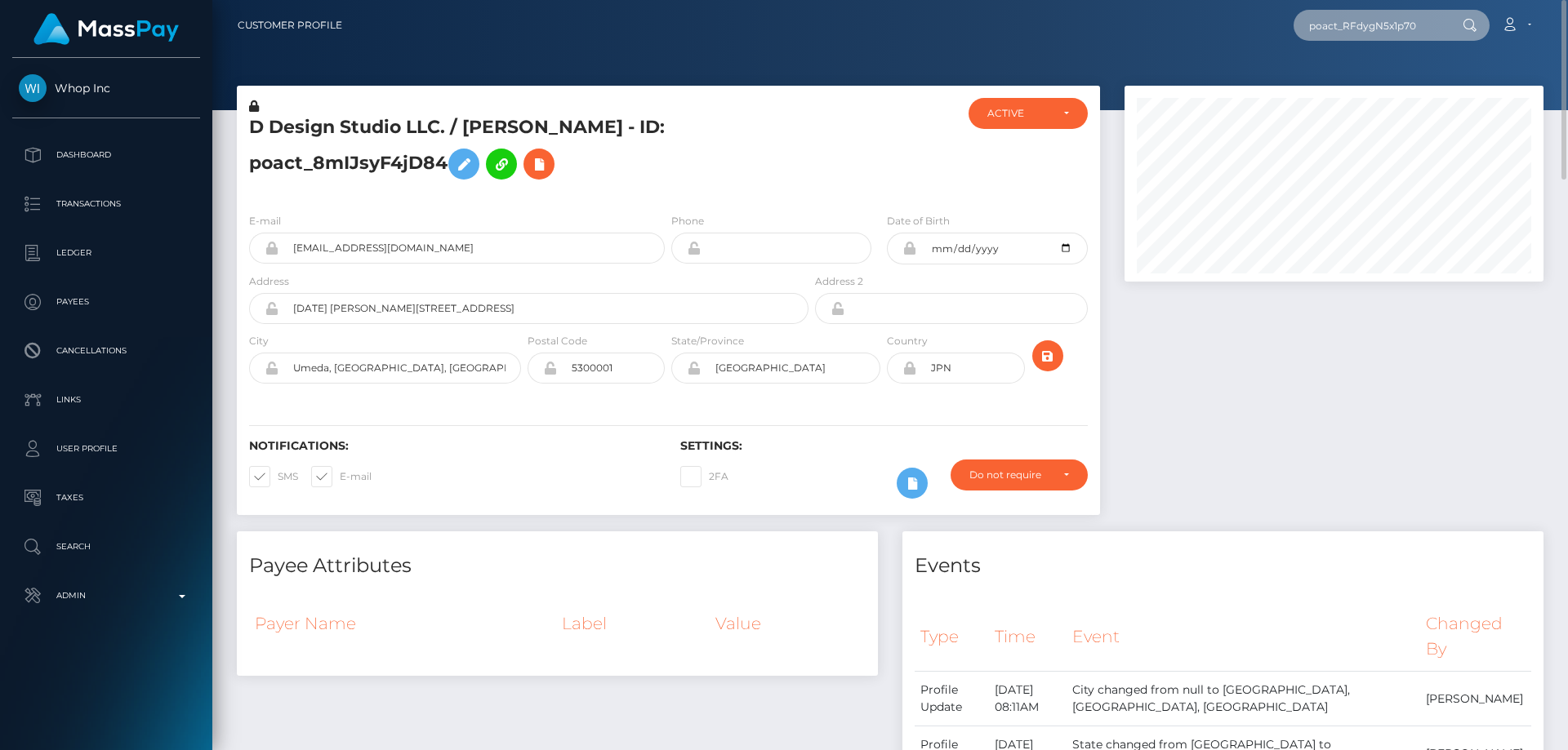
type input "poact_RFdygN5x1p70"
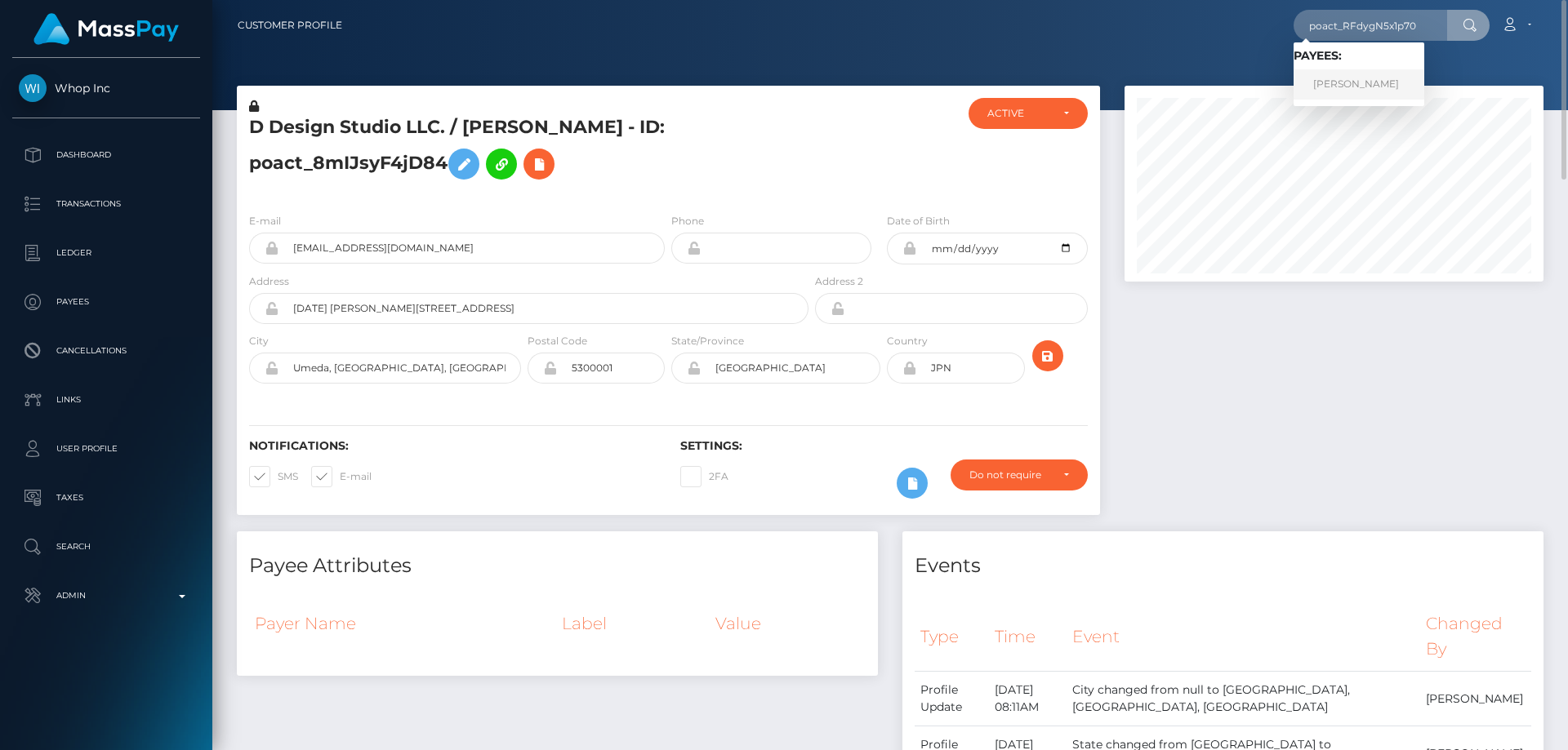
click at [1353, 88] on link "[PERSON_NAME]" at bounding box center [1359, 85] width 131 height 30
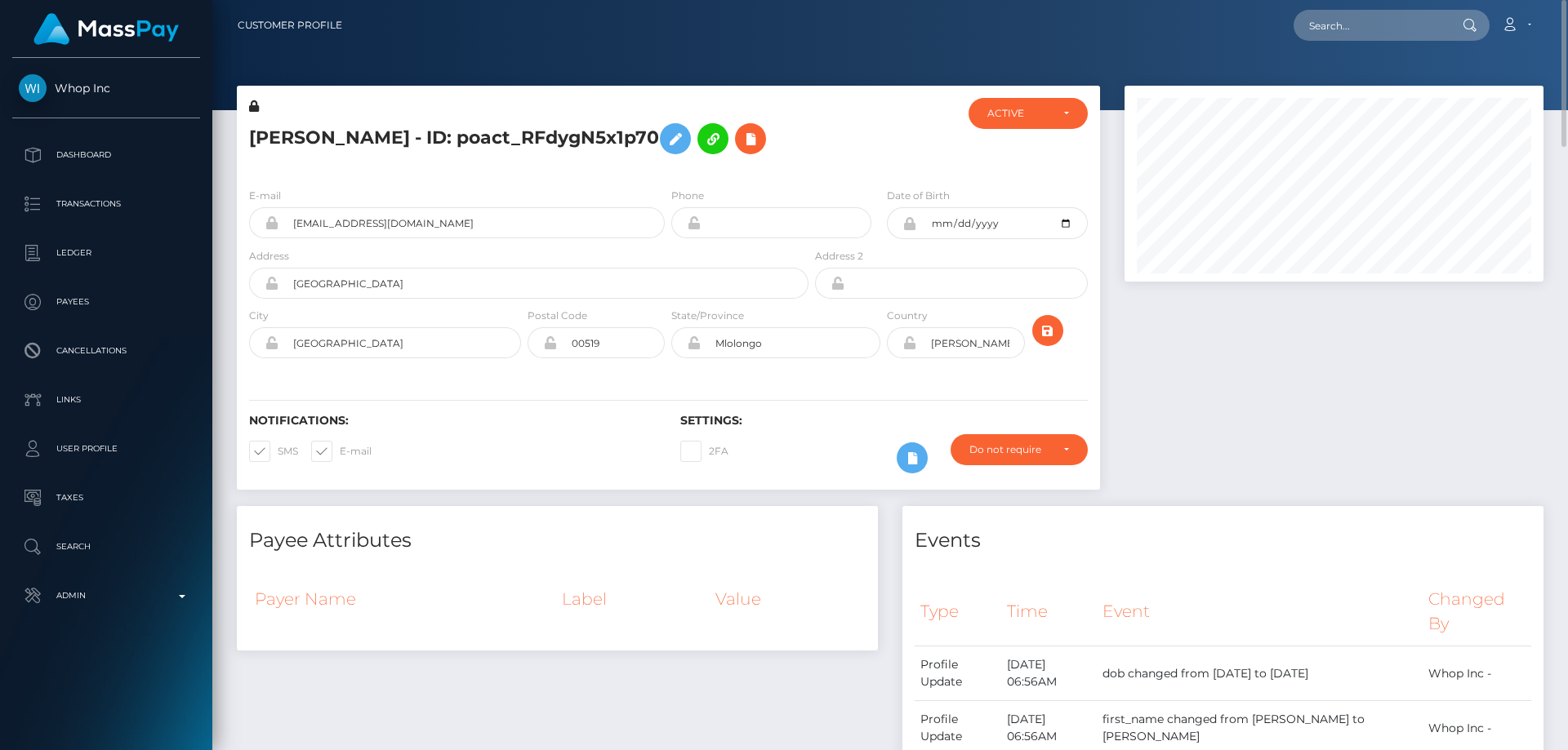
click at [354, 160] on h5 "BRIAN MUTINDA NZIOKA Mutinda - ID: poact_RFdygN5x1p70" at bounding box center [525, 138] width 551 height 47
copy h5 "BRIAN MUTINDA NZIOKA Mutinda - ID: poact_RFdygN5x1p70"
paste input "poact_h4Rrjtz4c1uO"
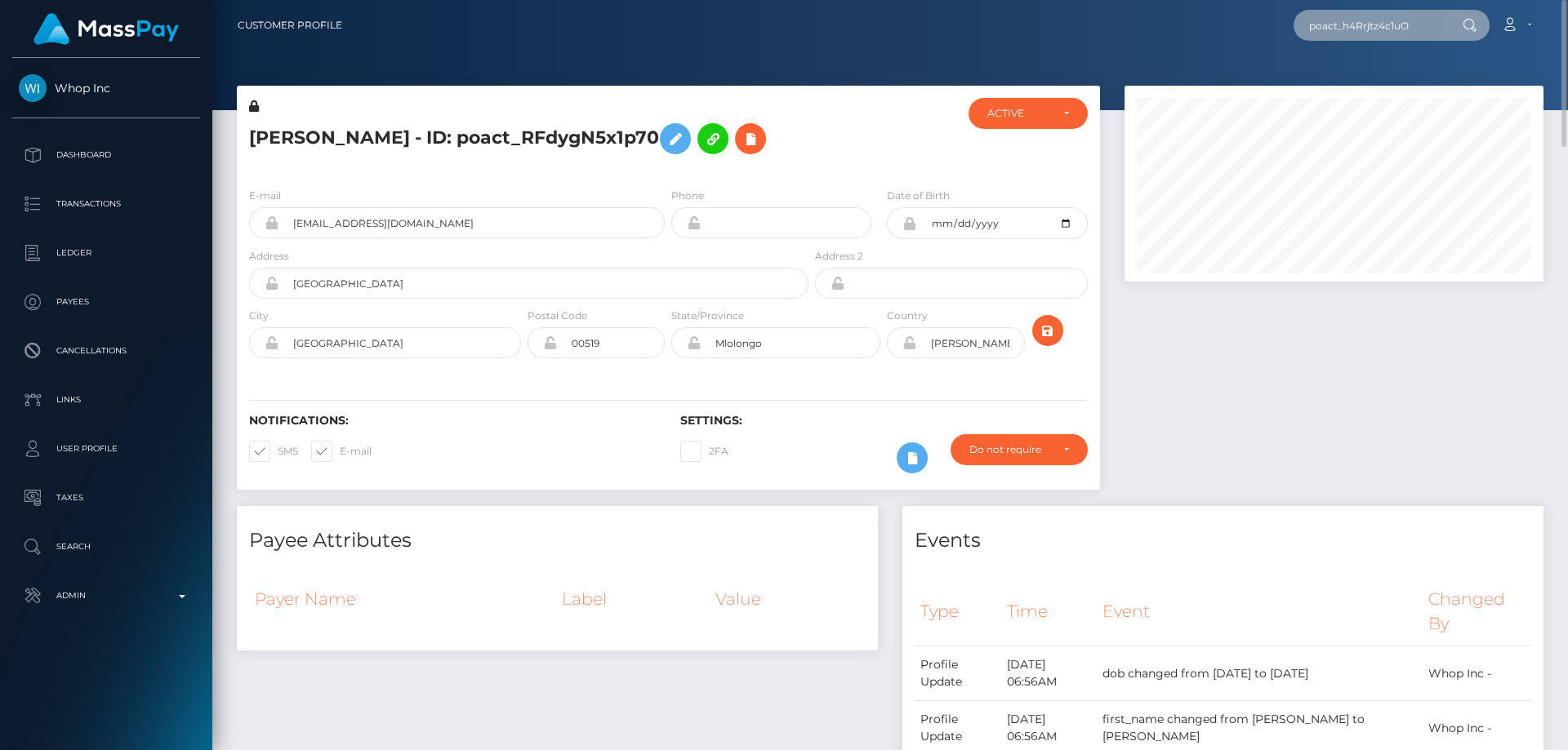
type input "poact_h4Rrjtz4c1uO"
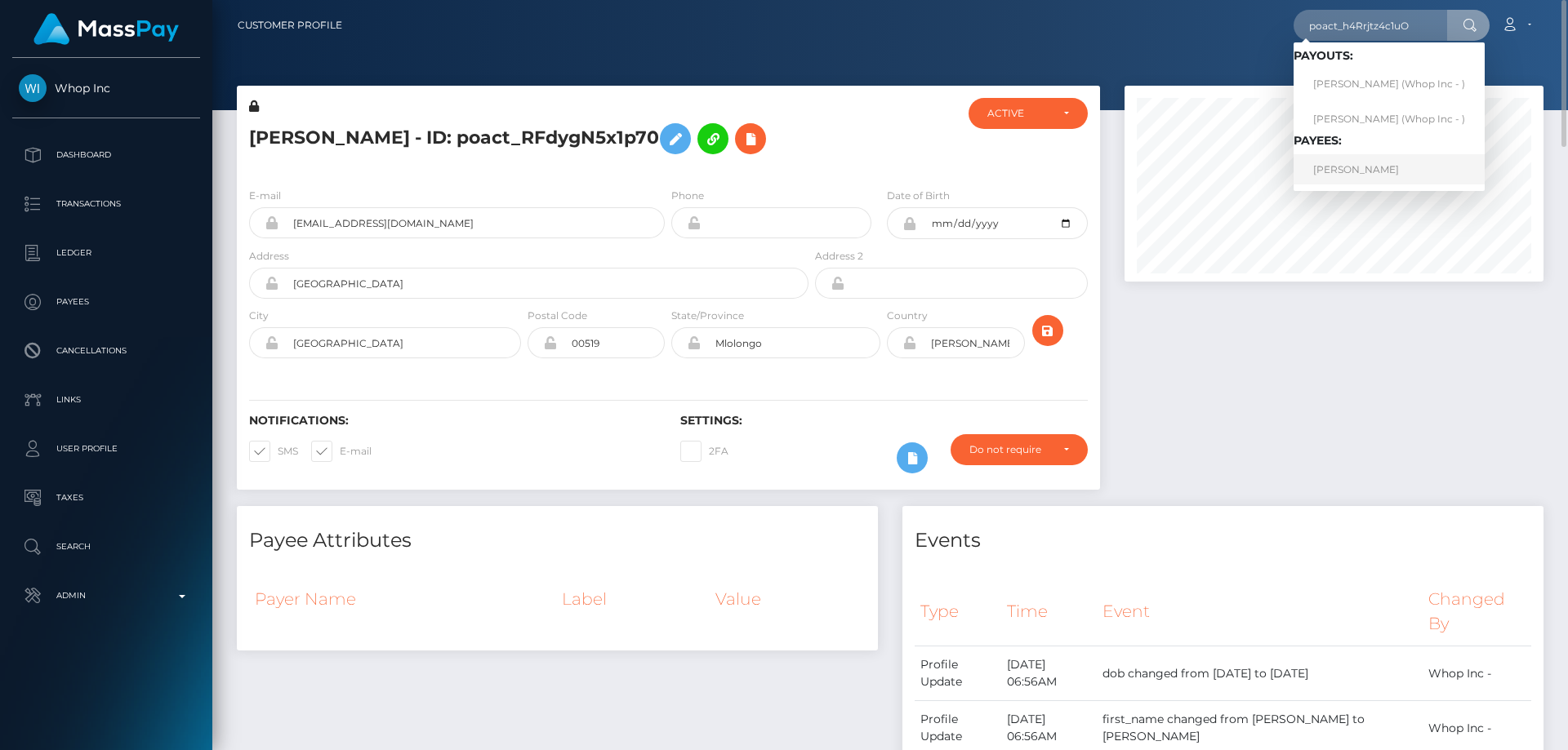
click at [1324, 166] on link "NIZAR AMIOUR" at bounding box center [1389, 170] width 192 height 30
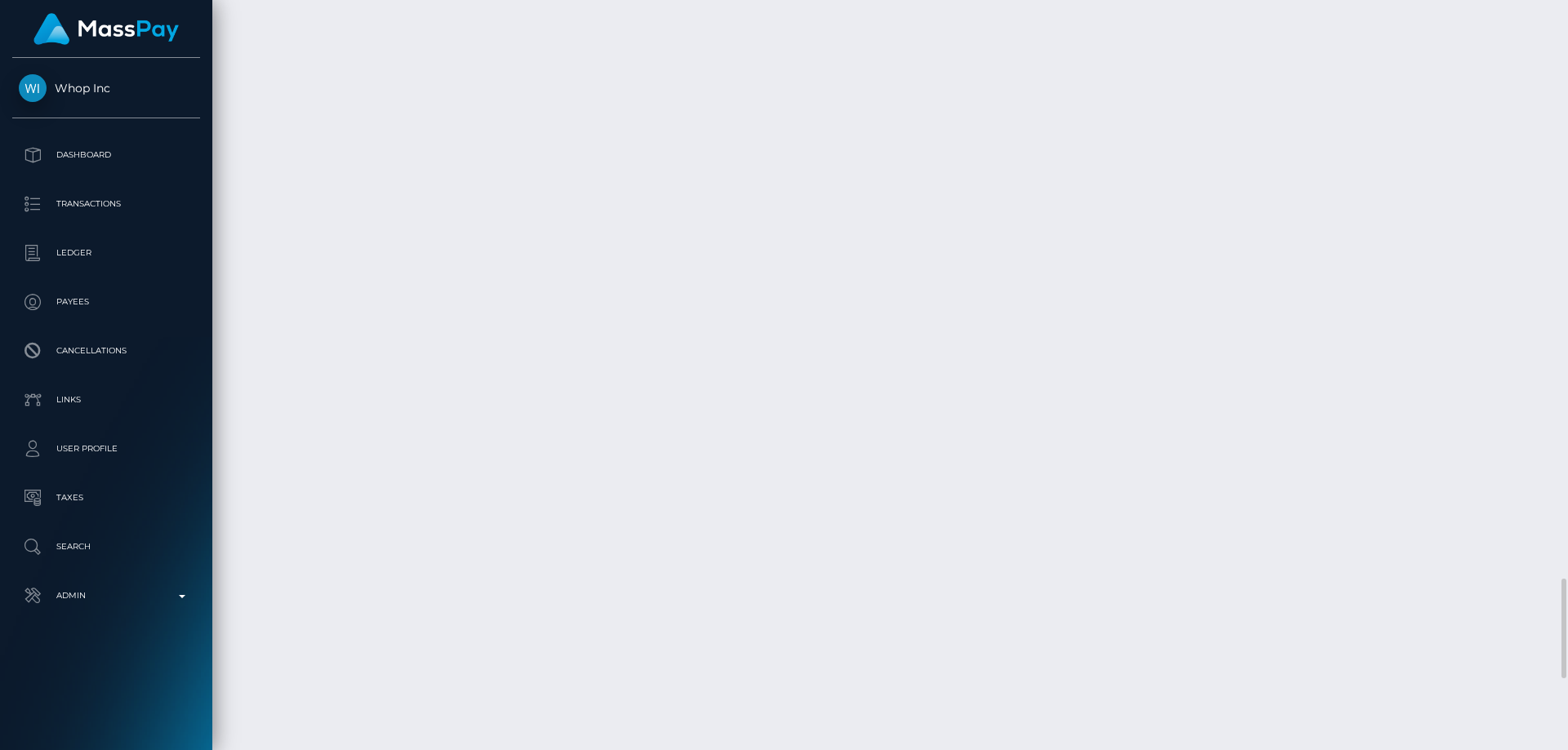
scroll to position [4573, 0]
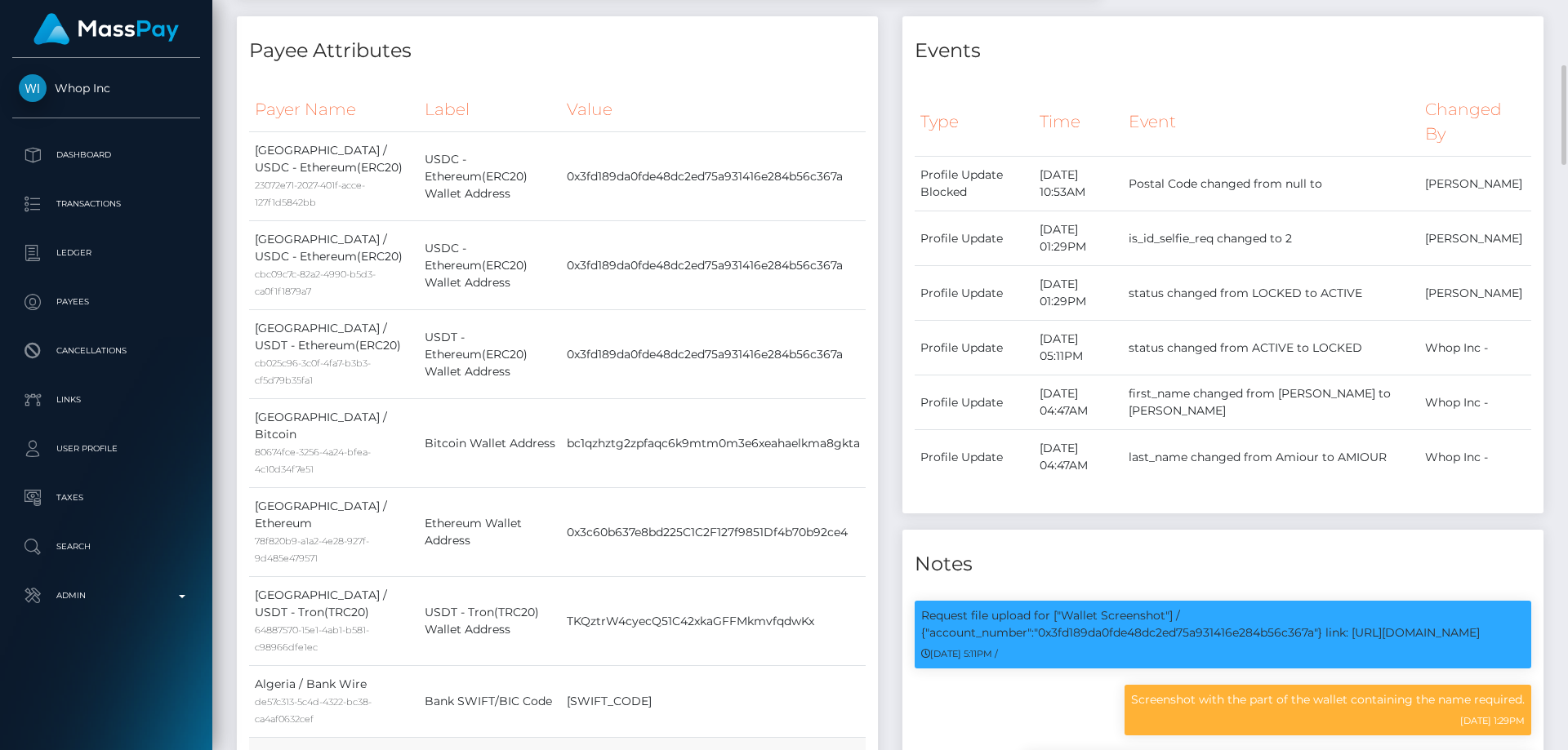
scroll to position [164, 0]
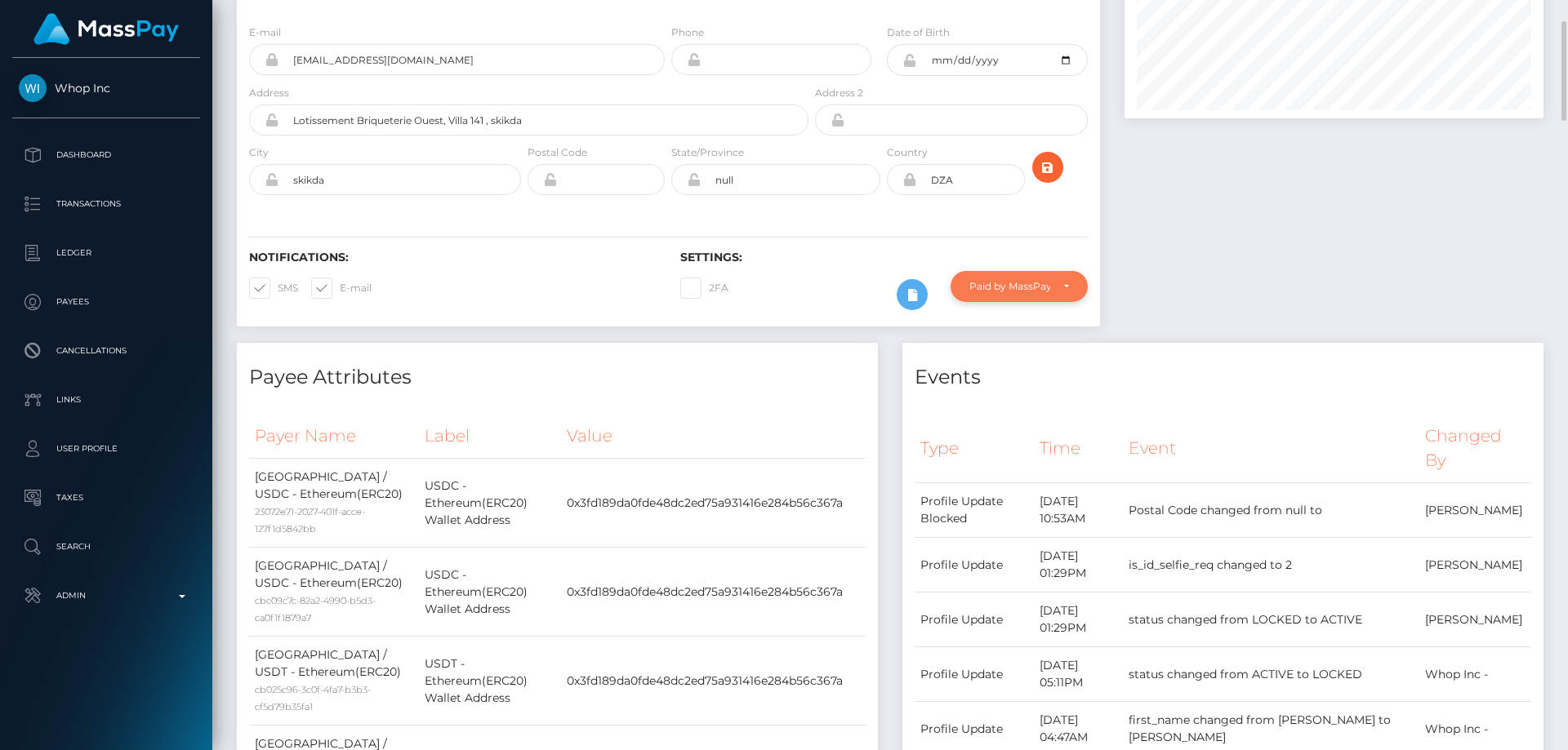
click at [981, 280] on div "Paid by MassPay" at bounding box center [1009, 286] width 81 height 13
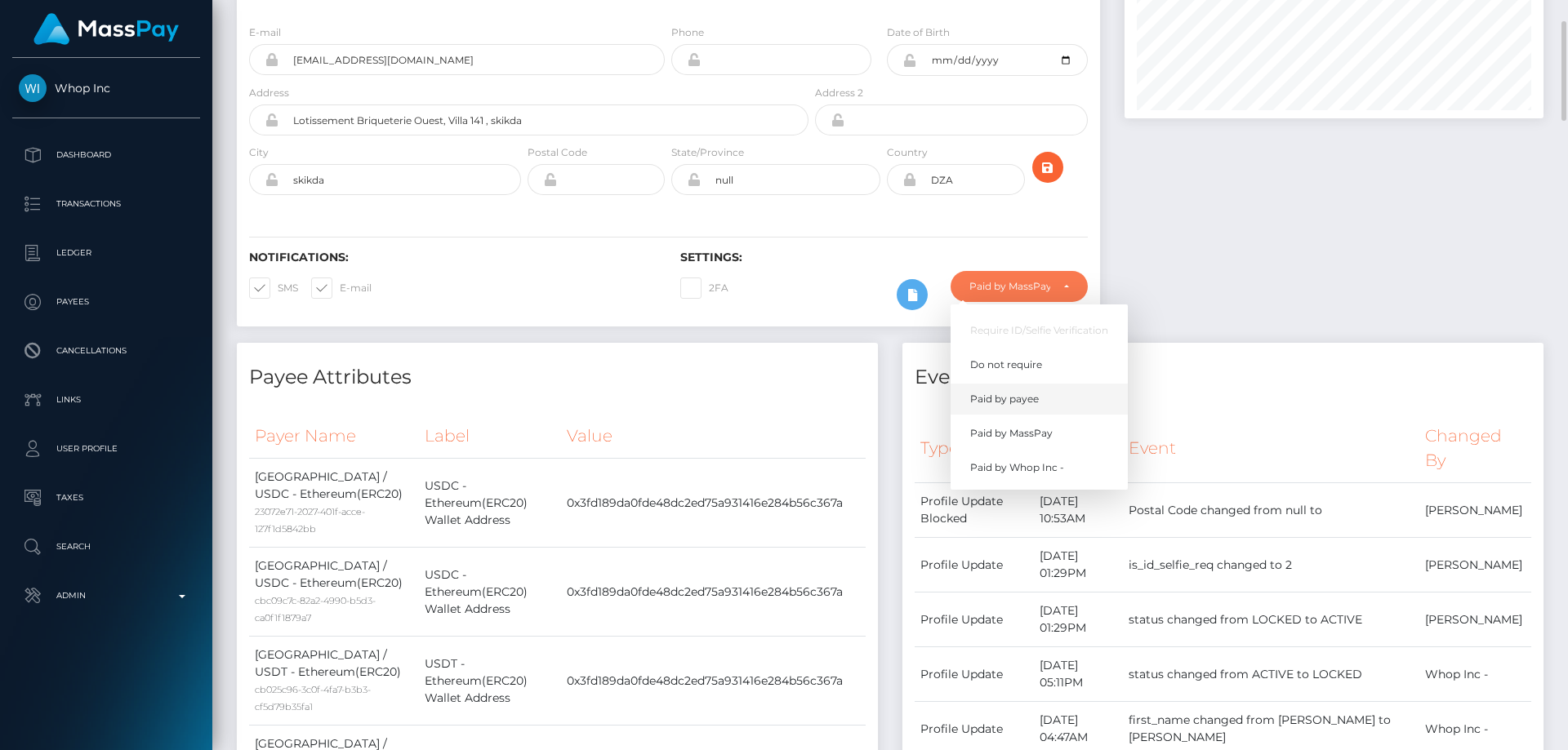
scroll to position [196, 420]
click at [1044, 356] on link "Do not require" at bounding box center [1039, 364] width 178 height 30
select select "0"
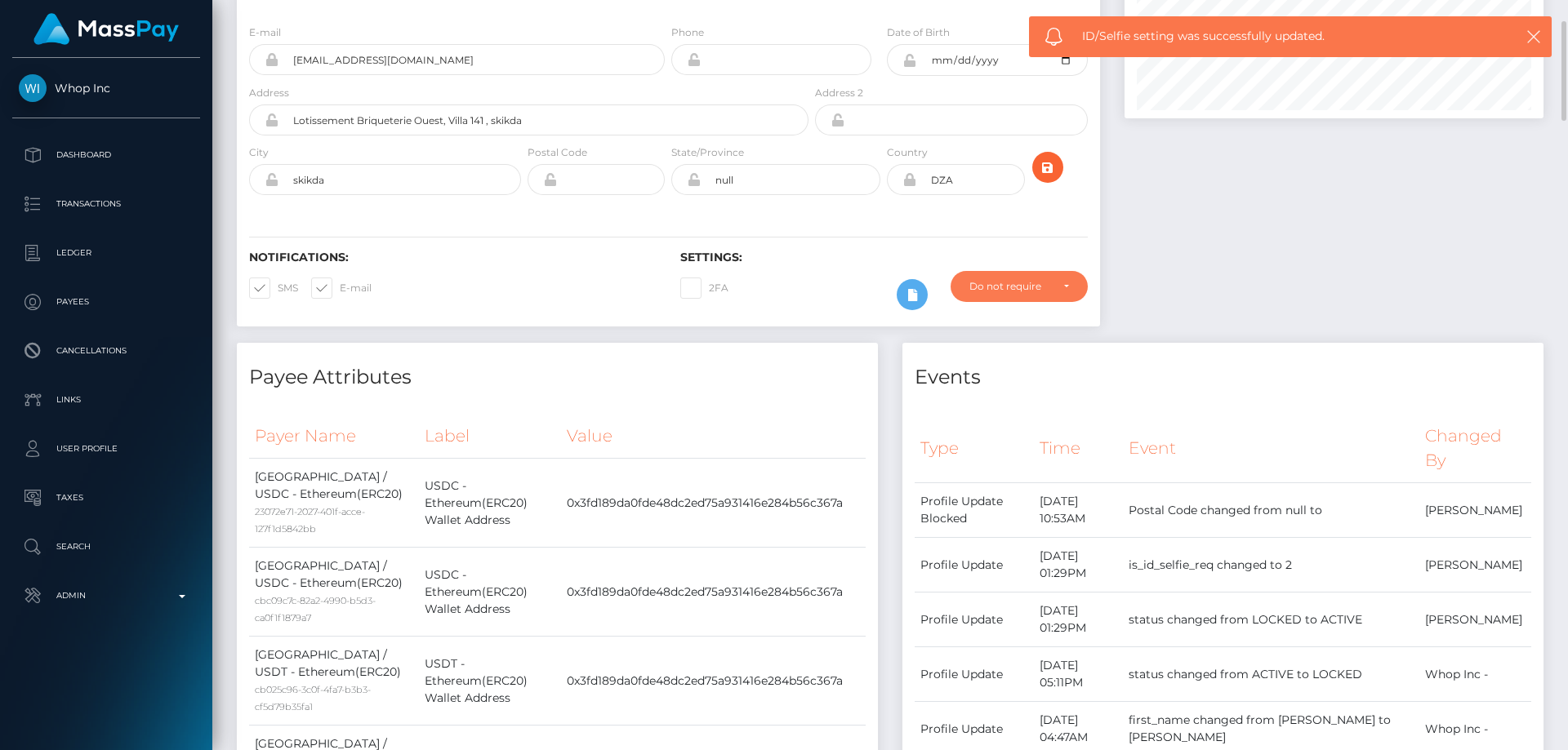
scroll to position [0, 0]
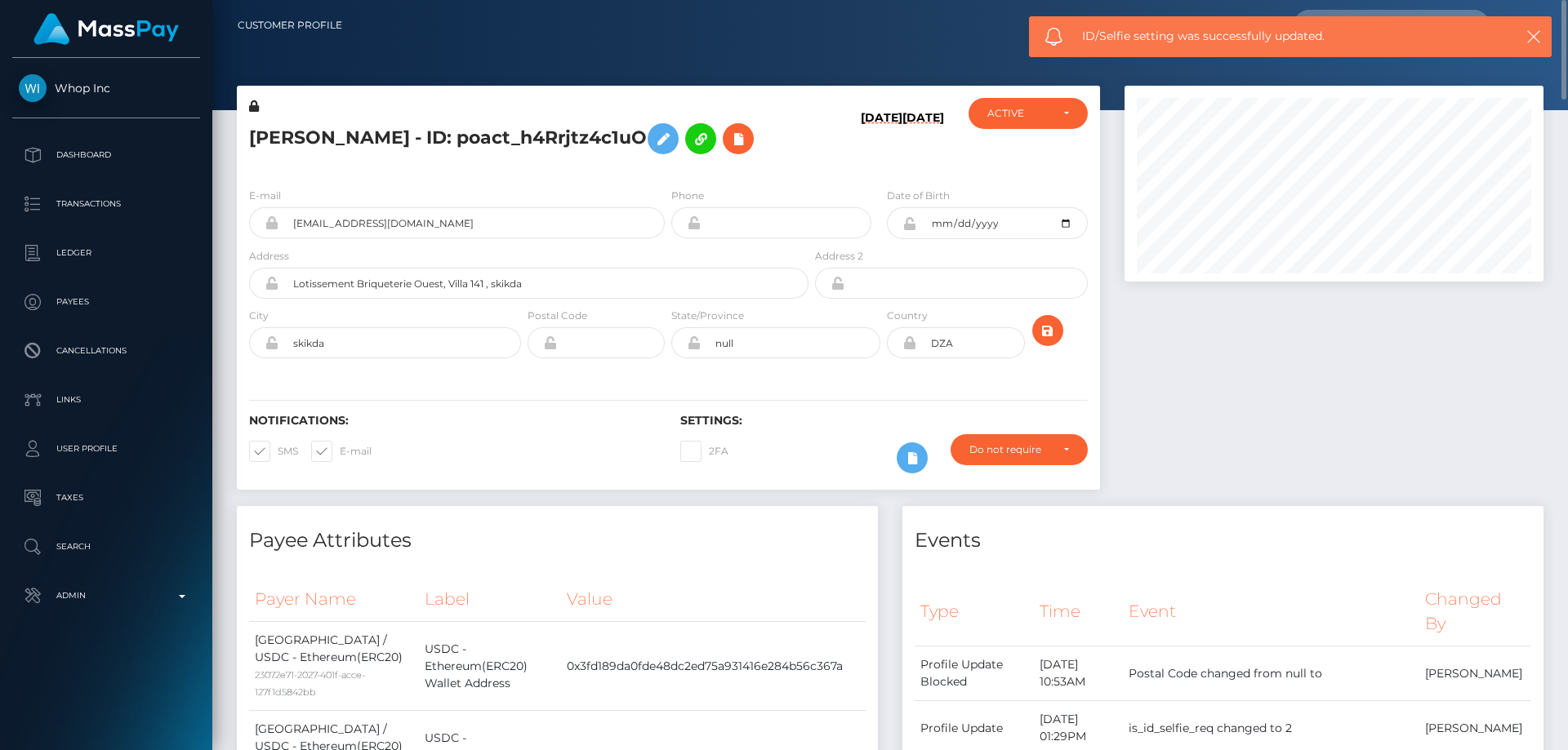
click at [564, 143] on h5 "[PERSON_NAME] - ID: poact_h4Rrjtz4c1uO" at bounding box center [525, 138] width 551 height 47
copy h5 "[PERSON_NAME] - ID: poact_h4Rrjtz4c1uO"
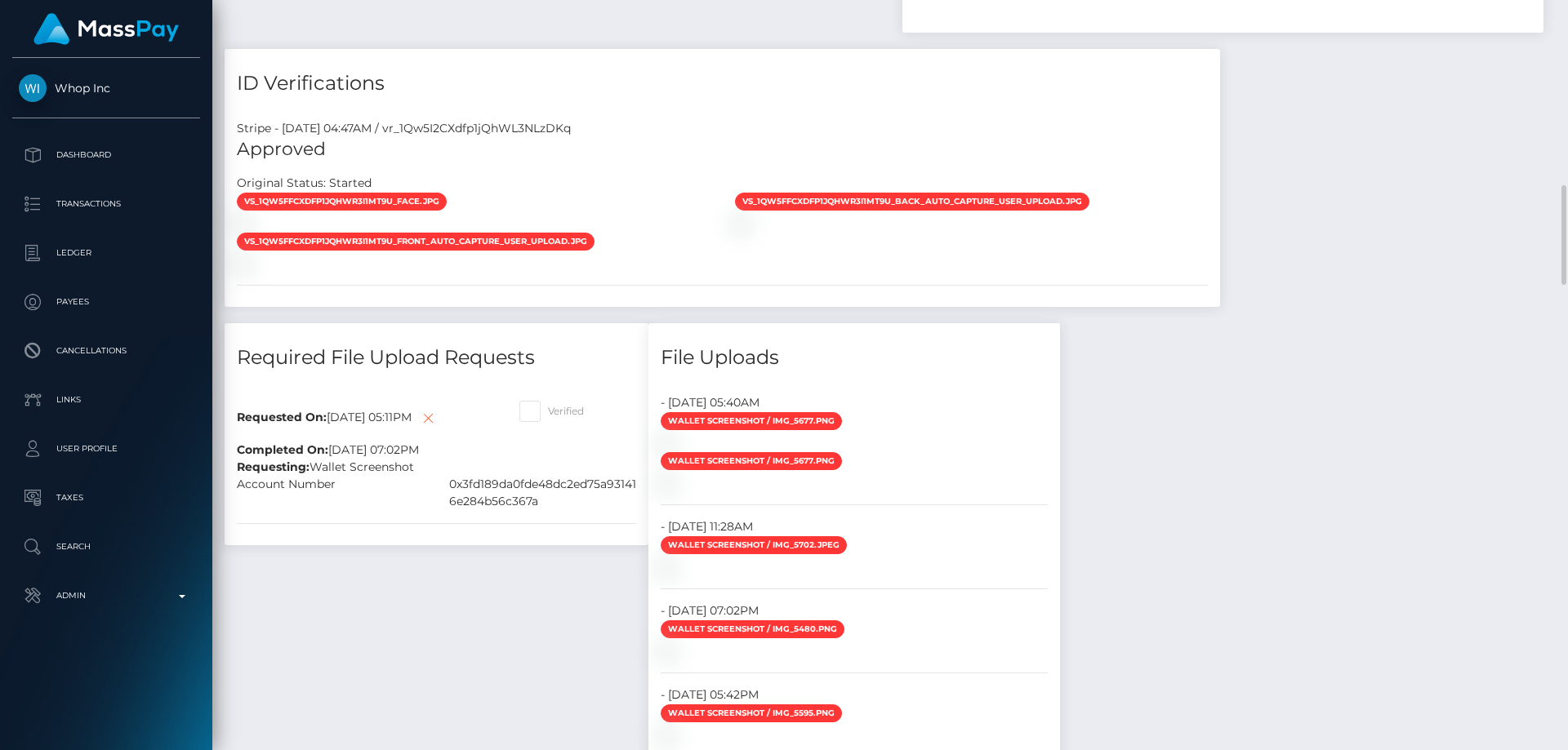
scroll to position [196, 420]
click at [548, 412] on span at bounding box center [548, 411] width 0 height 12
click at [548, 412] on input "Verified" at bounding box center [553, 406] width 11 height 11
checkbox input "true"
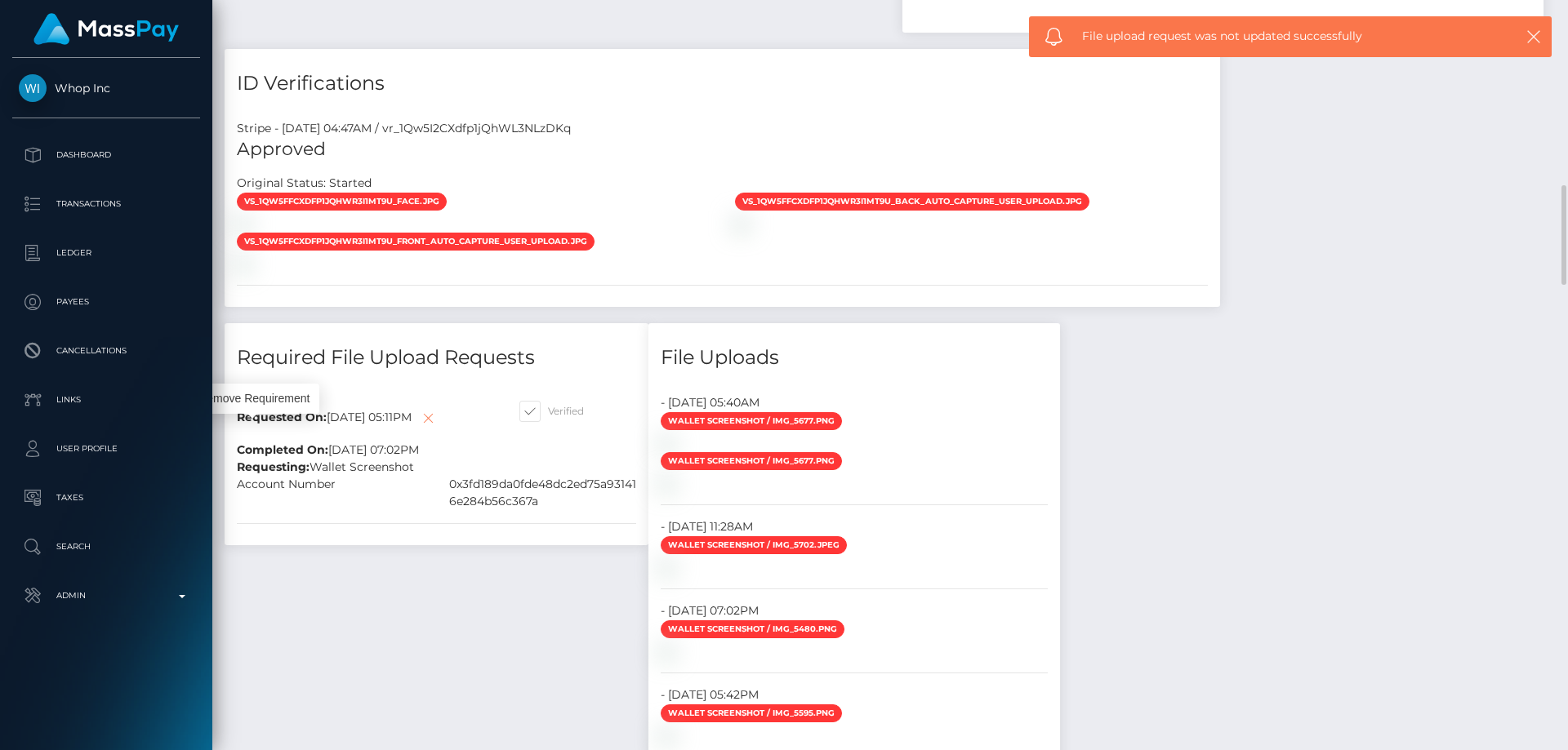
click at [418, 429] on icon at bounding box center [428, 418] width 20 height 20
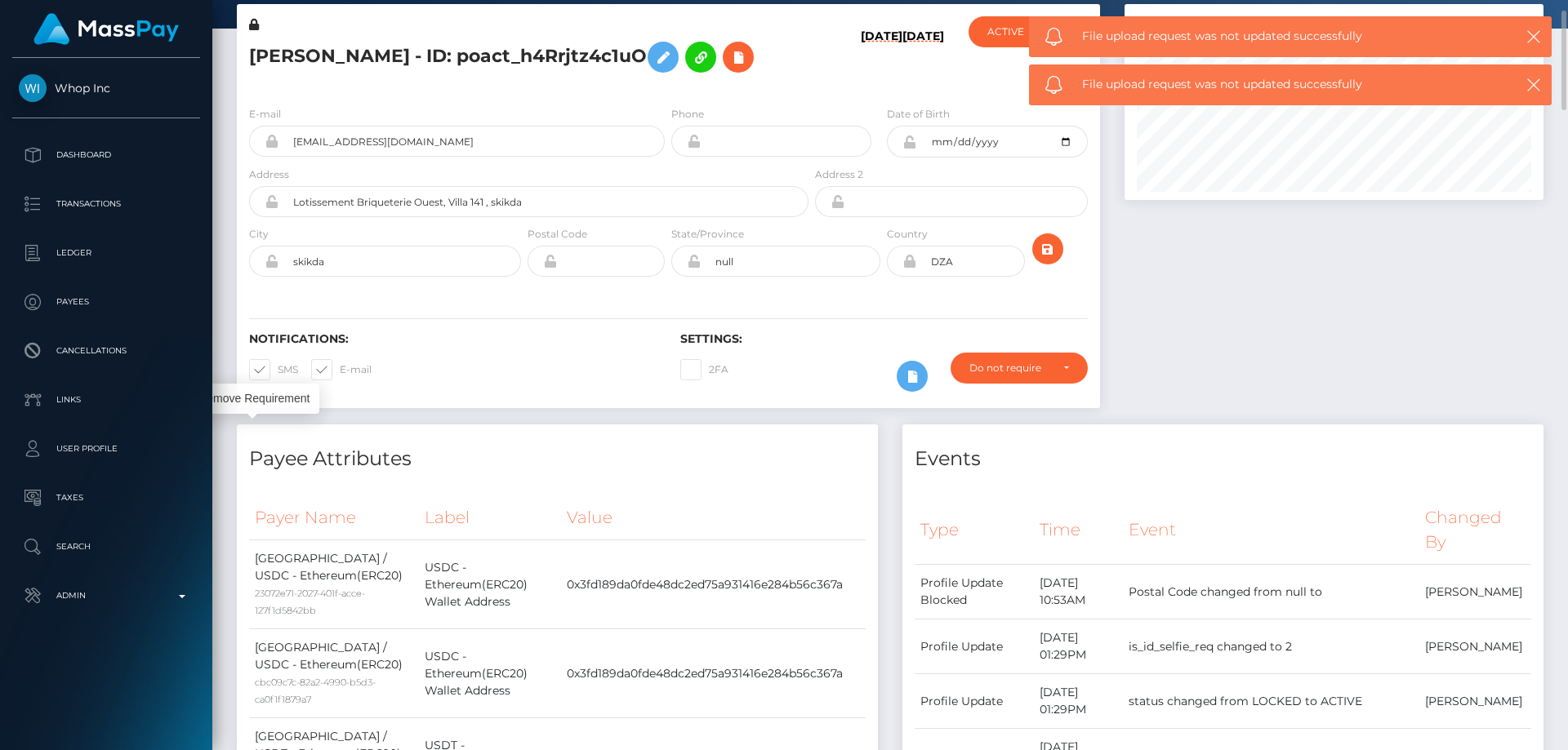
scroll to position [0, 0]
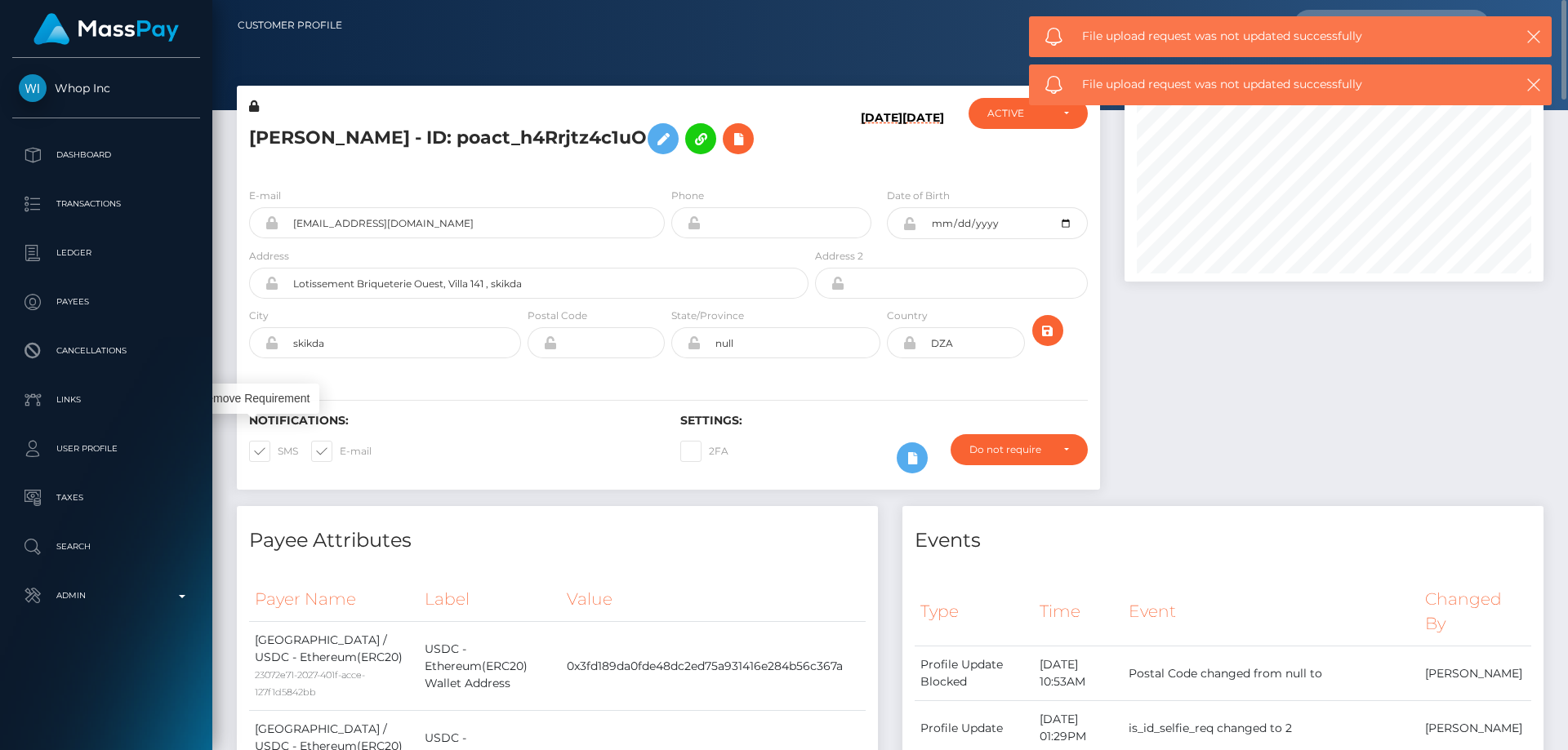
click at [399, 131] on h5 "NIZAR AMIOUR - ID: poact_h4Rrjtz4c1uO" at bounding box center [525, 138] width 551 height 47
copy h5 "NIZAR AMIOUR - ID: poact_h4Rrjtz4c1uO"
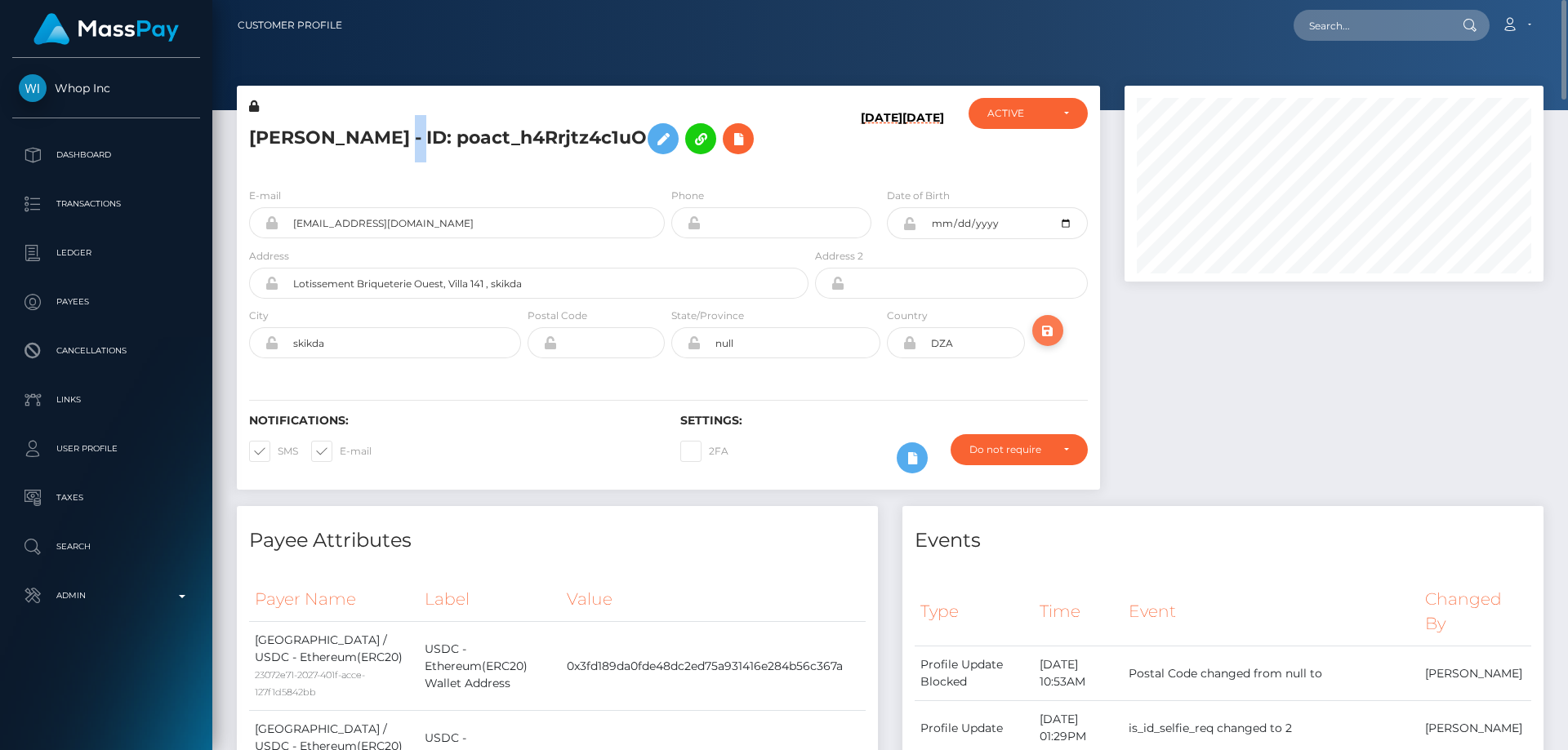
click at [1047, 326] on icon "submit" at bounding box center [1048, 331] width 20 height 20
drag, startPoint x: 1558, startPoint y: 637, endPoint x: 1567, endPoint y: -26, distance: 663.1
click at [1567, 0] on html "Whop Inc Dashboard Transactions Ledger Payees Cancellations Links" at bounding box center [784, 375] width 1568 height 750
click at [420, 143] on h5 "[PERSON_NAME] - ID: poact_h4Rrjtz4c1uO" at bounding box center [525, 138] width 551 height 47
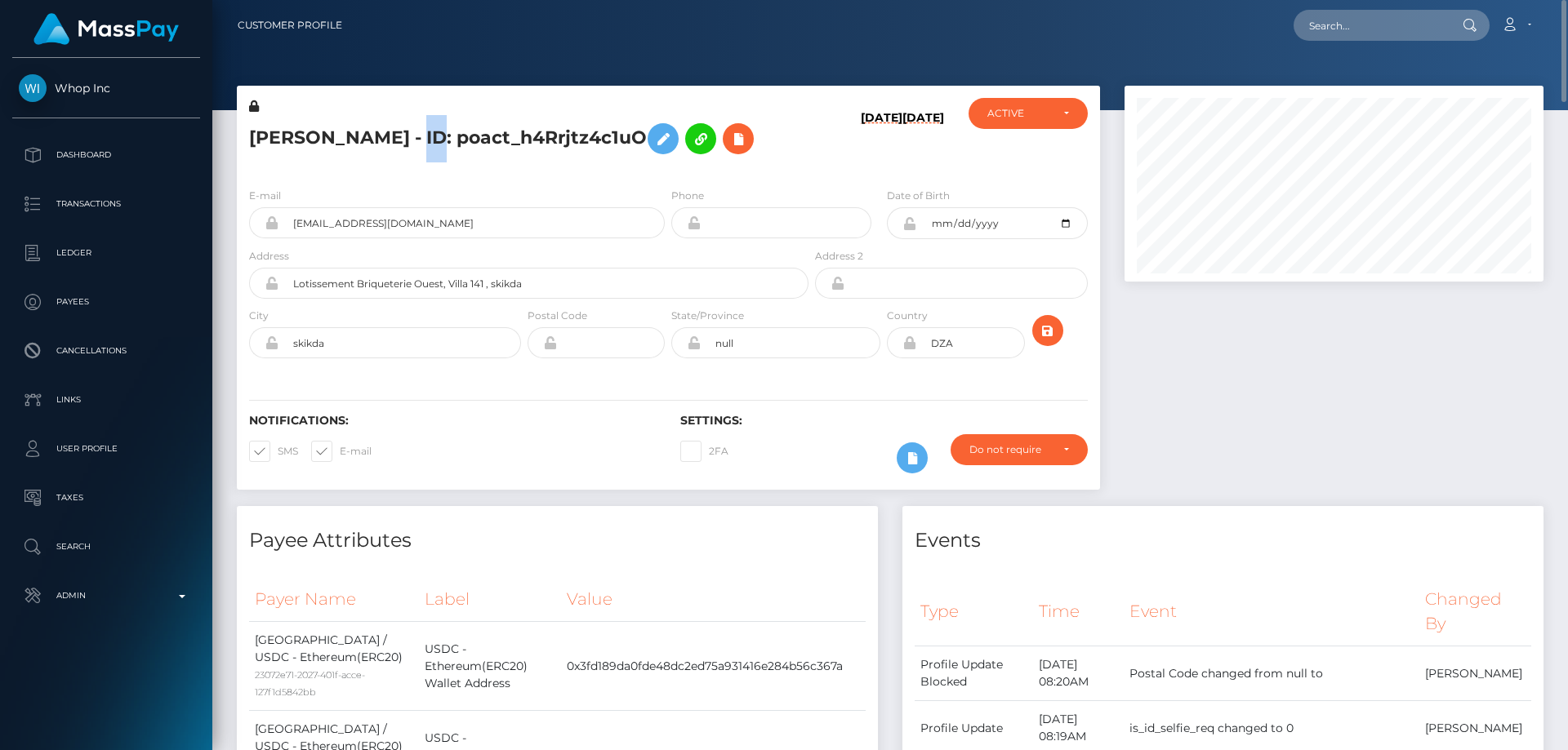
click at [420, 143] on h5 "[PERSON_NAME] - ID: poact_h4Rrjtz4c1uO" at bounding box center [525, 138] width 551 height 47
copy h5 "[PERSON_NAME] - ID: poact_h4Rrjtz4c1uO"
paste input "[EMAIL_ADDRESS][DOMAIN_NAME]"
type input "[EMAIL_ADDRESS][DOMAIN_NAME]"
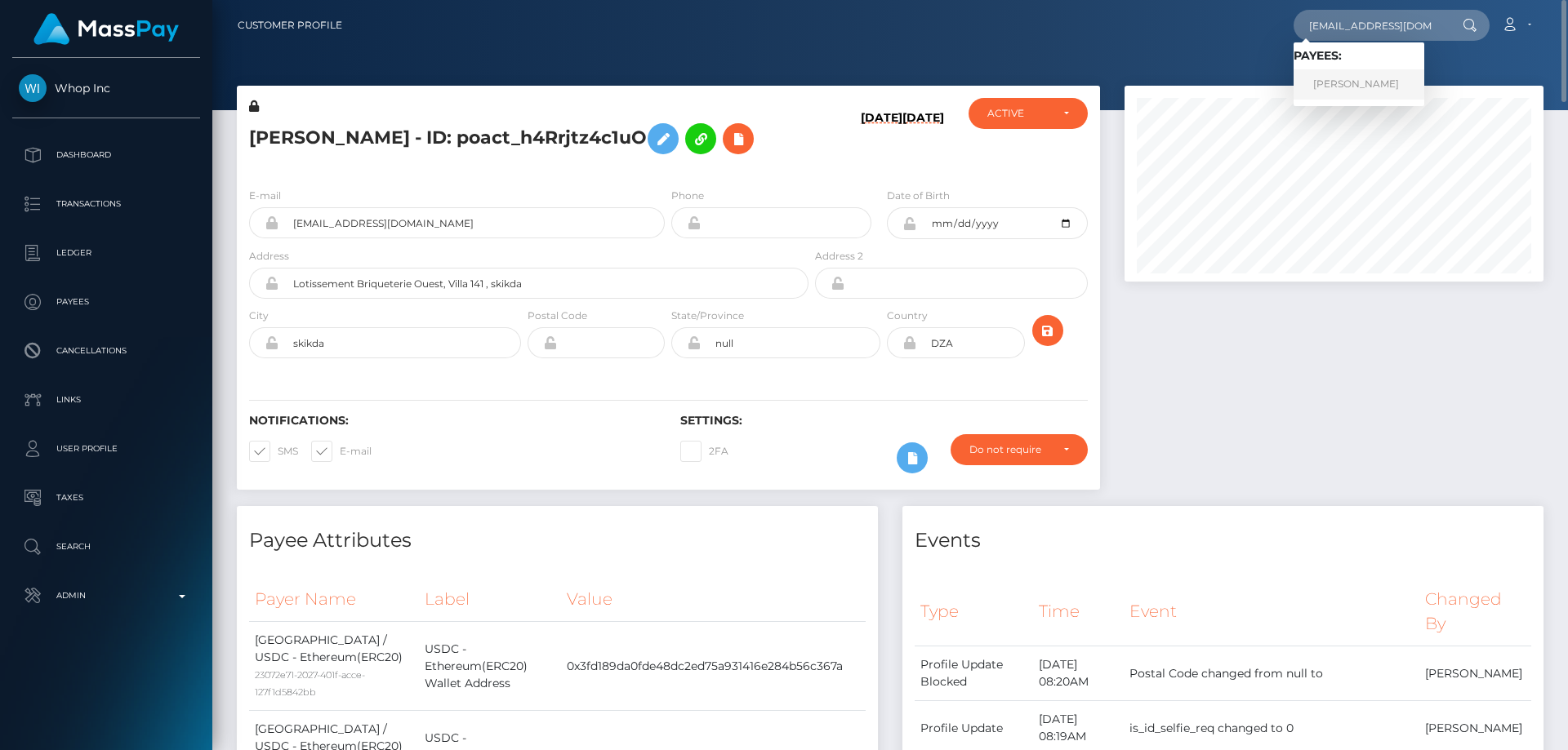
click at [1337, 89] on link "[PERSON_NAME]" at bounding box center [1359, 85] width 131 height 30
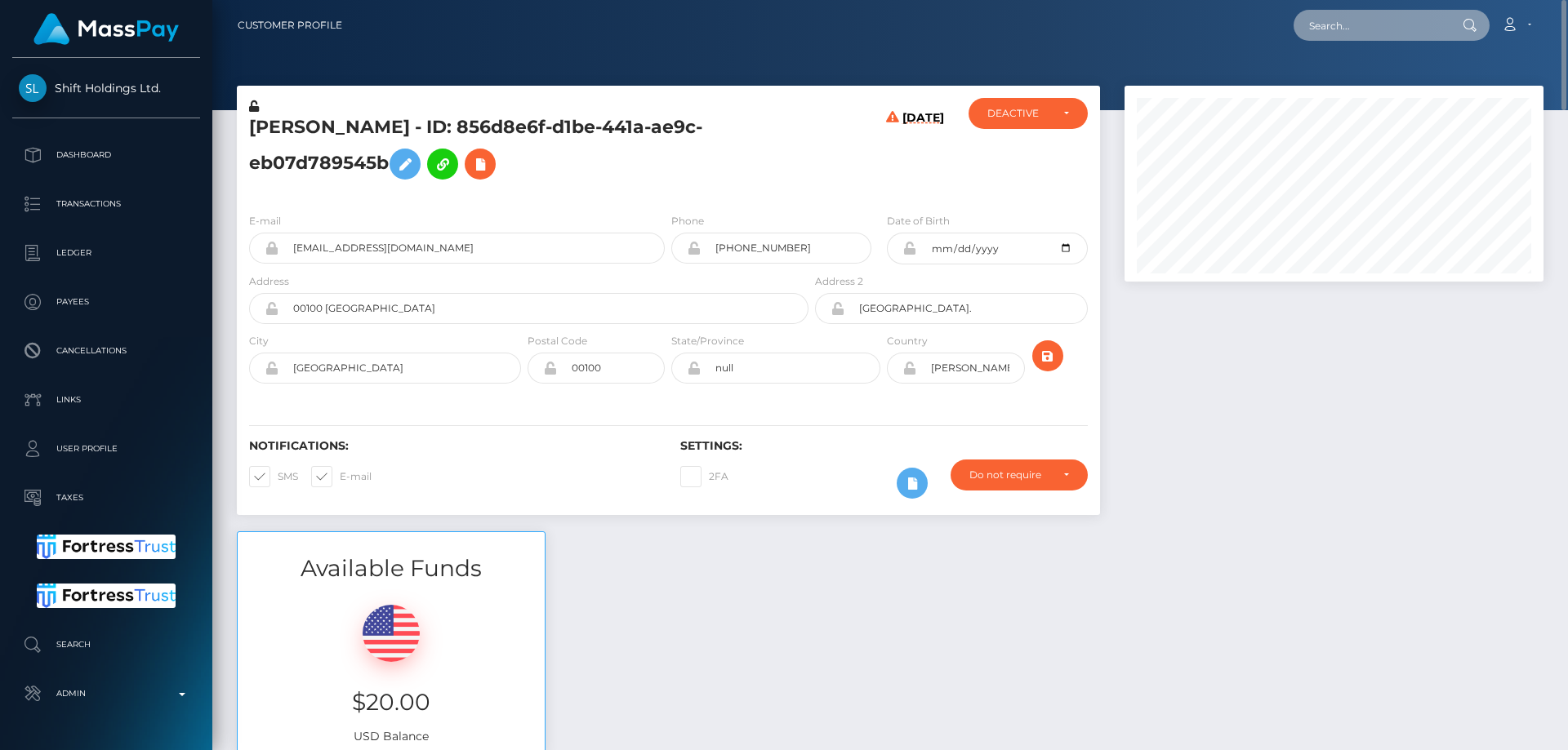
paste input "poact_k4mGjwbSjYCb"
type input "poact_k4mGjwbSjYCb"
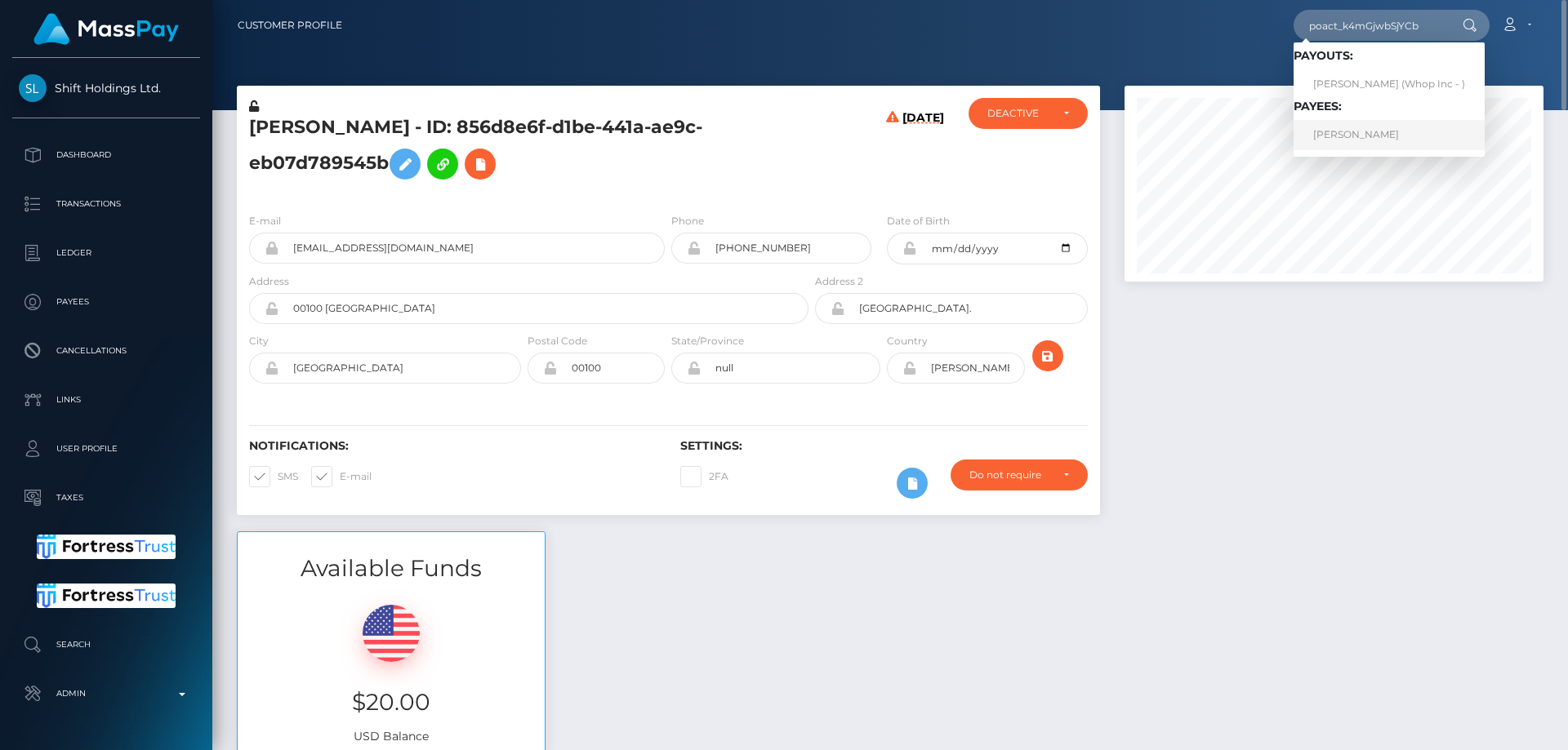
click at [1375, 143] on link "[PERSON_NAME]" at bounding box center [1389, 135] width 192 height 30
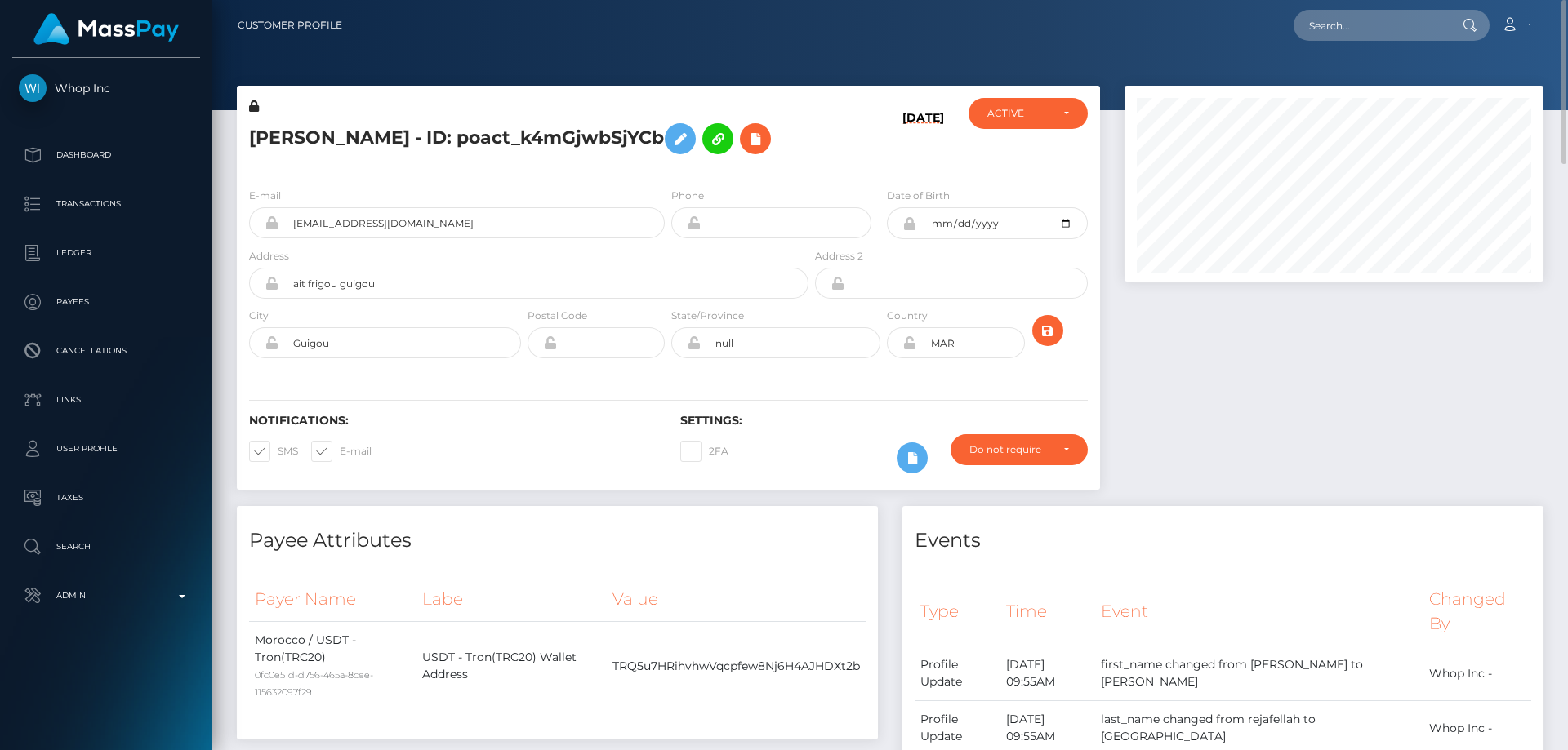
click at [404, 125] on h5 "MOHAMED REJAFELLAH - ID: poact_k4mGjwbSjYCb" at bounding box center [525, 138] width 551 height 47
click at [384, 139] on h5 "MOHAMED REJAFELLAH - ID: poact_k4mGjwbSjYCb" at bounding box center [525, 138] width 551 height 47
copy h5 "MOHAMED REJAFELLAH - ID: poact_k4mGjwbSjYCb"
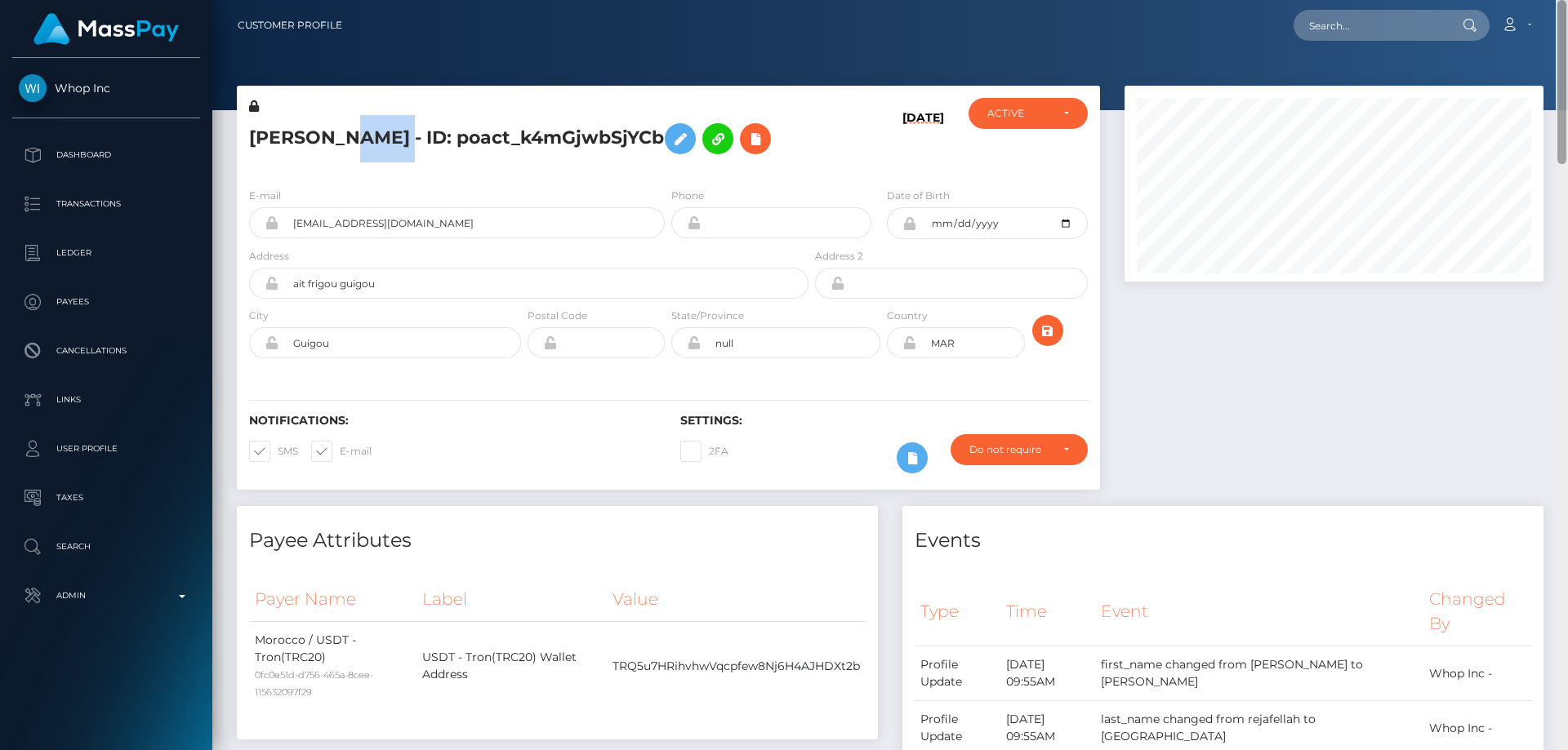
drag, startPoint x: 1567, startPoint y: 459, endPoint x: 1500, endPoint y: 56, distance: 408.5
click at [1567, 41] on div "Customer Profile Loading... Loading..." at bounding box center [890, 375] width 1356 height 750
paste input "poact_p8sHJ1U9criN"
type input "poact_p8sHJ1U9criN"
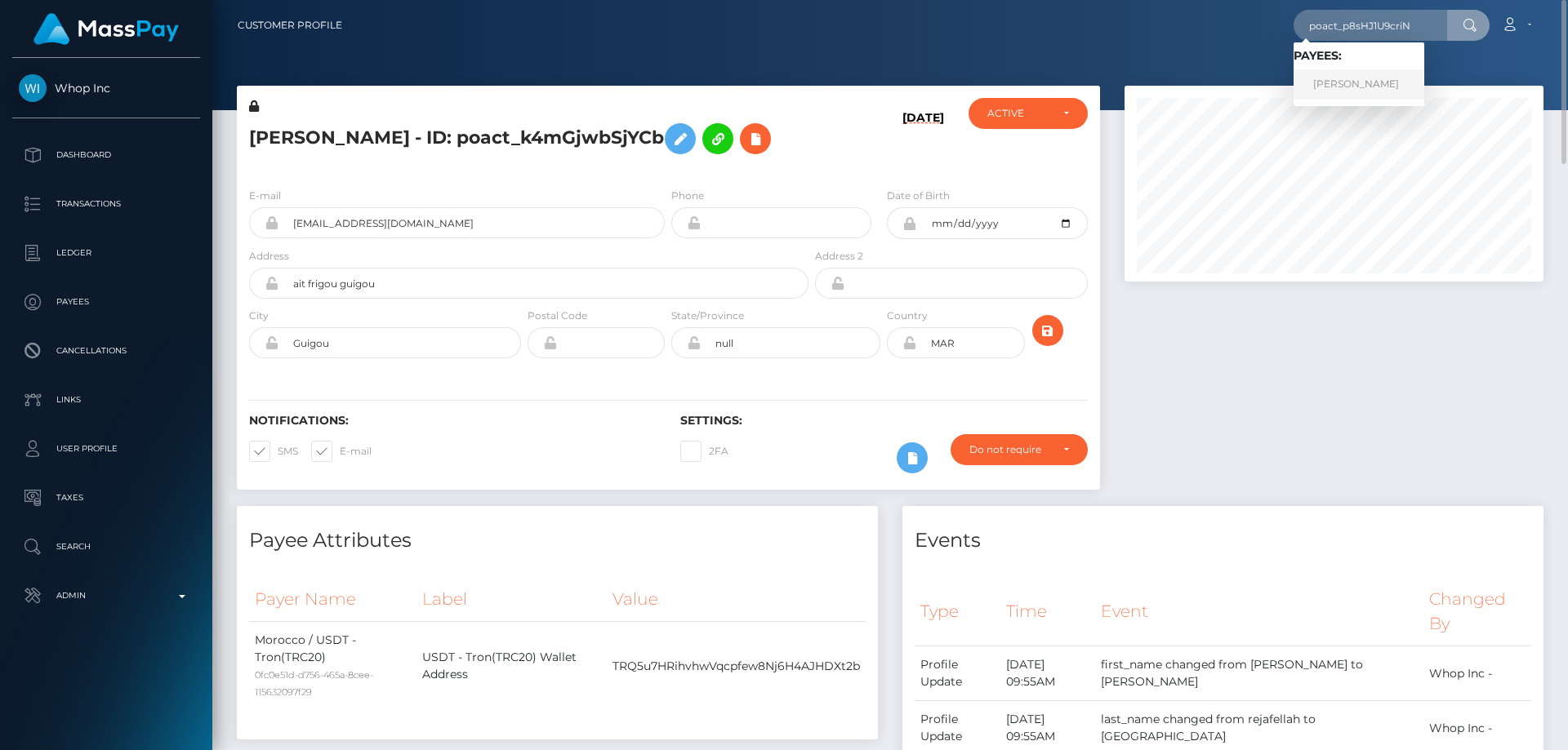
click at [1376, 79] on link "Olanrewaju Ayomide" at bounding box center [1359, 85] width 131 height 30
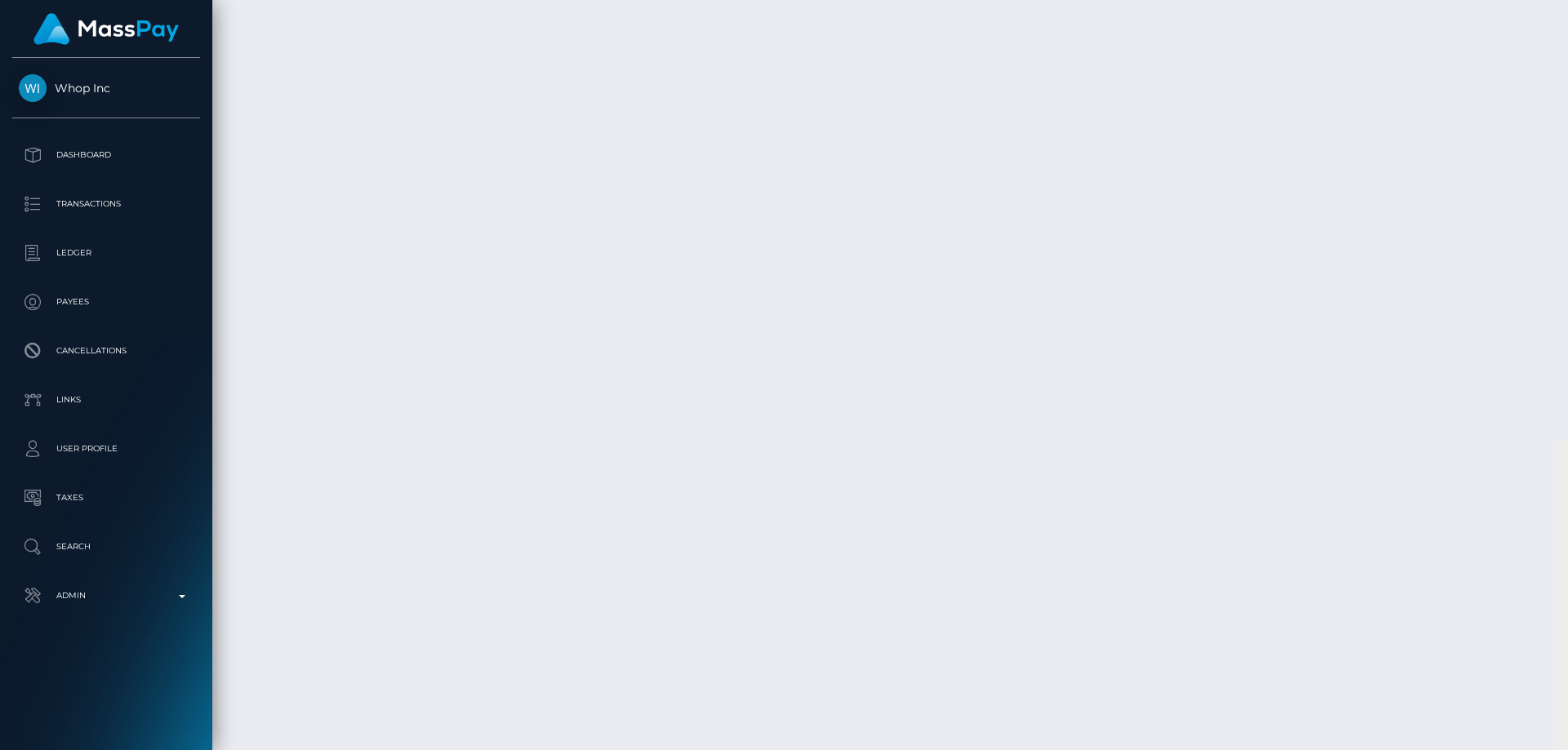
scroll to position [12185, 0]
drag, startPoint x: 1565, startPoint y: 690, endPoint x: 1555, endPoint y: 756, distance: 66.8
click at [1555, 750] on html "Whop Inc Dashboard Transactions Ledger Payees Cancellations Links" at bounding box center [784, 375] width 1568 height 750
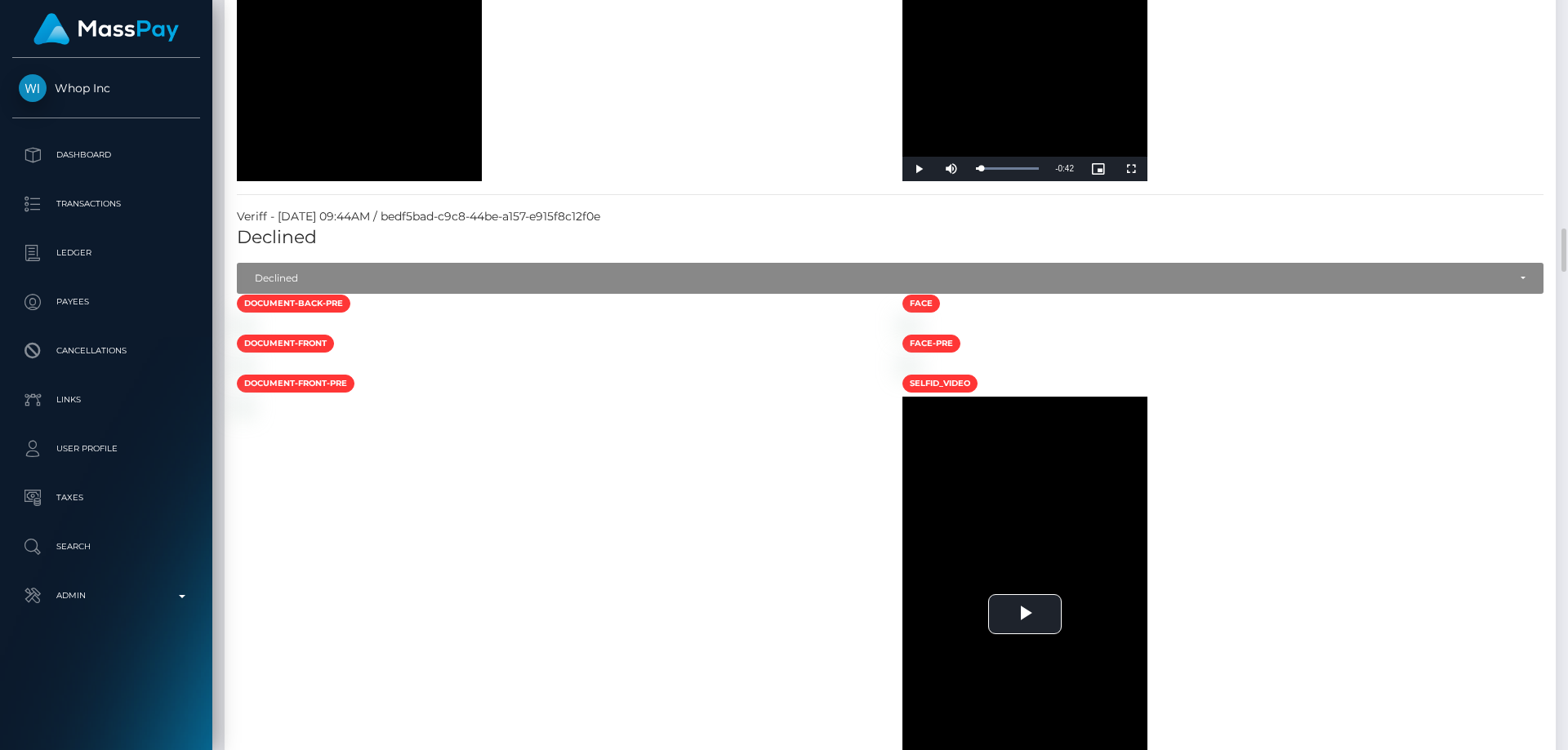
scroll to position [3706, 0]
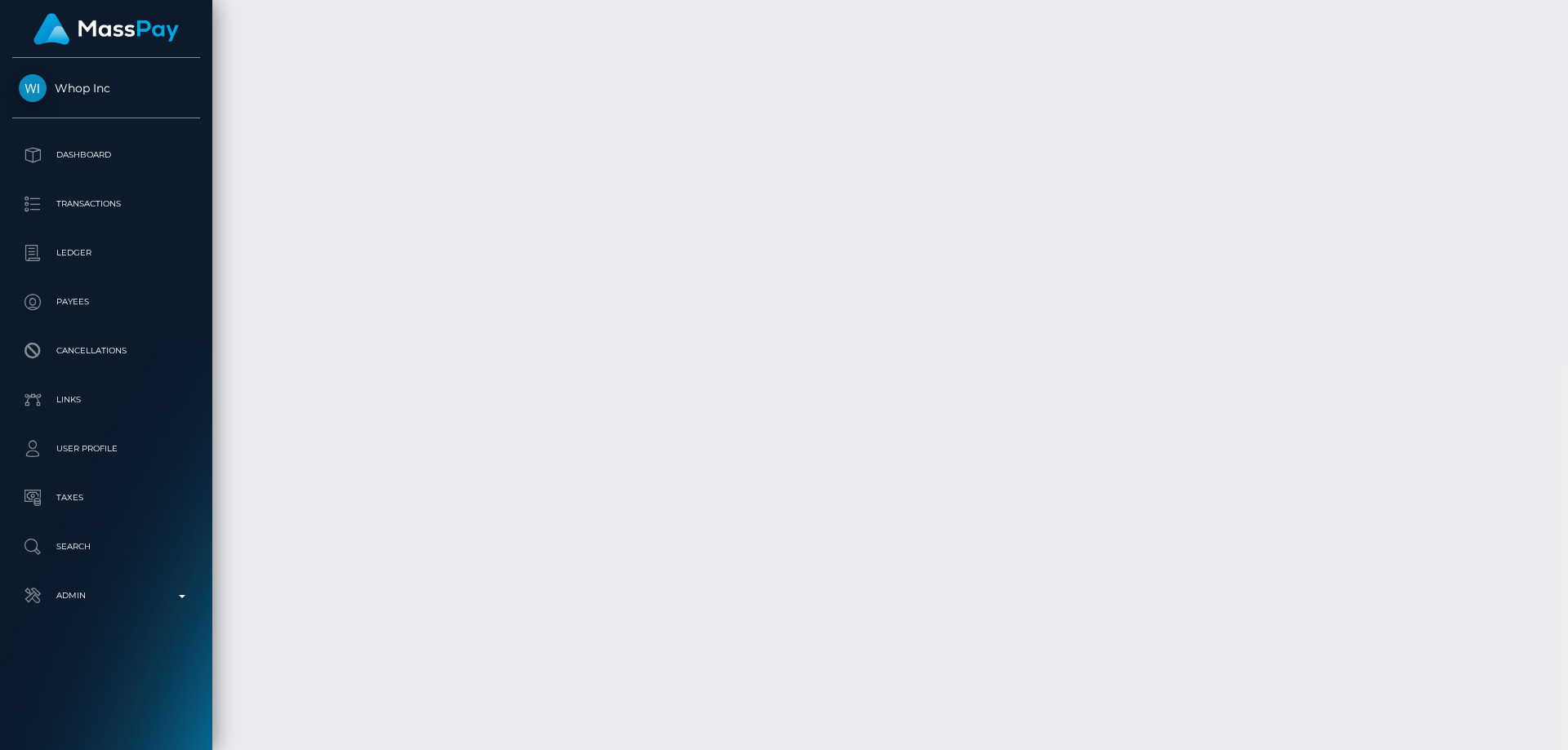
scroll to position [12185, 0]
drag, startPoint x: 1559, startPoint y: 101, endPoint x: 1153, endPoint y: 712, distance: 733.6
click at [1567, 750] on html "Whop Inc Dashboard Transactions Ledger Payees Cancellations Links" at bounding box center [784, 375] width 1568 height 750
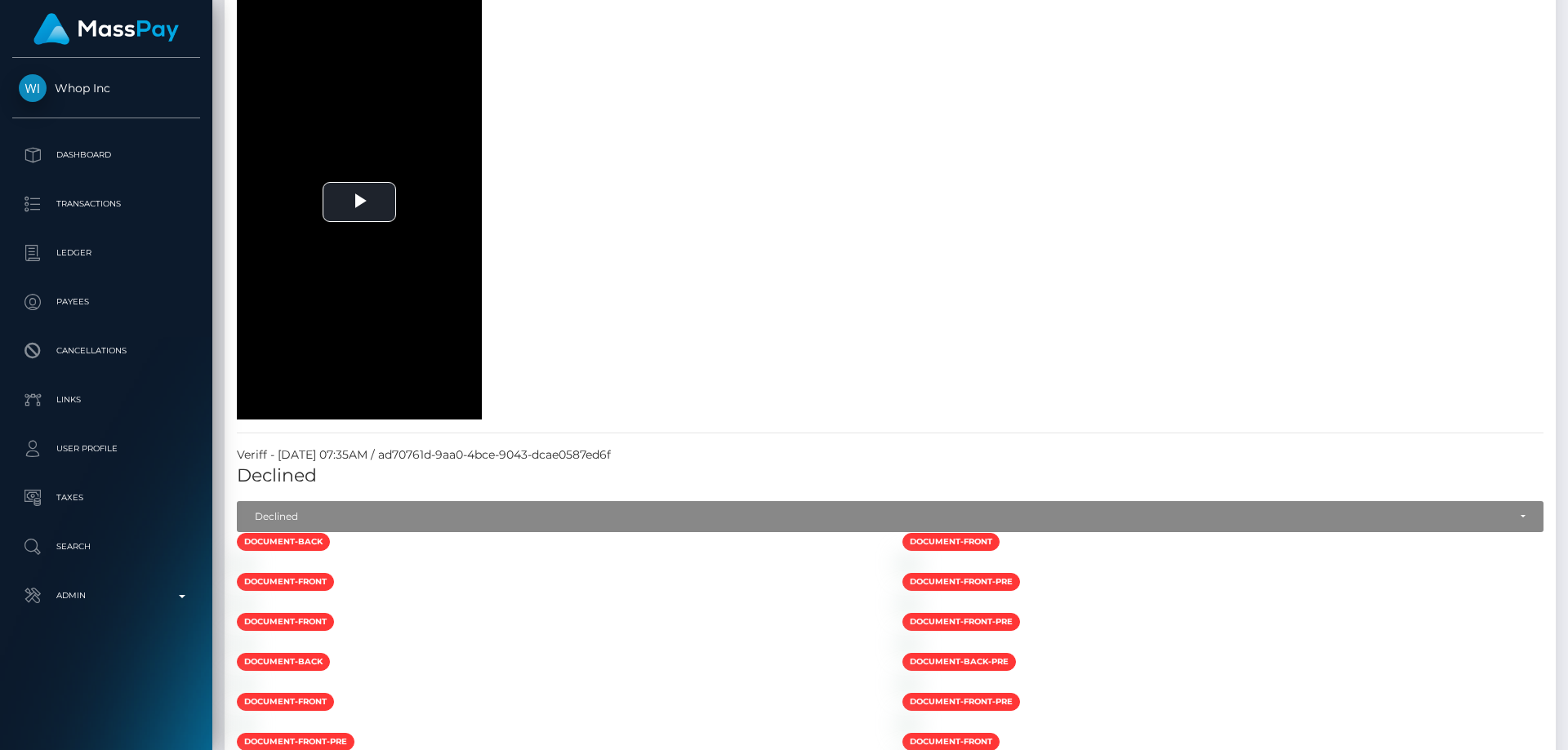
drag, startPoint x: 1559, startPoint y: 601, endPoint x: 1567, endPoint y: 2, distance: 599.1
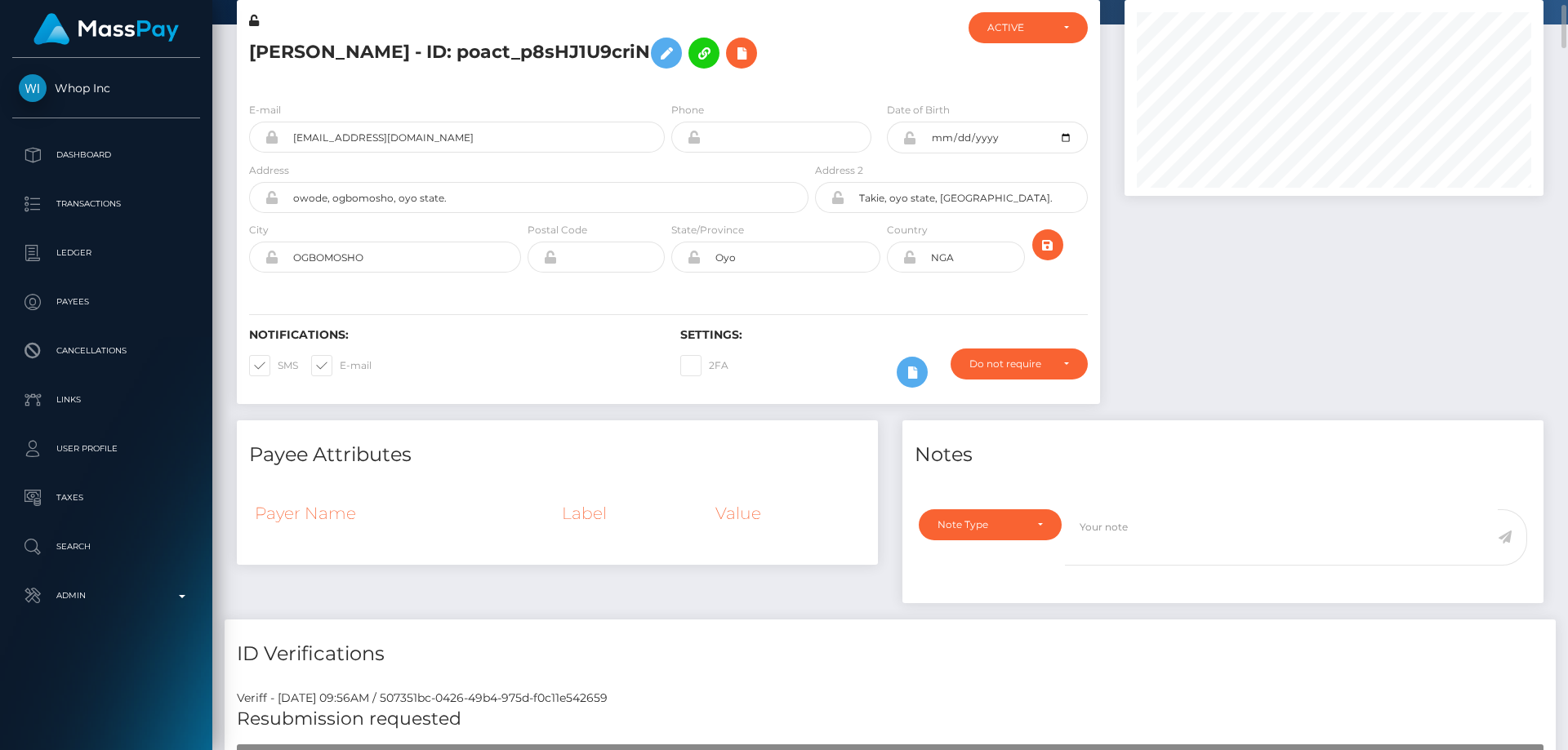
click at [371, 50] on h5 "Olanrewaju Ayomide - ID: poact_p8sHJ1U9criN" at bounding box center [525, 52] width 551 height 47
copy h5 "Olanrewaju Ayomide - ID: poact_p8sHJ1U9criN"
click at [1024, 363] on div "Do not require" at bounding box center [1009, 364] width 81 height 13
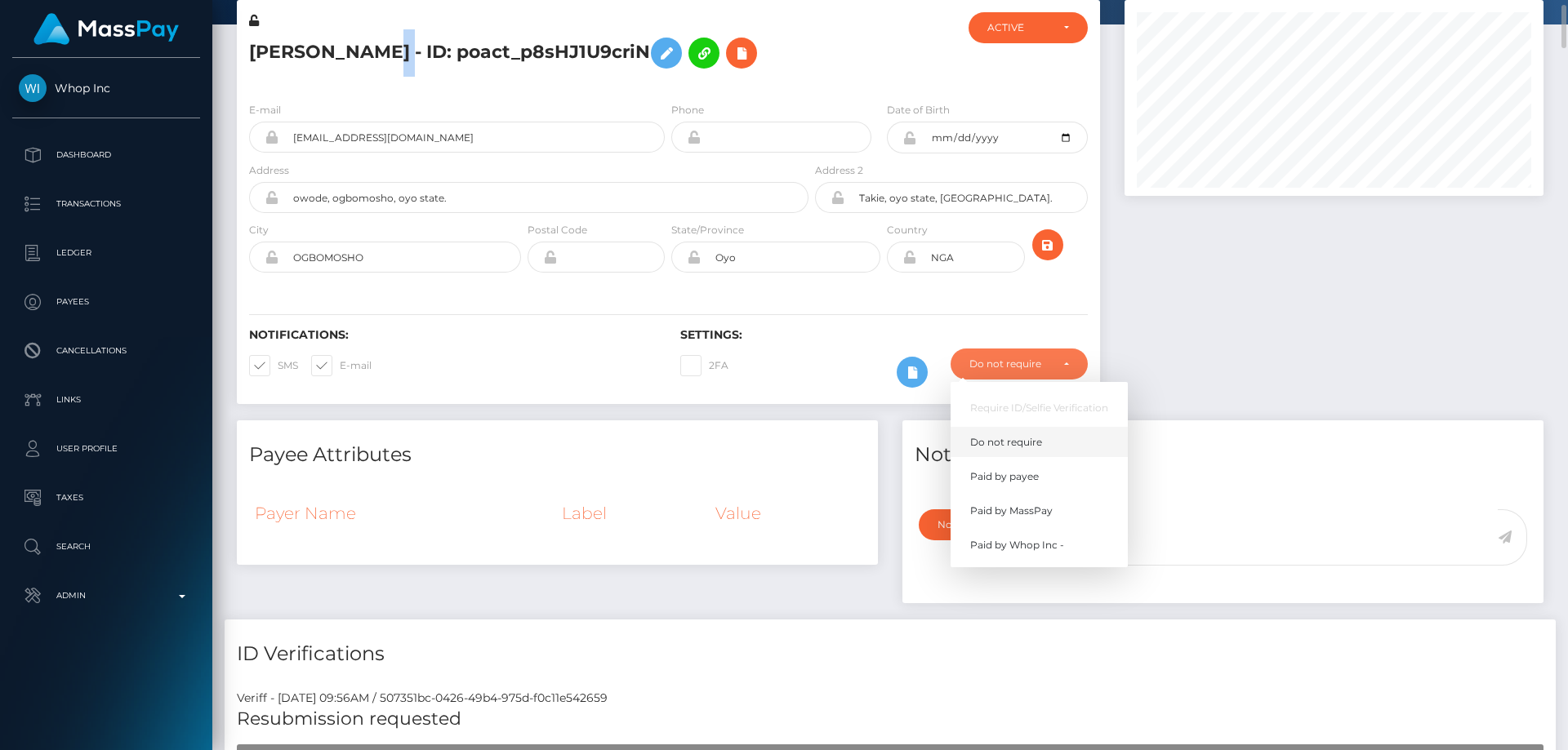
scroll to position [196, 420]
click at [1042, 512] on span "Paid by MassPay" at bounding box center [1011, 511] width 83 height 15
select select "2"
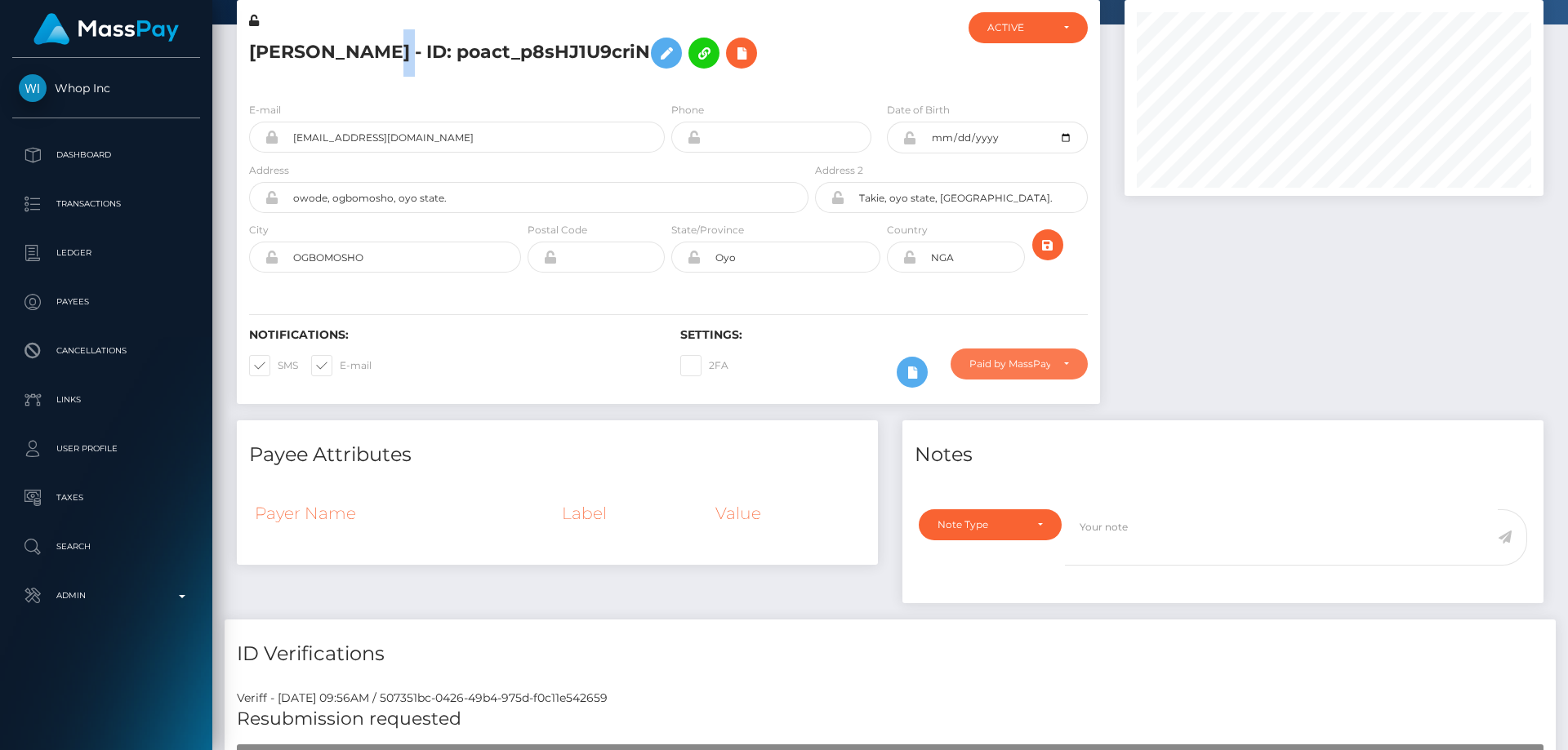
scroll to position [0, 0]
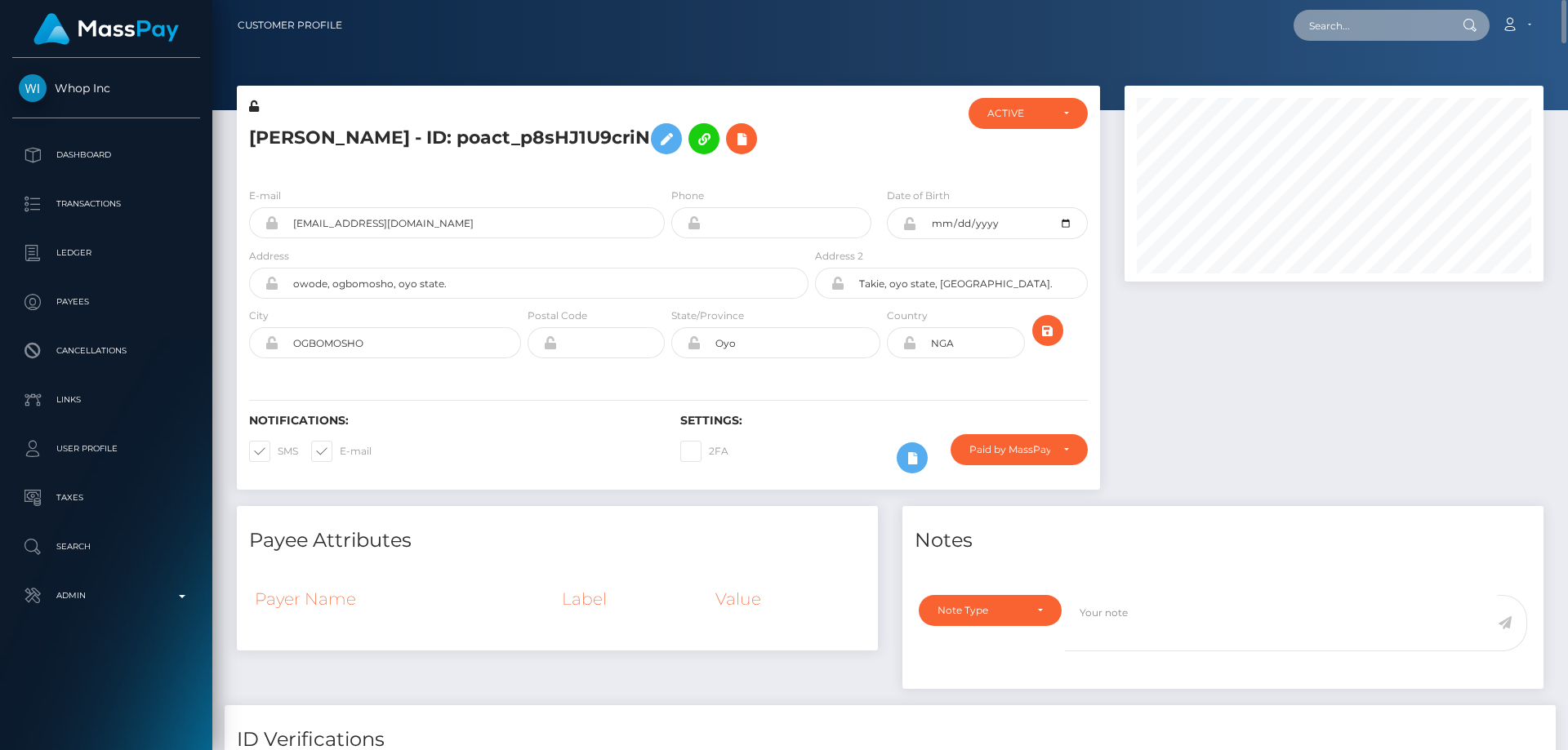
paste input "nastiti@consultant.ffn.com"
type input "nastiti@consultant.ffn.com"
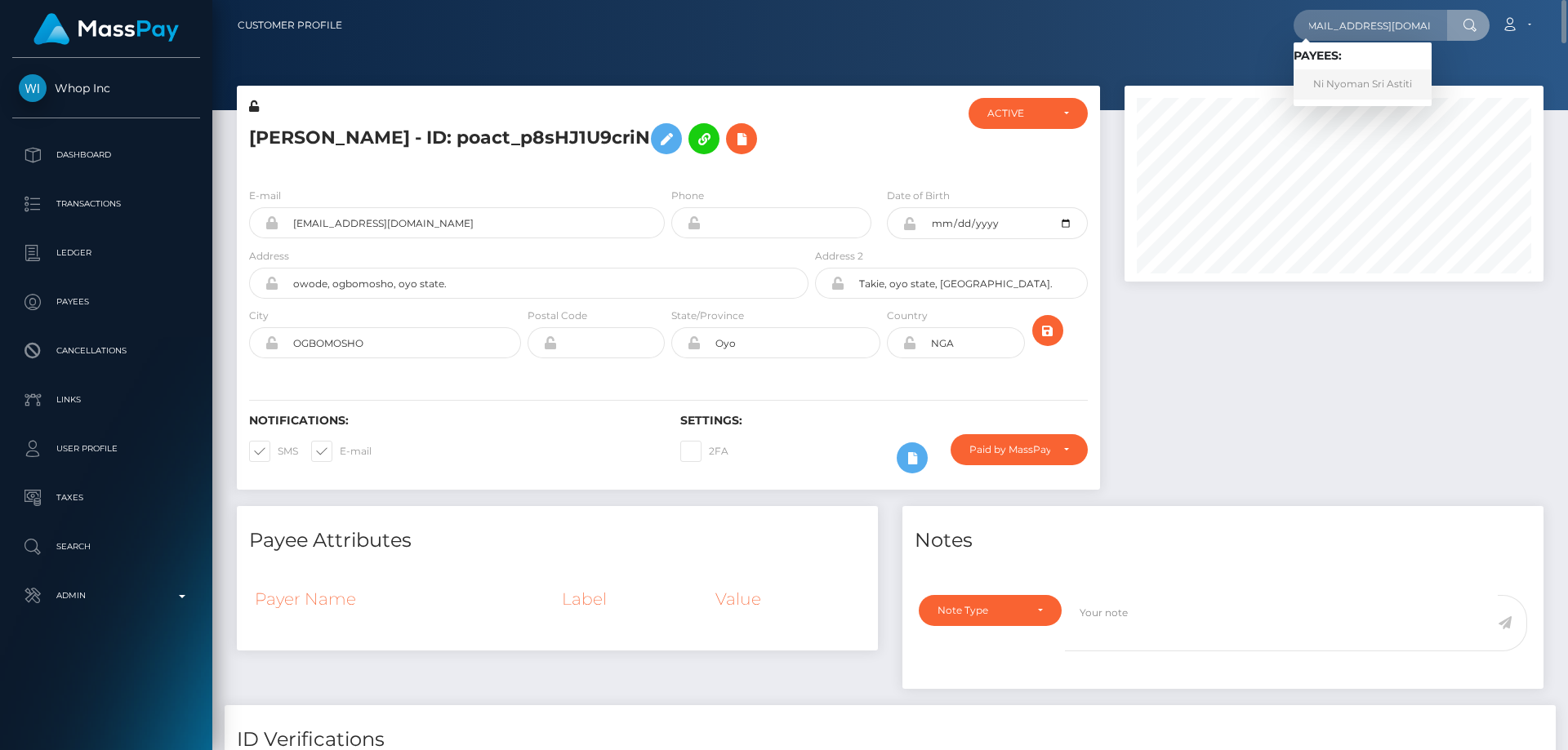
click at [1337, 75] on link "Ni Nyoman Sri Astiti" at bounding box center [1363, 85] width 138 height 30
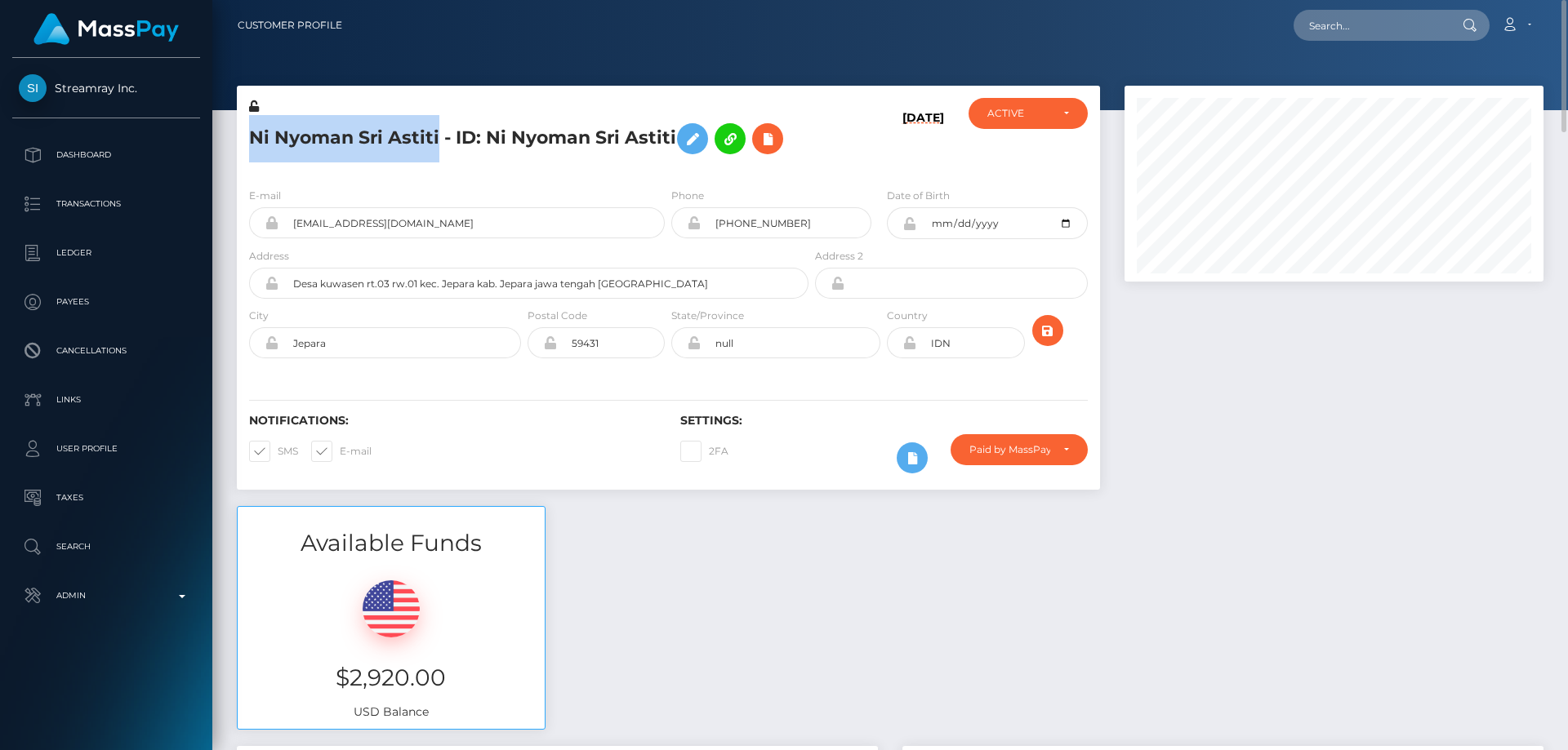
drag, startPoint x: 439, startPoint y: 135, endPoint x: 254, endPoint y: 134, distance: 185.0
click at [254, 134] on h5 "Ni Nyoman Sri Astiti - ID: Ni Nyoman Sri Astiti" at bounding box center [525, 138] width 551 height 47
copy h5 "Ni Nyoman Sri Astiti"
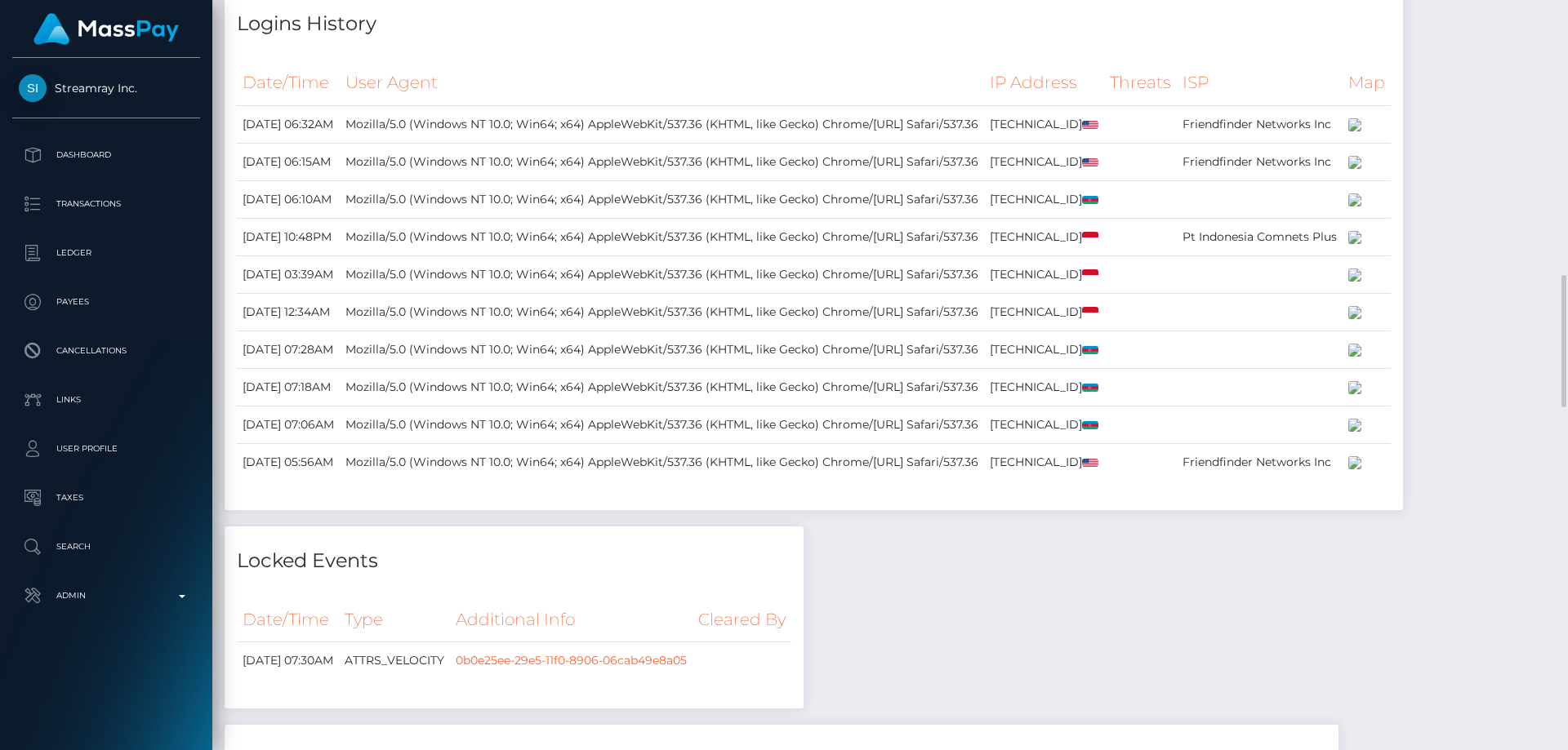
scroll to position [1143, 0]
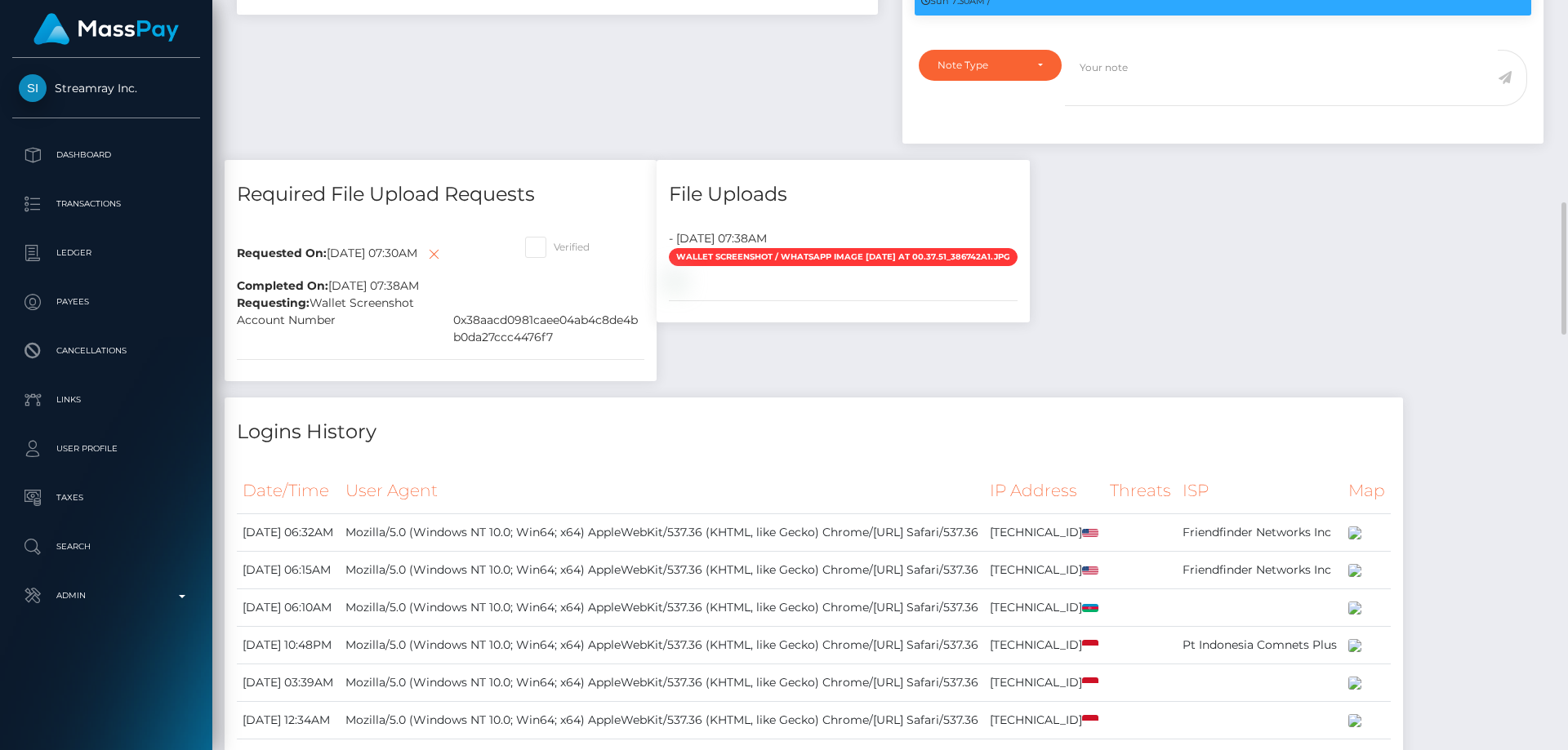
click at [1175, 546] on div "Payee Attributes Payer Name Label Value Indonesia / BANK DANAMON 99398e36-6c1b-…" at bounding box center [890, 700] width 1332 height 2194
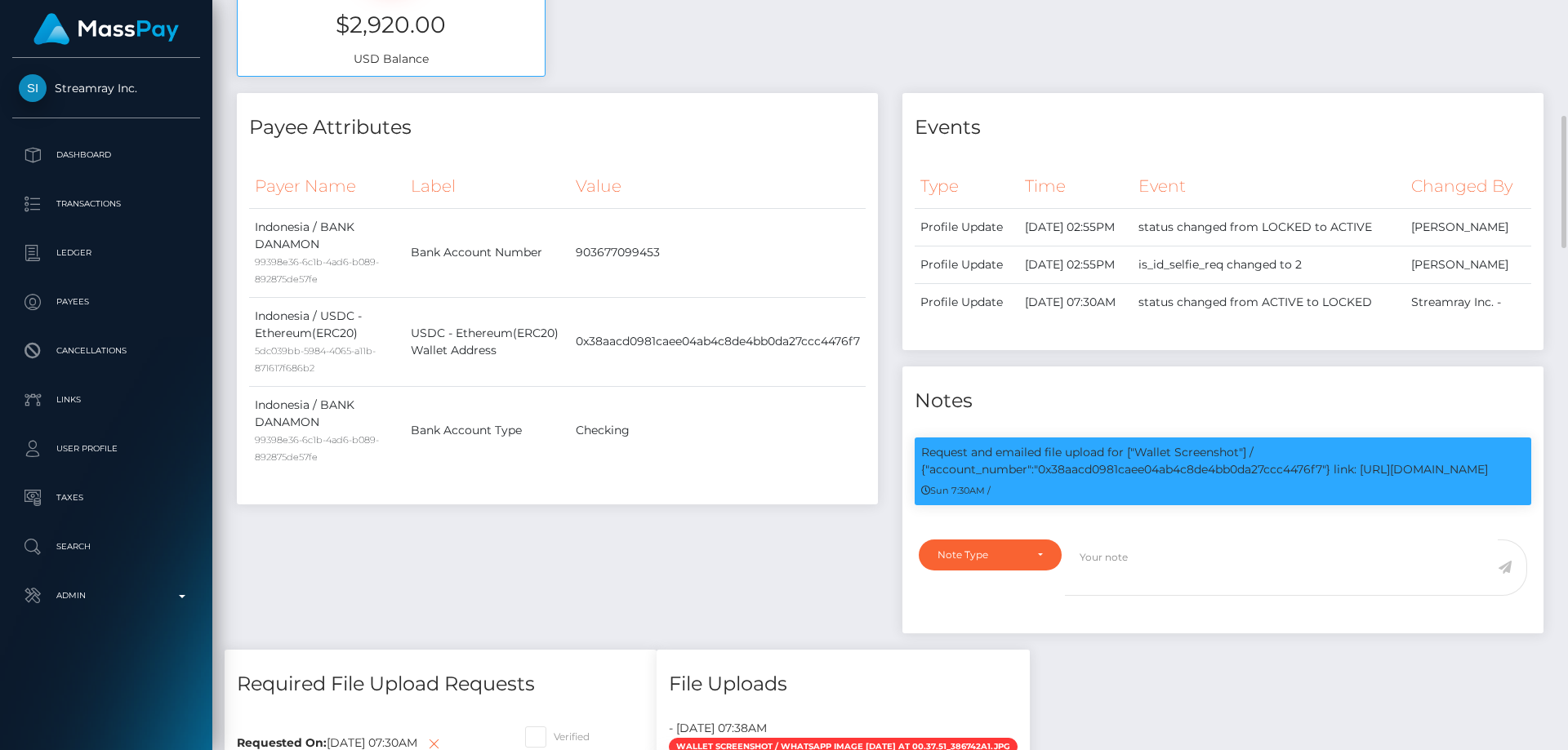
scroll to position [245, 0]
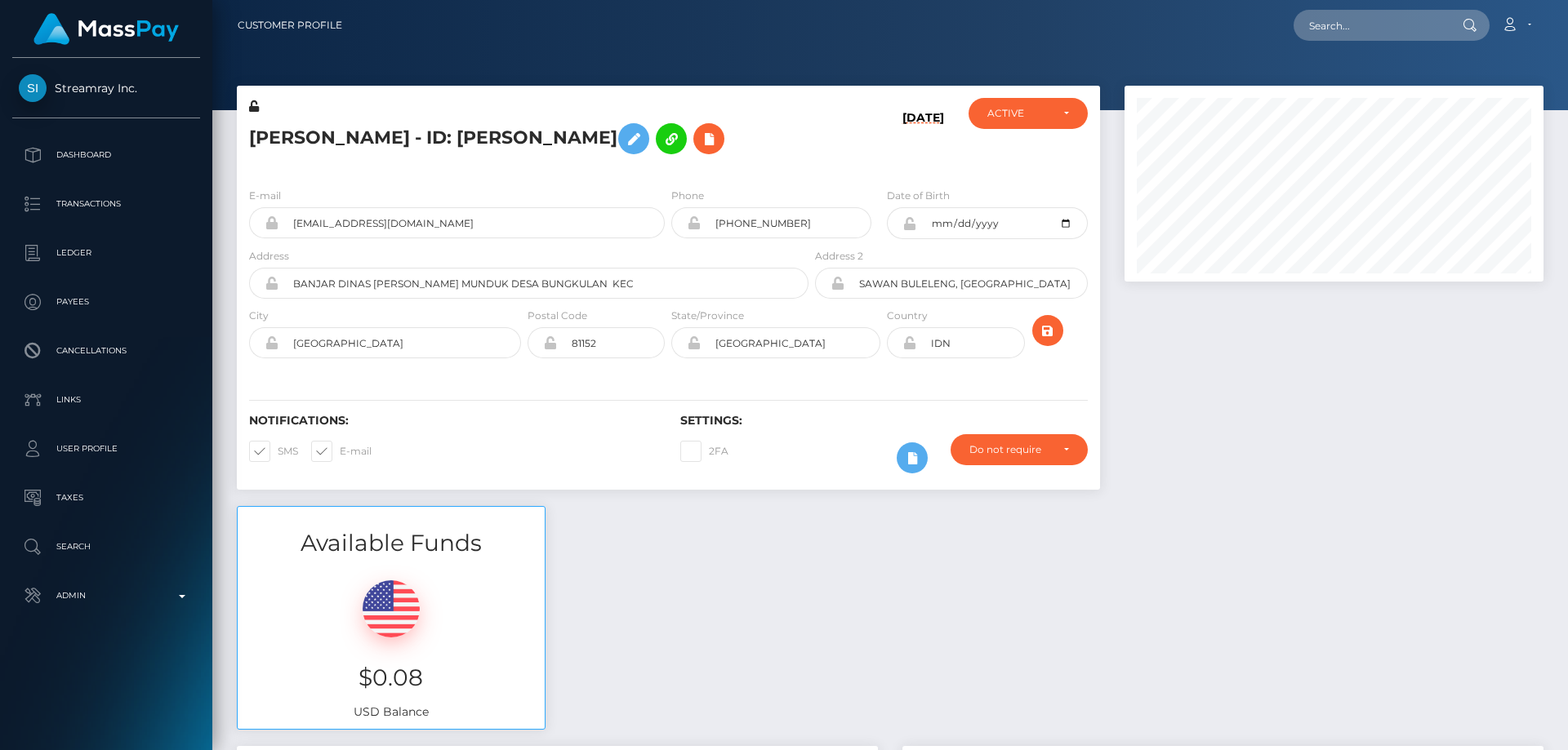
scroll to position [196, 420]
